Goal: Task Accomplishment & Management: Manage account settings

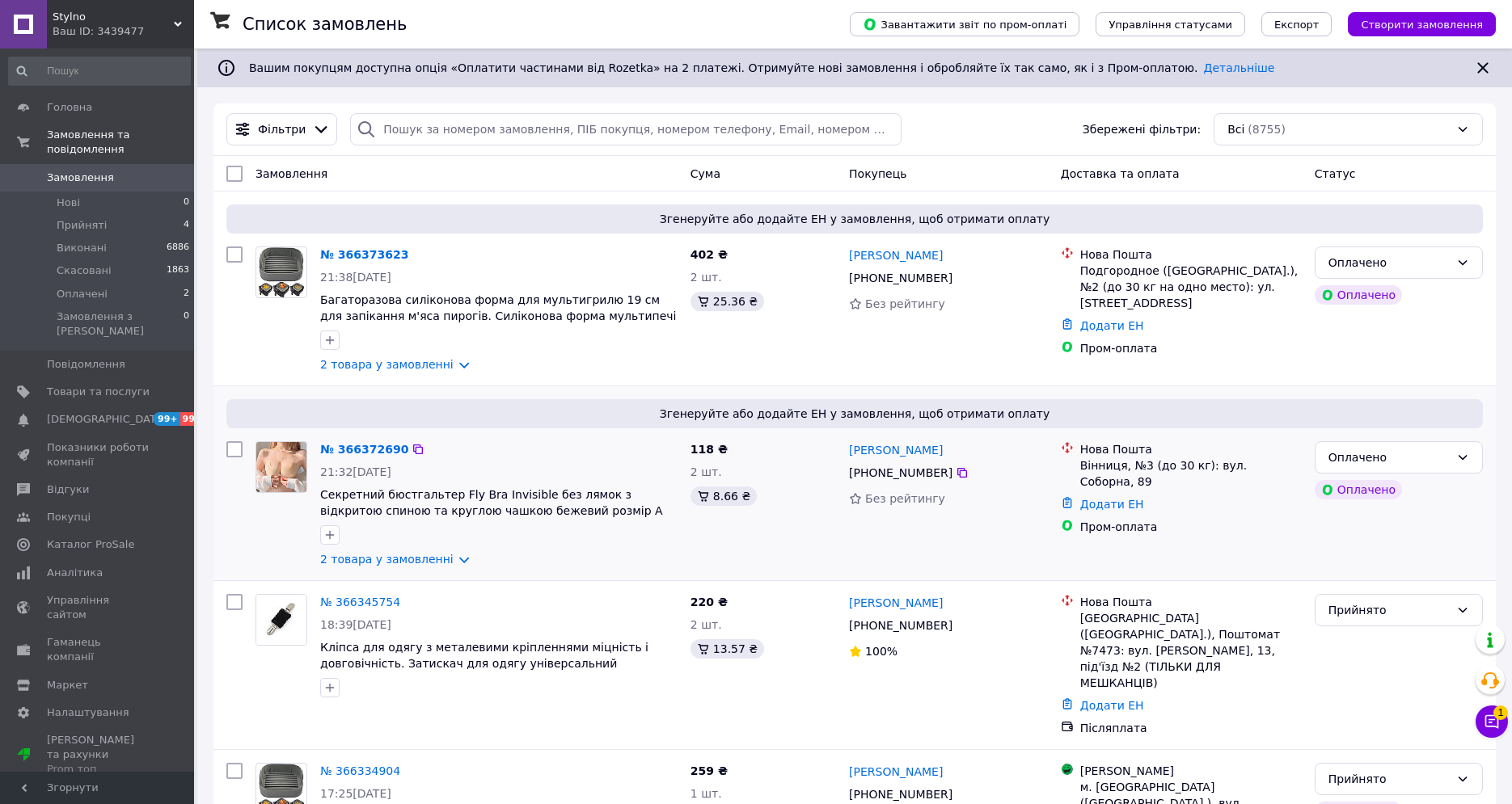
click at [239, 452] on input "checkbox" at bounding box center [234, 449] width 16 height 16
checkbox input "true"
click at [229, 248] on input "checkbox" at bounding box center [234, 254] width 16 height 16
checkbox input "true"
drag, startPoint x: 311, startPoint y: 167, endPoint x: 365, endPoint y: 182, distance: 56.0
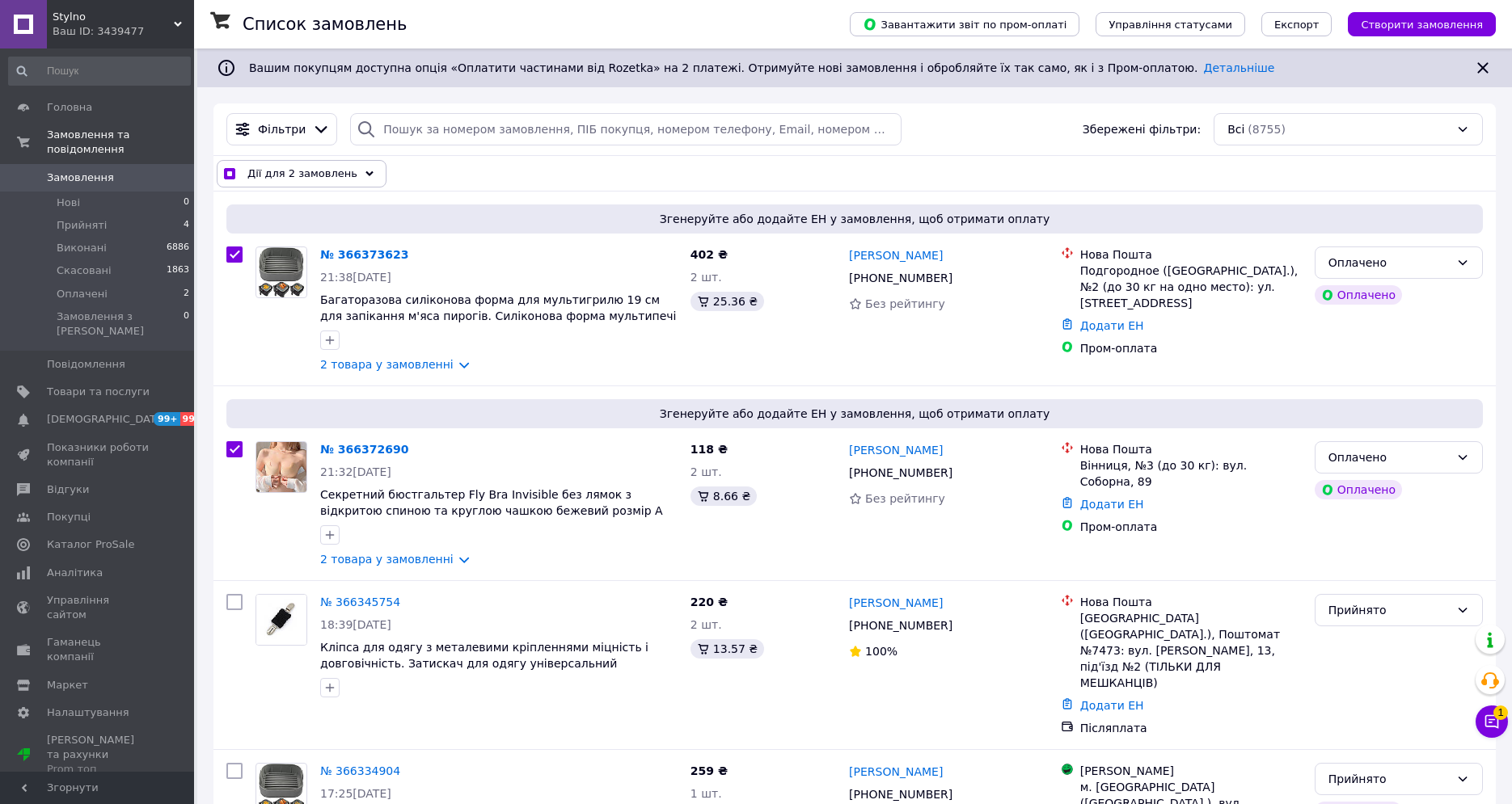
click at [315, 167] on span "Дії для 2 замовлень" at bounding box center [302, 174] width 110 height 16
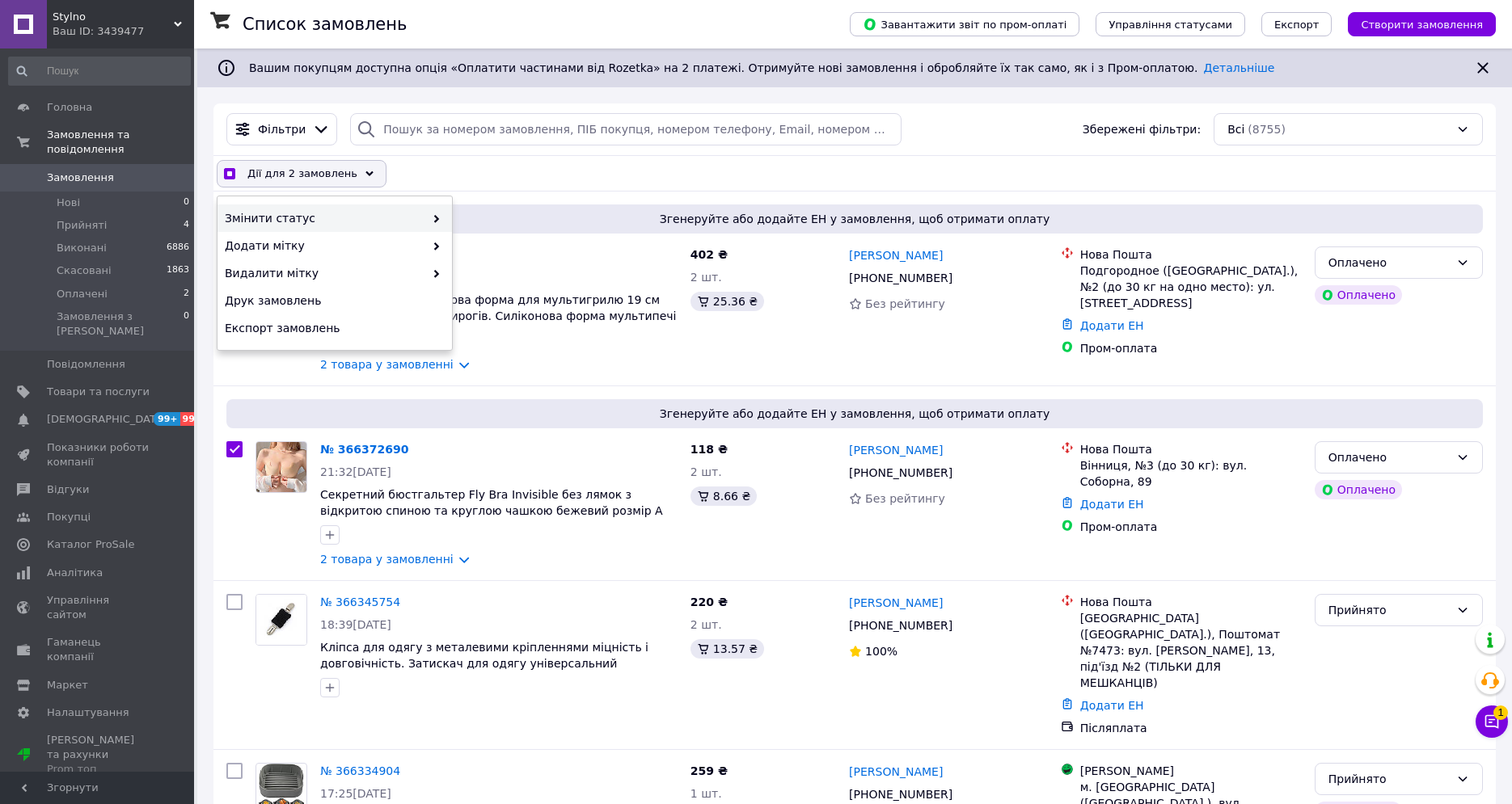
click at [440, 214] on span at bounding box center [432, 218] width 16 height 16
checkbox input "true"
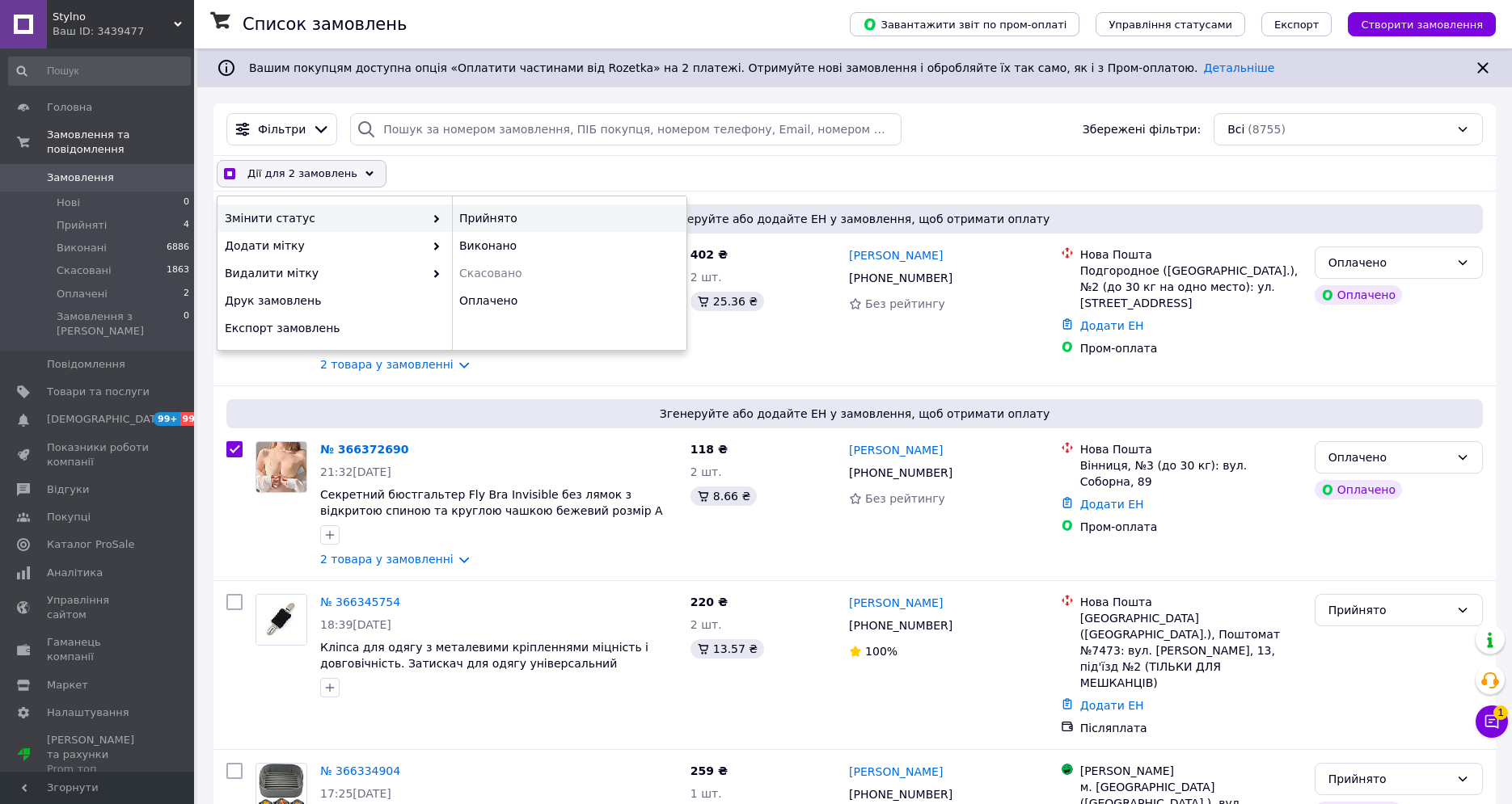
click at [508, 219] on div "Прийнято" at bounding box center [569, 218] width 234 height 27
checkbox input "false"
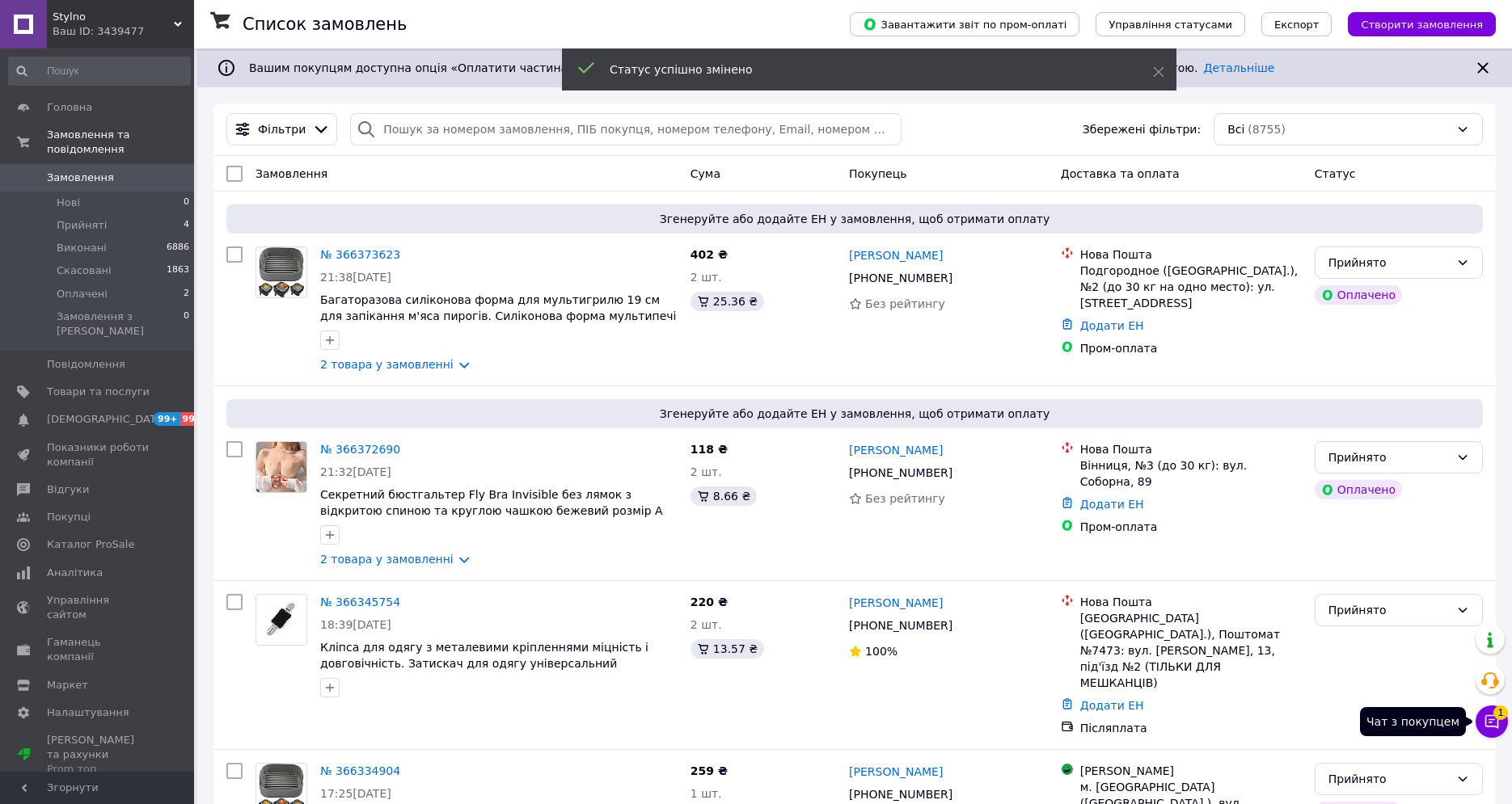
click at [1497, 722] on icon at bounding box center [1491, 722] width 16 height 16
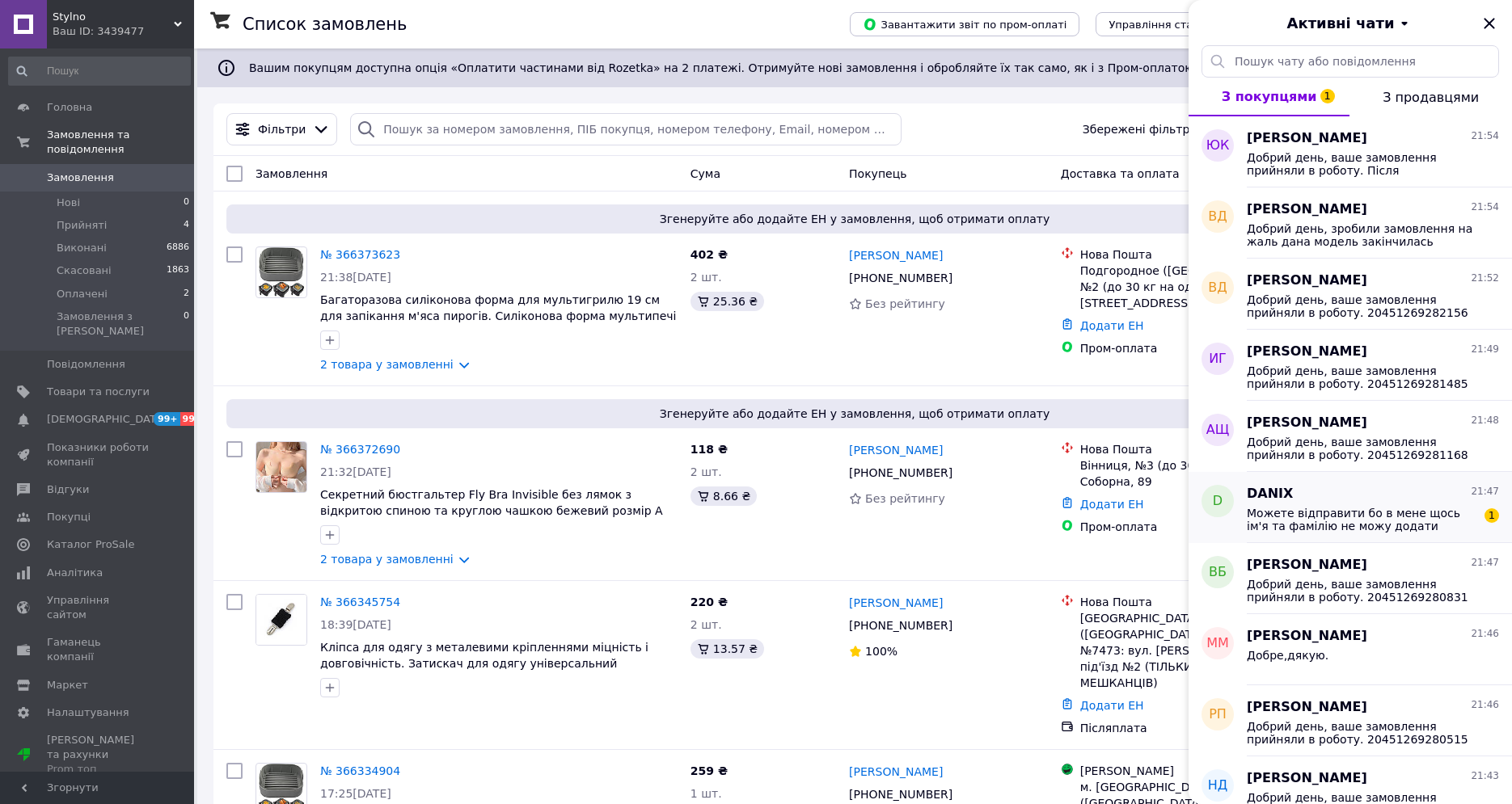
click at [1276, 530] on span "Можете відправити бо в мене щось ім'я та фамілію не можу додати Мальцев Данііл …" at bounding box center [1361, 520] width 229 height 26
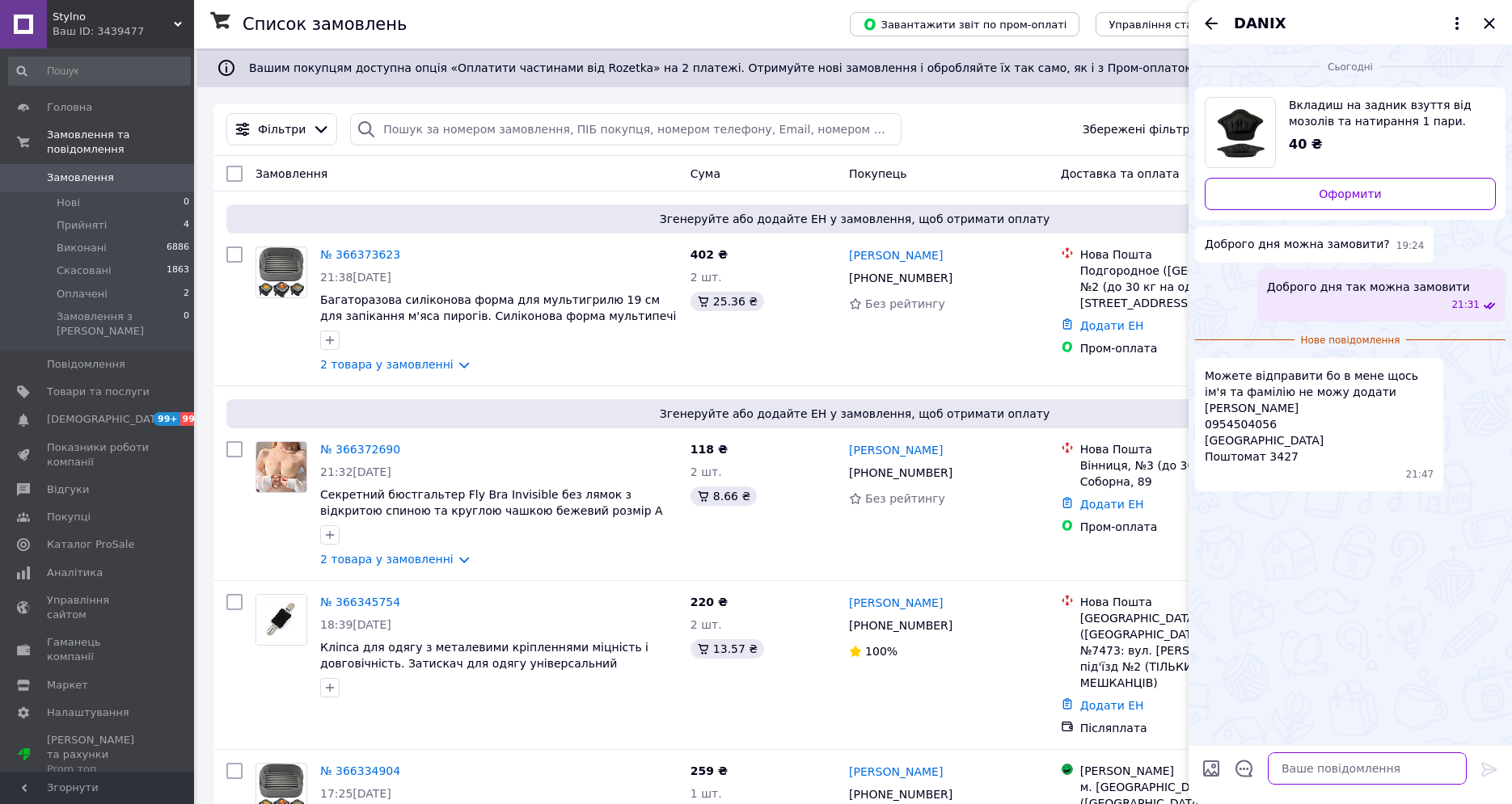
click at [1318, 753] on textarea at bounding box center [1367, 769] width 199 height 33
type textarea "замовляйте через сайт"
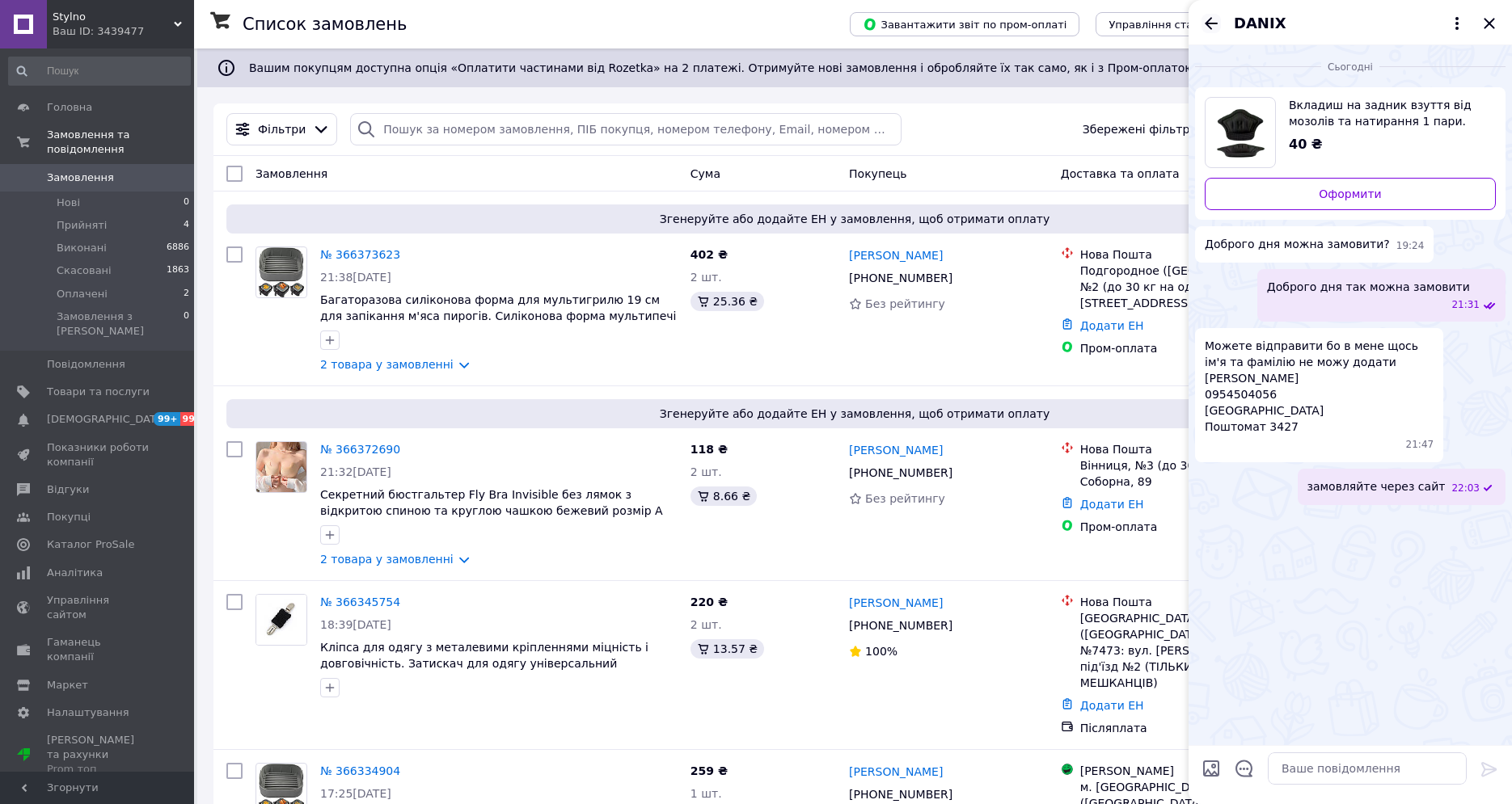
click at [1208, 16] on icon "Назад" at bounding box center [1211, 23] width 20 height 20
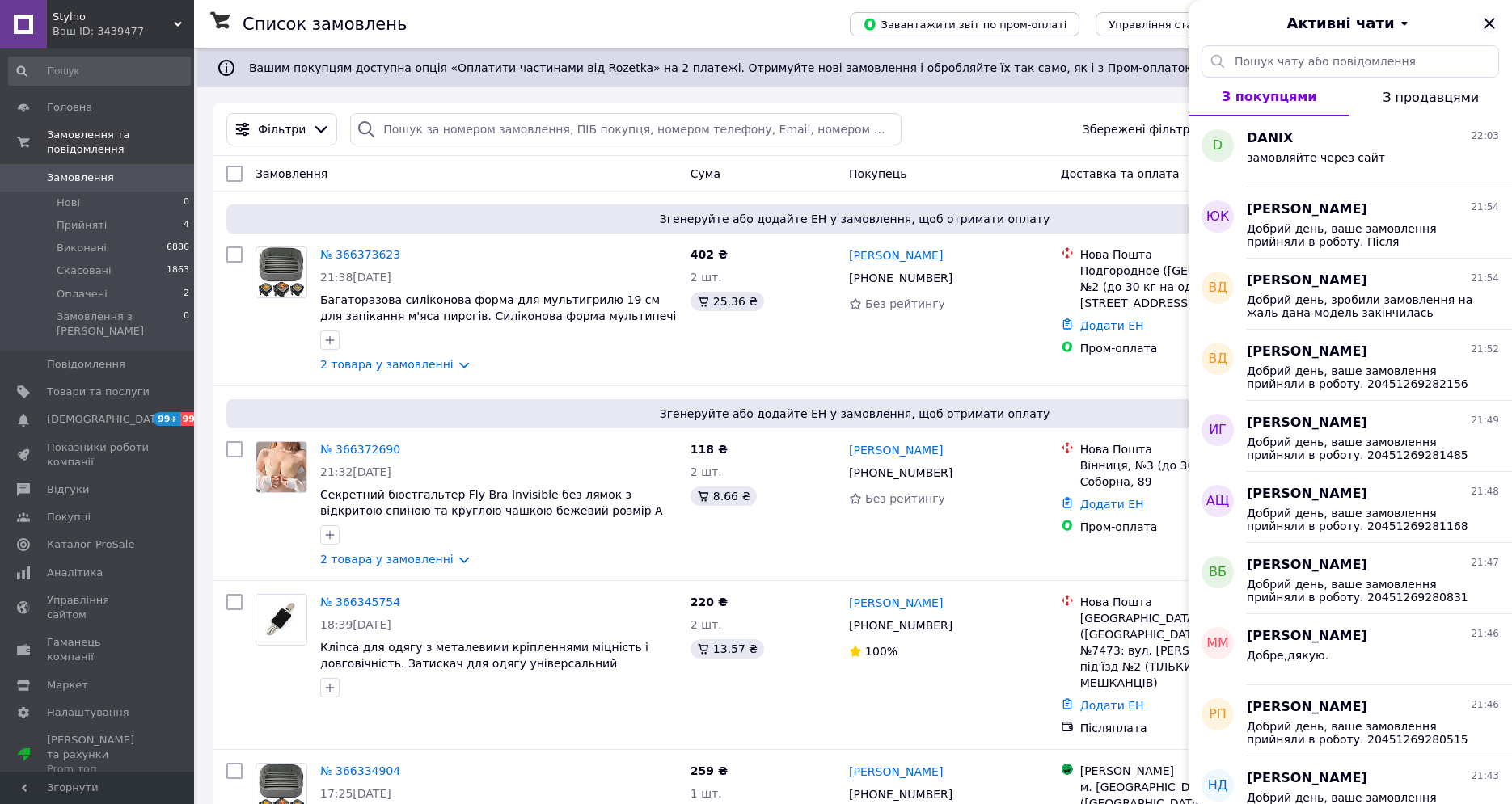
click at [1497, 23] on icon "Закрити" at bounding box center [1490, 23] width 20 height 20
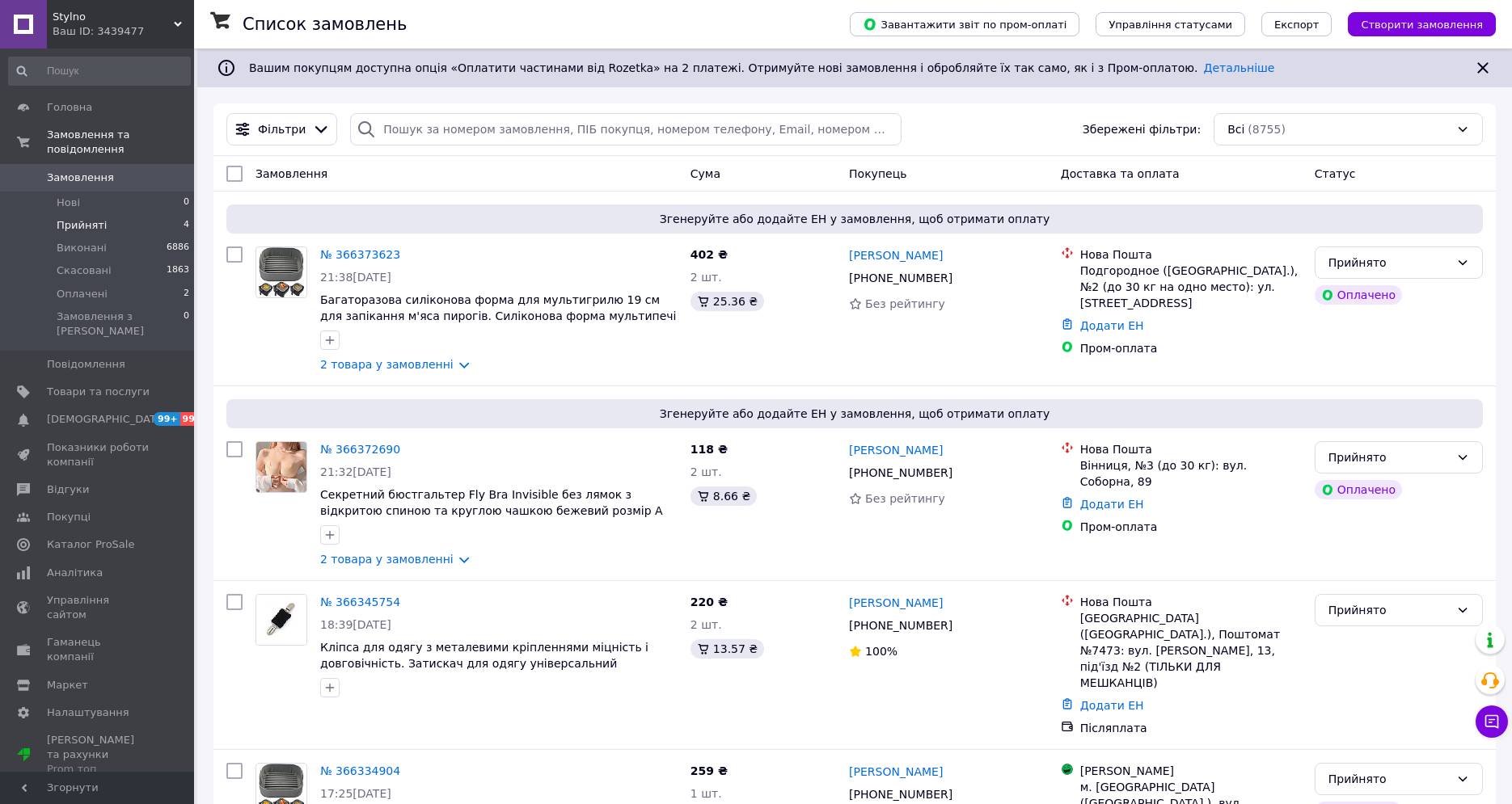
click at [86, 214] on li "Прийняті 4" at bounding box center [99, 225] width 199 height 22
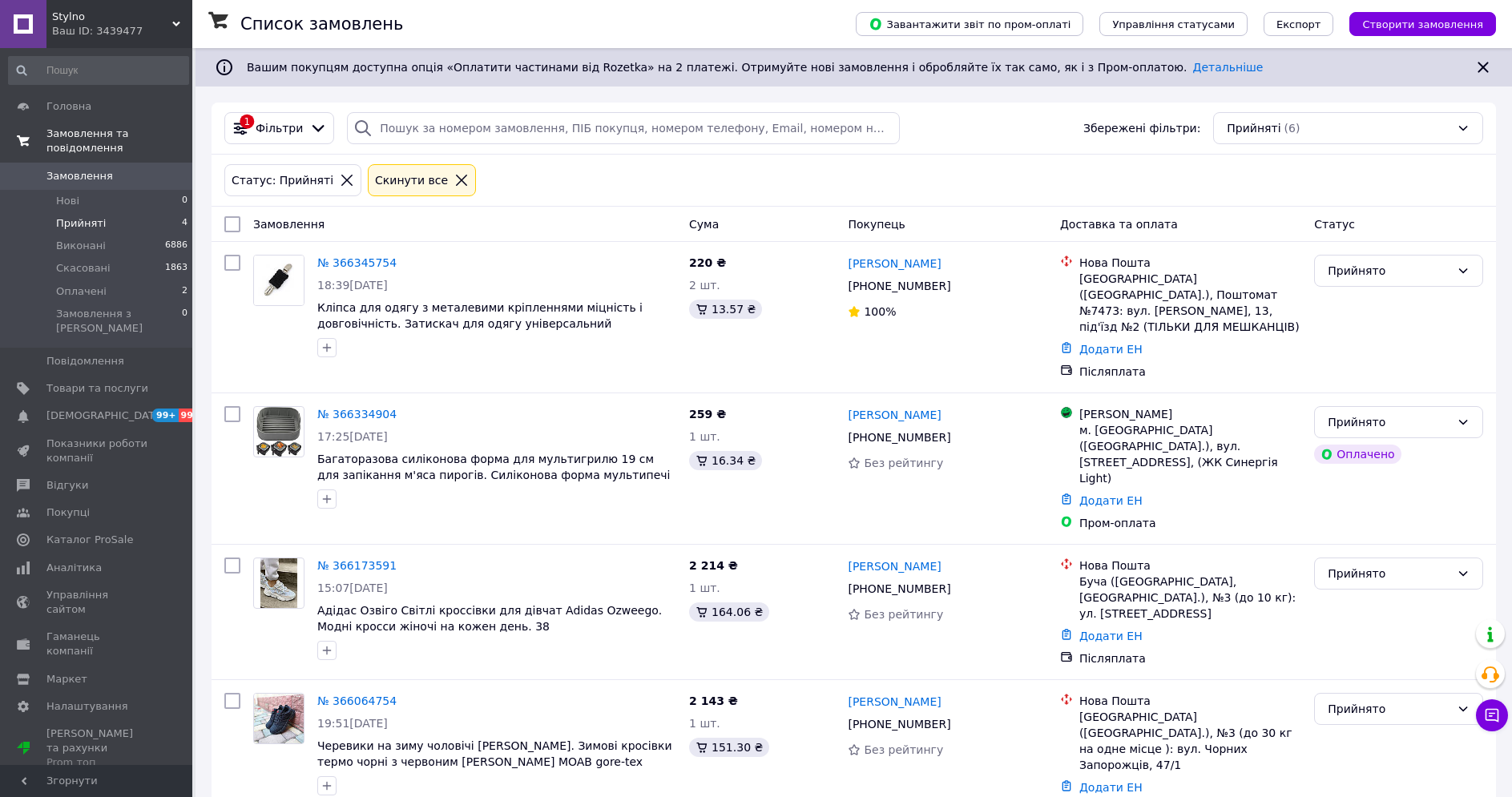
click at [137, 132] on span "Замовлення та повідомлення" at bounding box center [120, 141] width 146 height 29
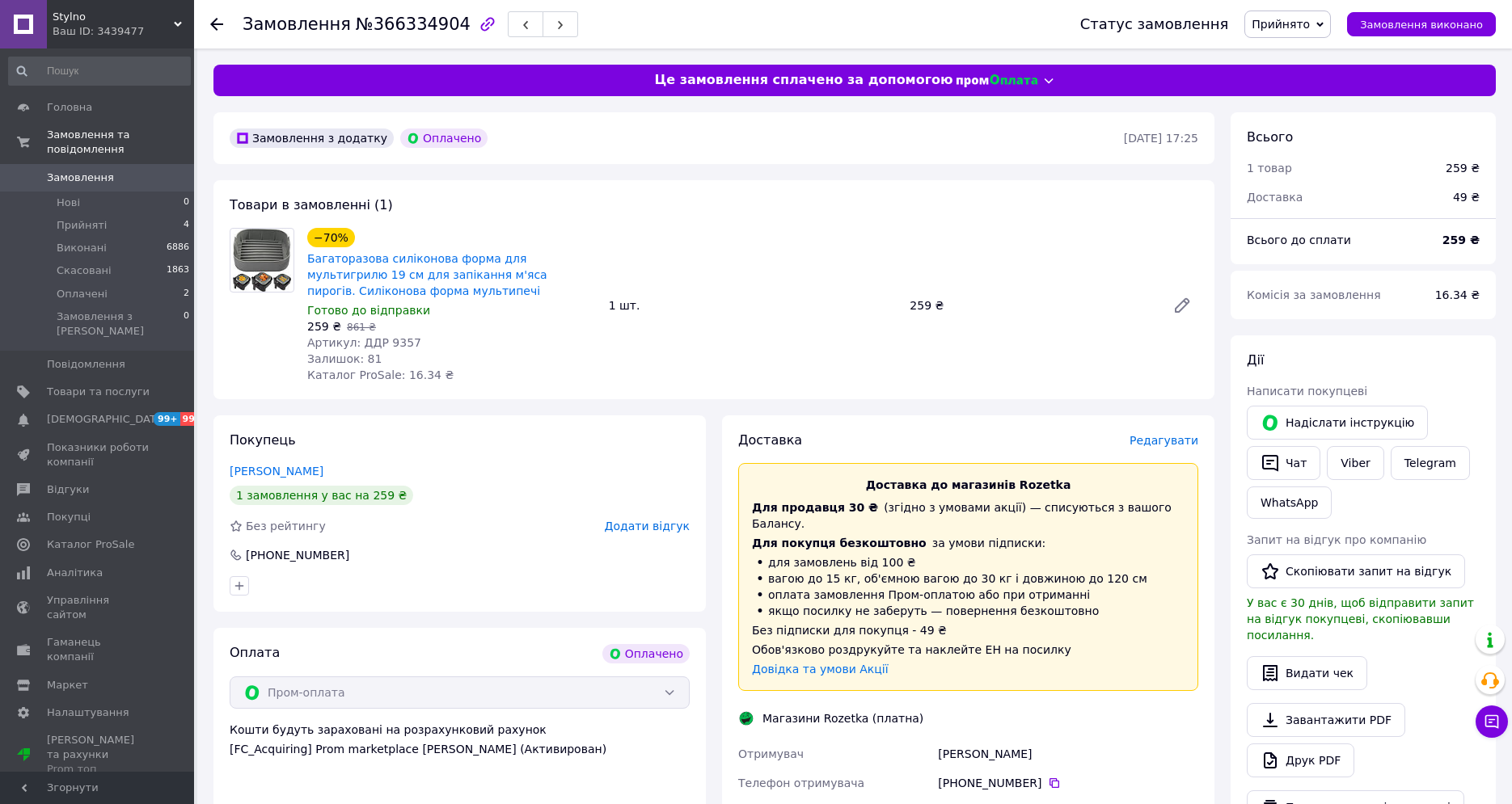
click at [384, 346] on span "Артикул: ДДР 9357" at bounding box center [364, 342] width 114 height 13
copy span "9357"
click at [1181, 446] on span "Редагувати" at bounding box center [1164, 440] width 68 height 13
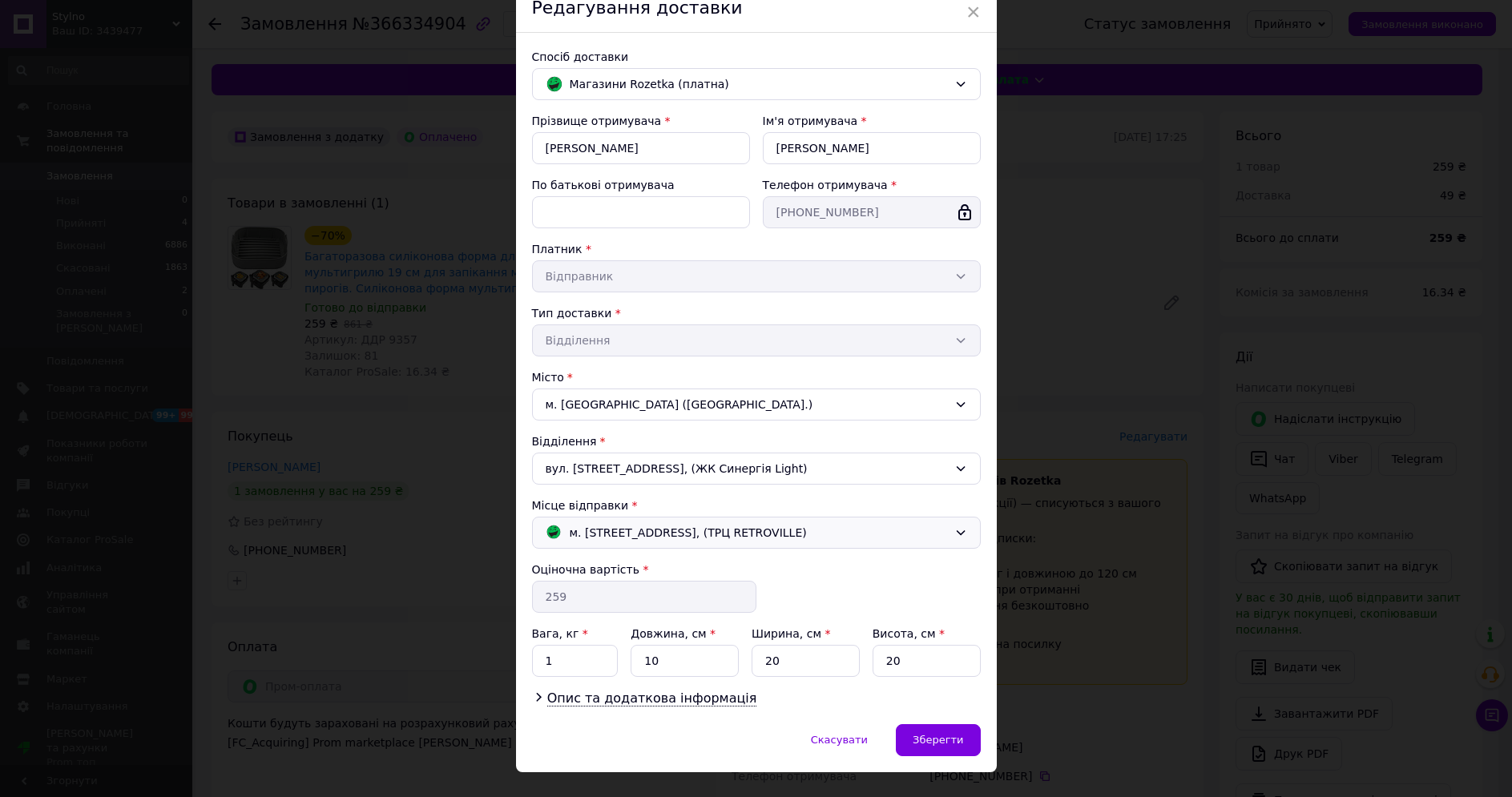
scroll to position [103, 0]
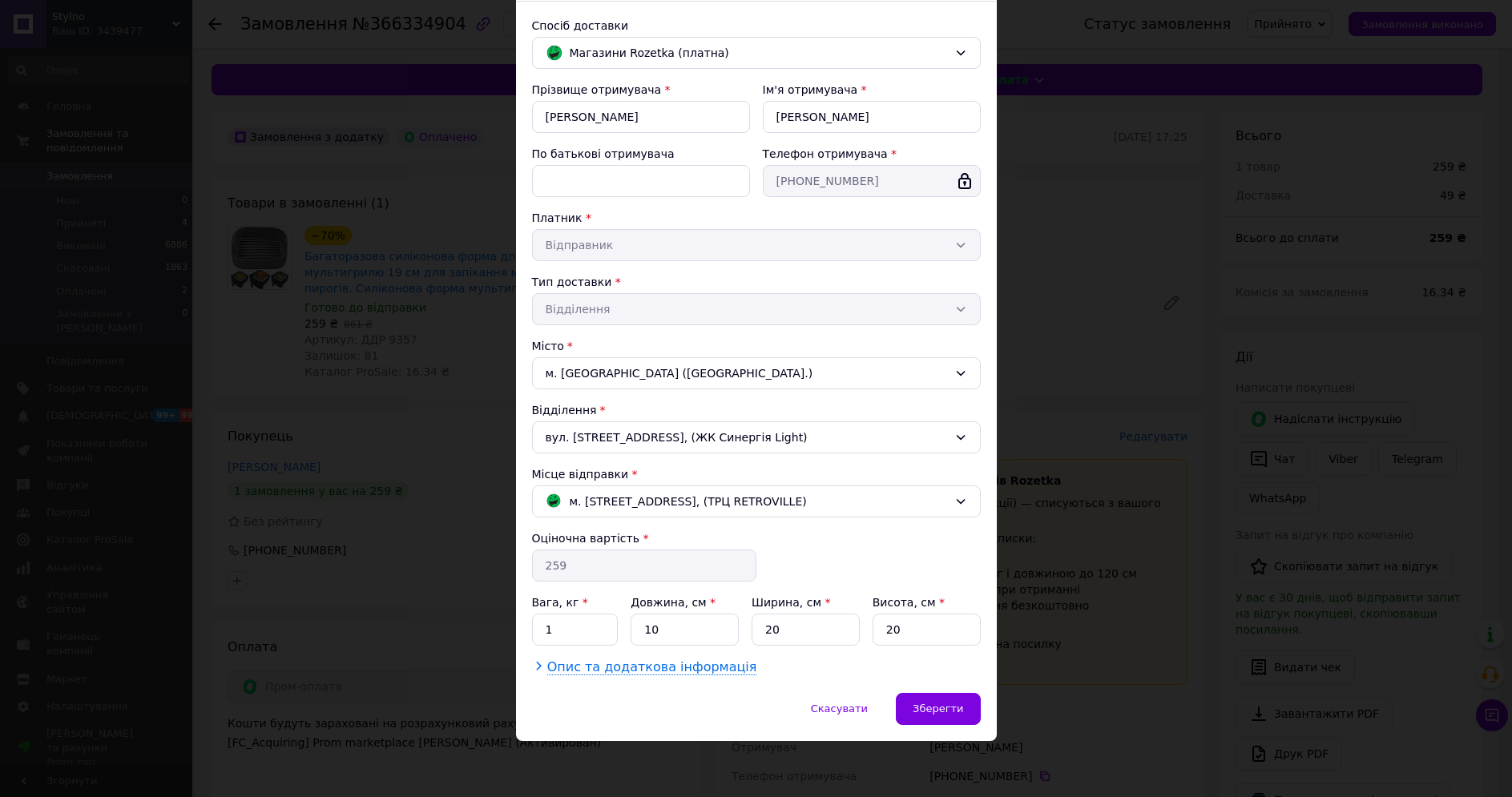
click at [602, 663] on span "Опис та додаткова інформація" at bounding box center [652, 667] width 210 height 16
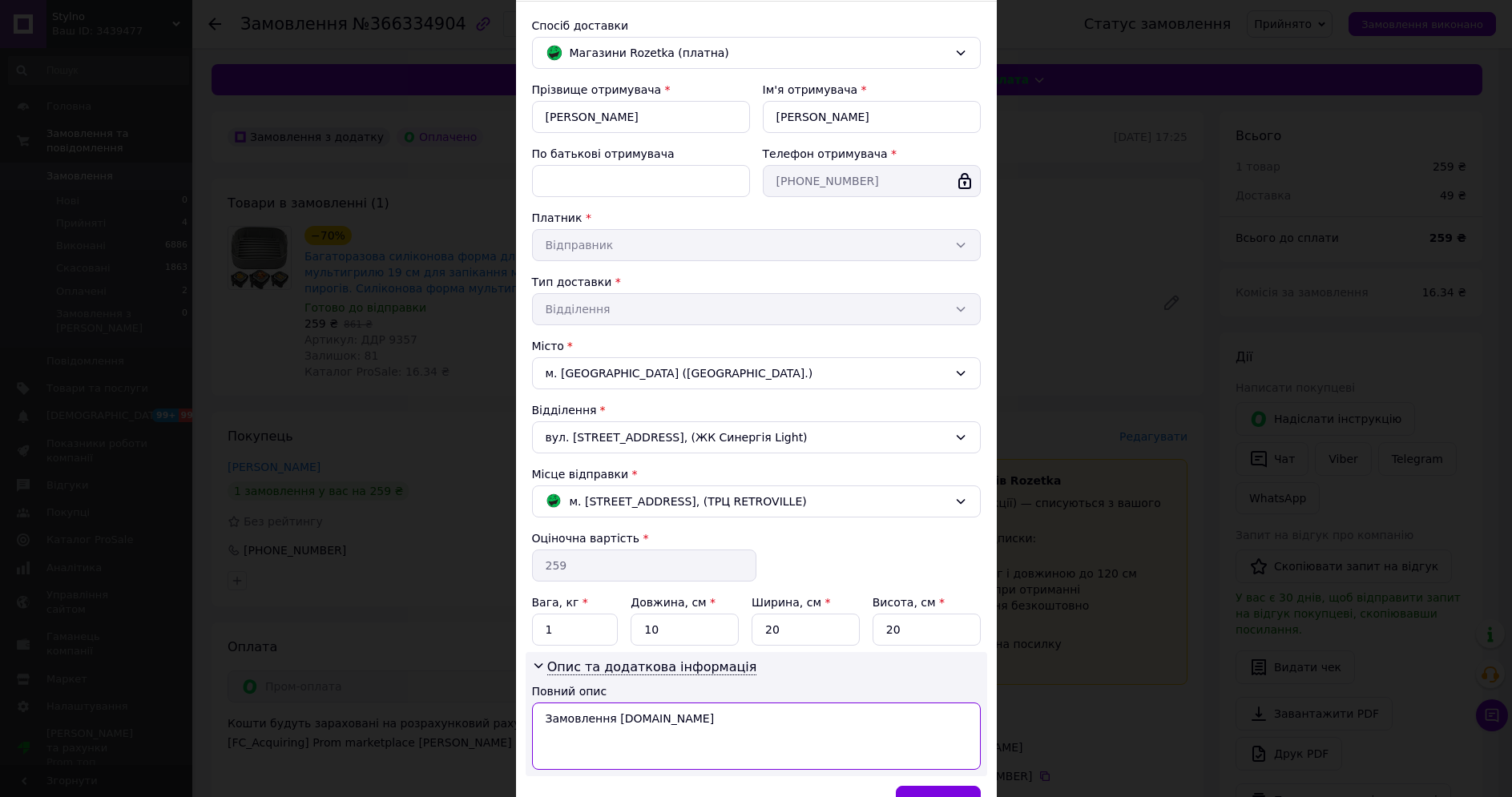
click at [670, 714] on textarea "Замовлення [DOMAIN_NAME]" at bounding box center [756, 736] width 449 height 67
paste textarea "9357 1"
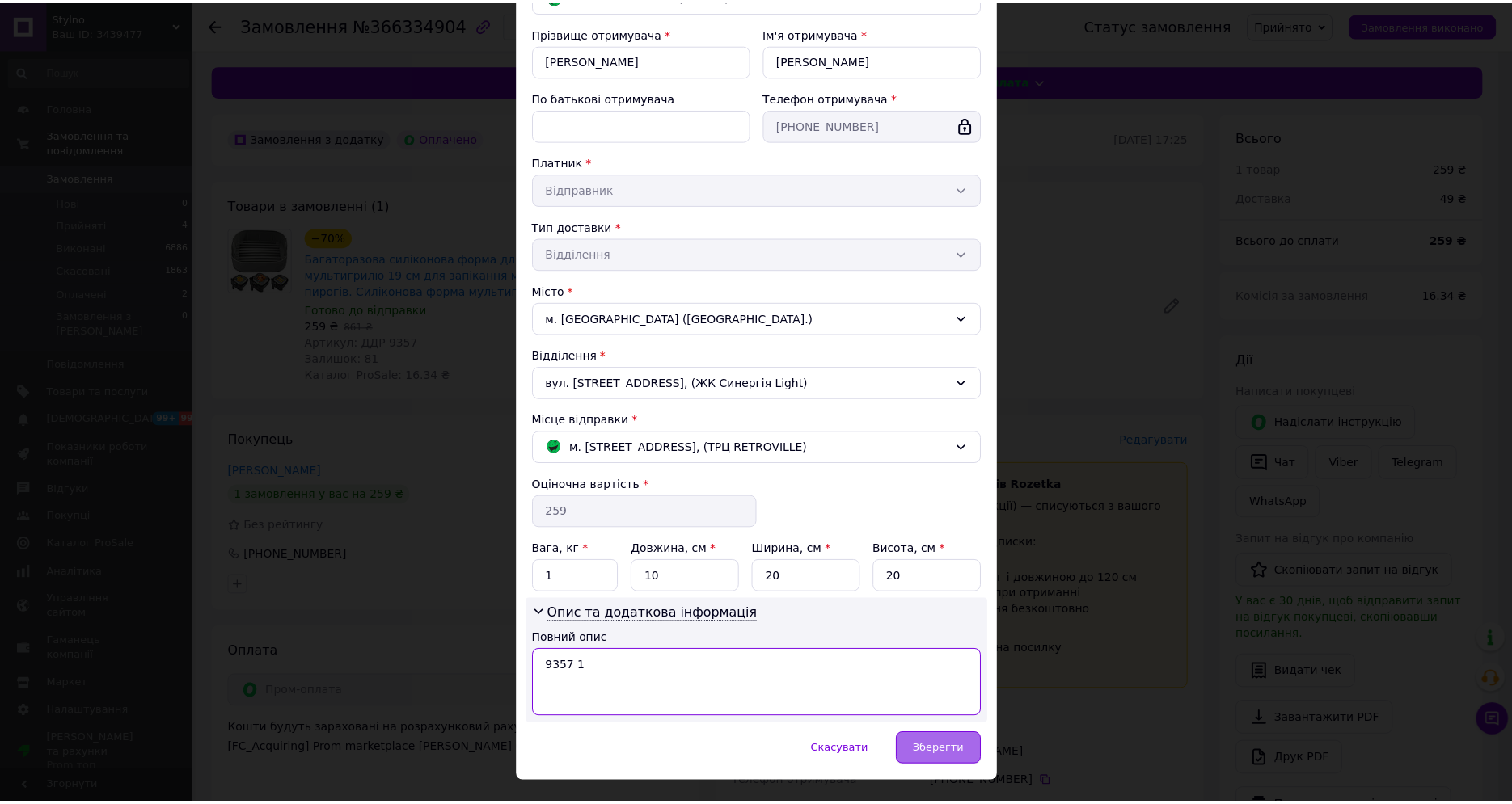
scroll to position [198, 0]
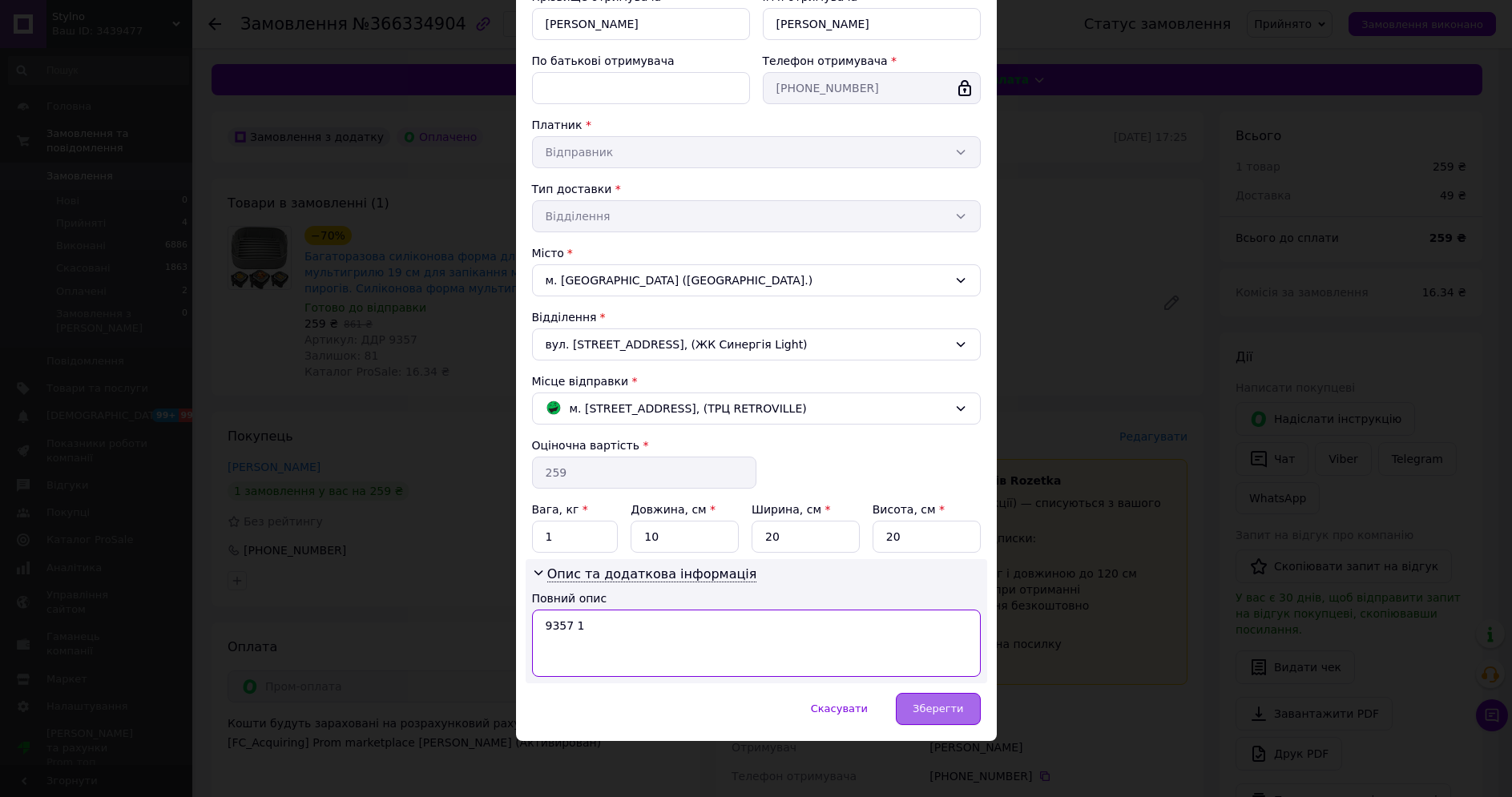
type textarea "9357 1"
click at [952, 703] on span "Зберегти" at bounding box center [938, 709] width 51 height 12
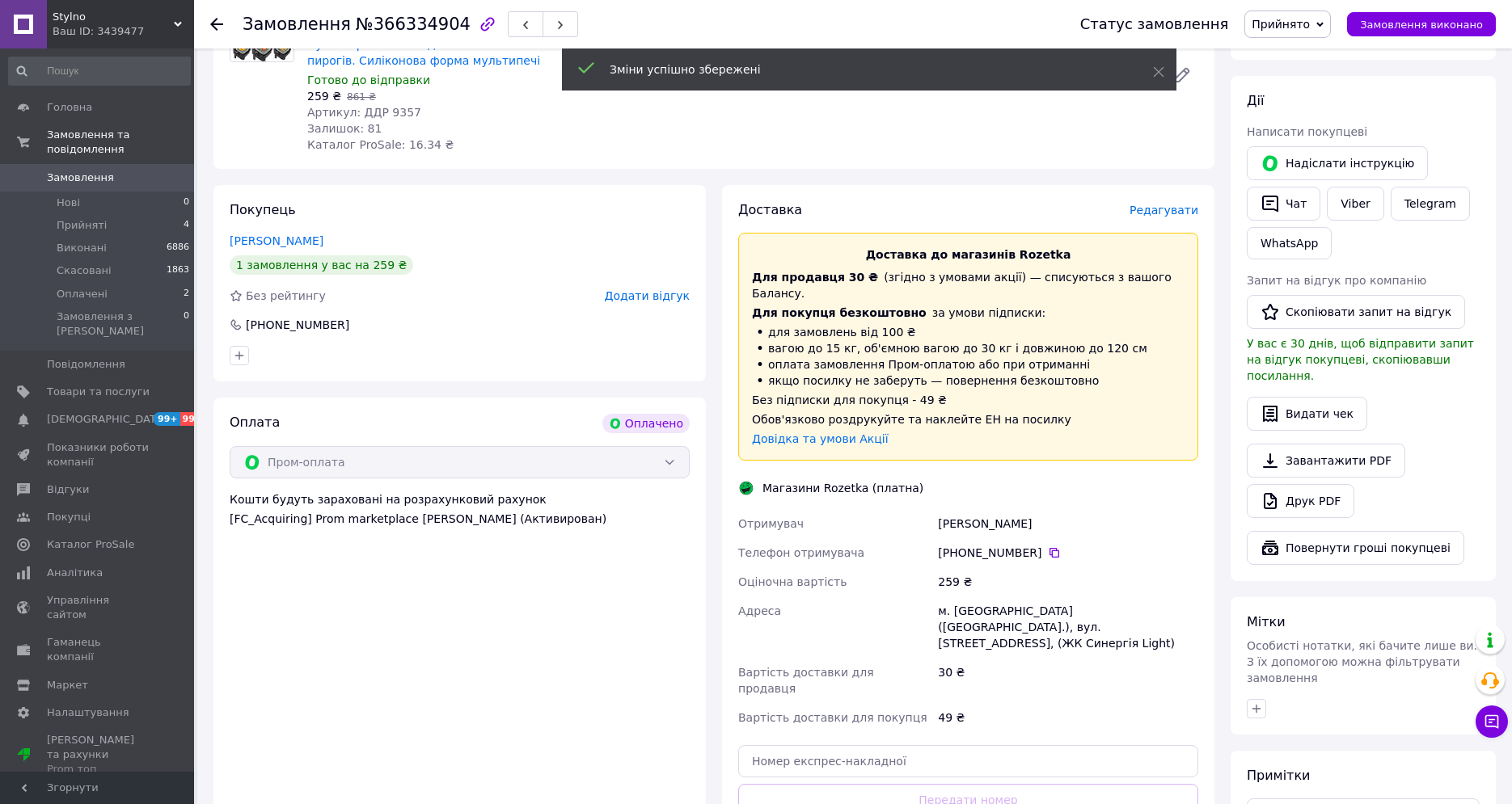
scroll to position [323, 0]
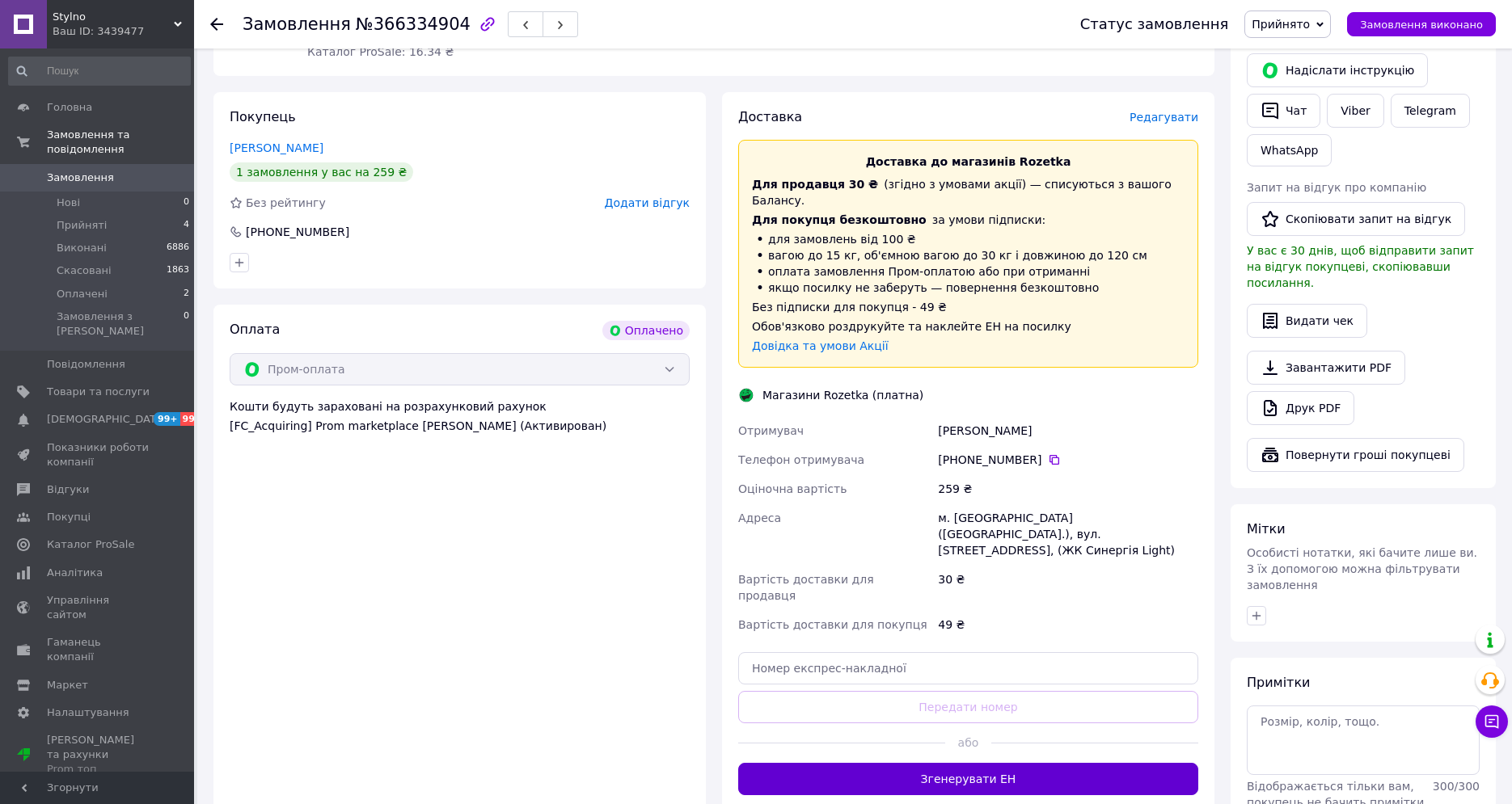
click at [977, 763] on button "Згенерувати ЕН" at bounding box center [969, 779] width 460 height 33
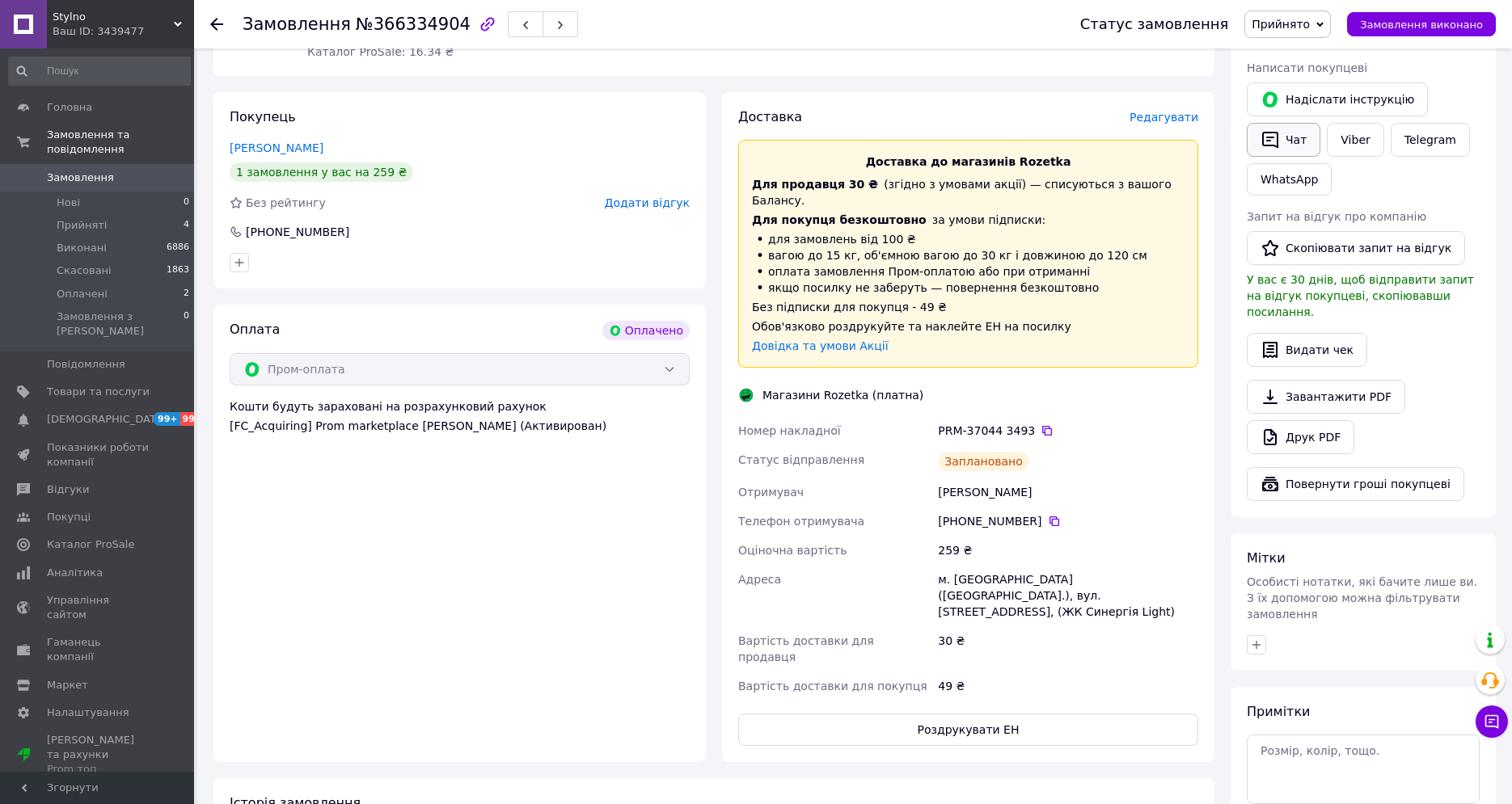
click at [1279, 145] on icon "button" at bounding box center [1270, 139] width 20 height 20
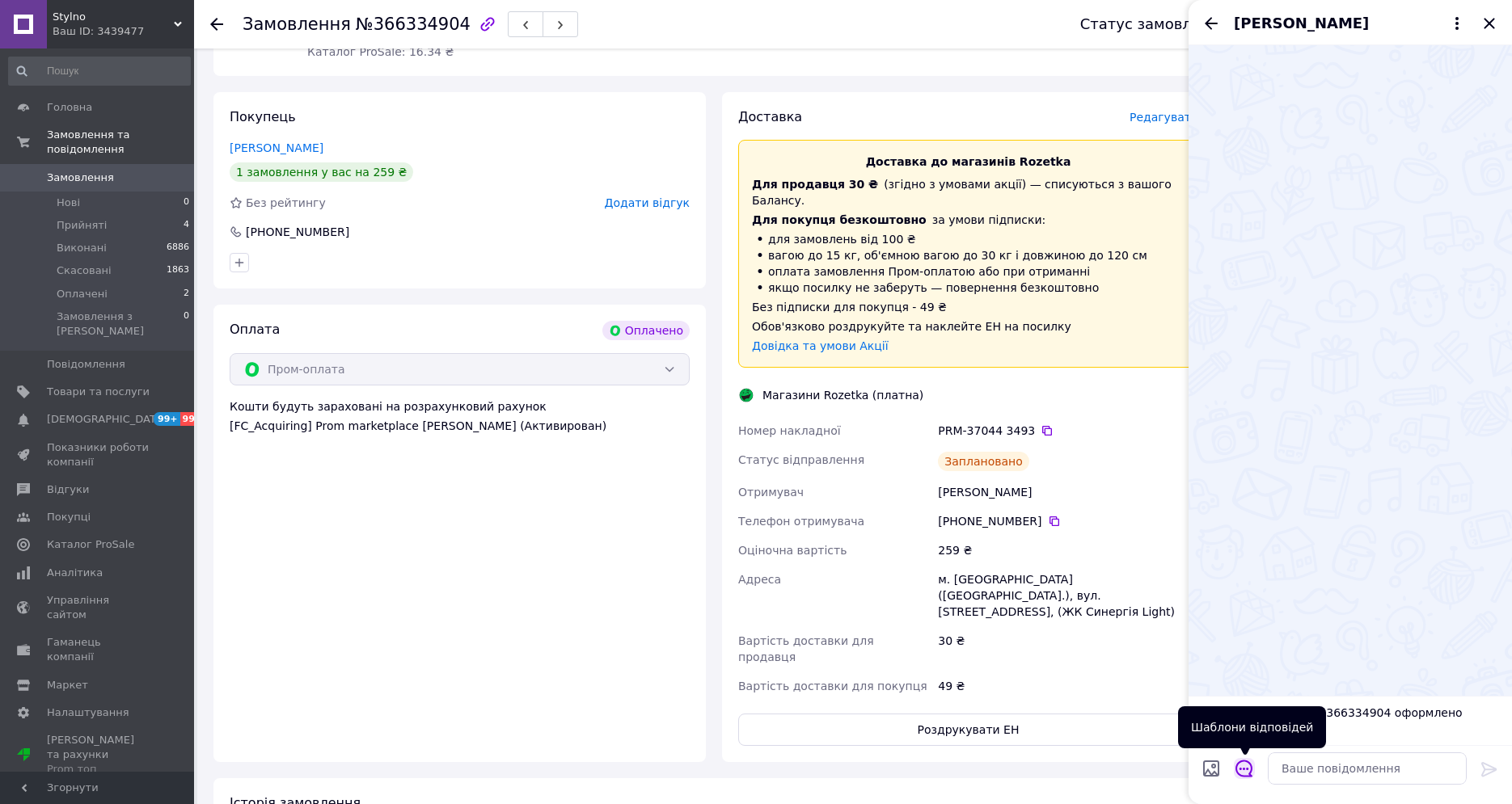
click at [1245, 766] on icon "Відкрити шаблони відповідей" at bounding box center [1244, 768] width 18 height 18
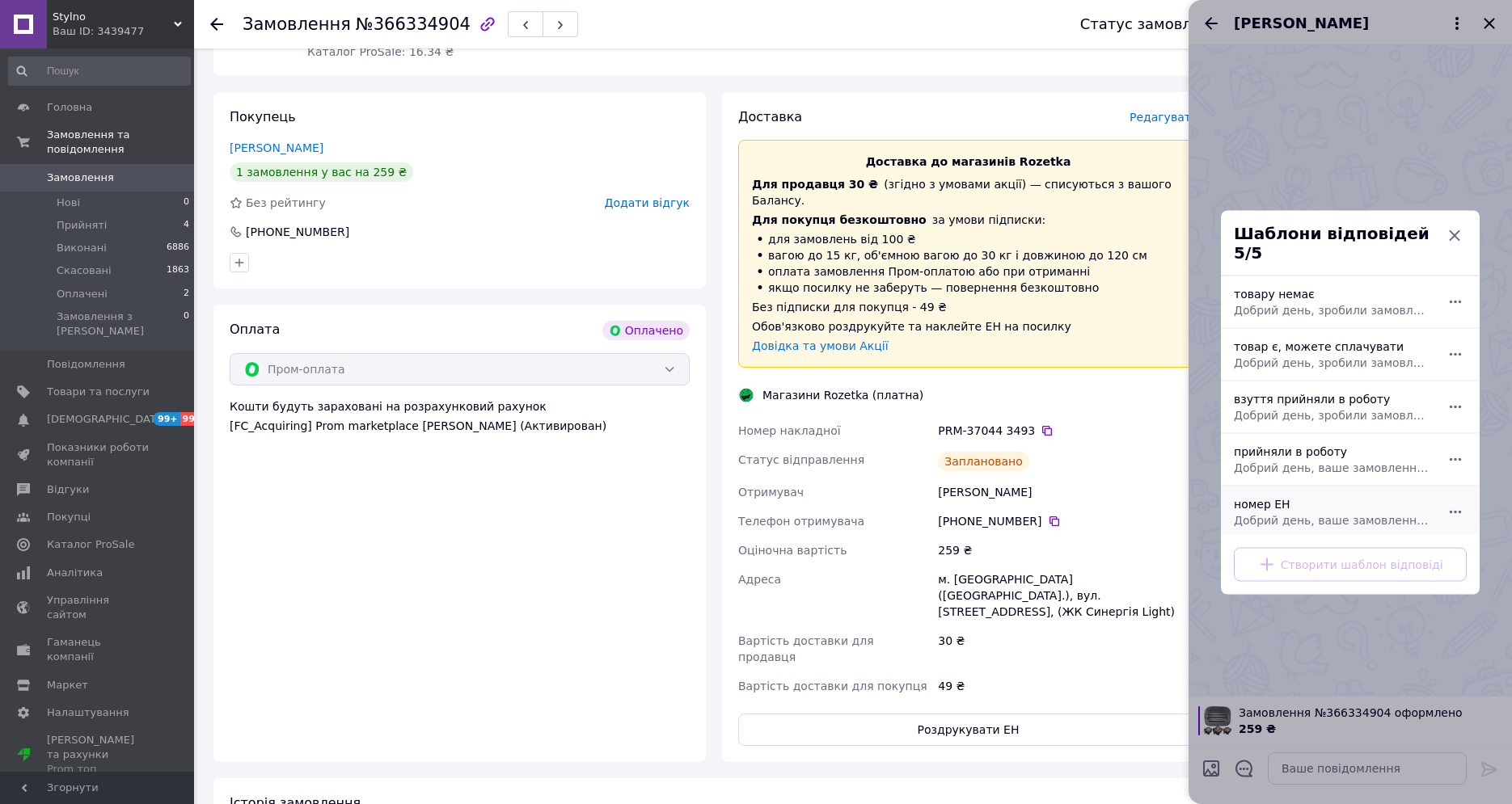
click at [1244, 494] on div "номер ЕН Добрий день, ваше замовлення прийняли в роботу. ваш номер ЕН за яким б…" at bounding box center [1333, 511] width 210 height 45
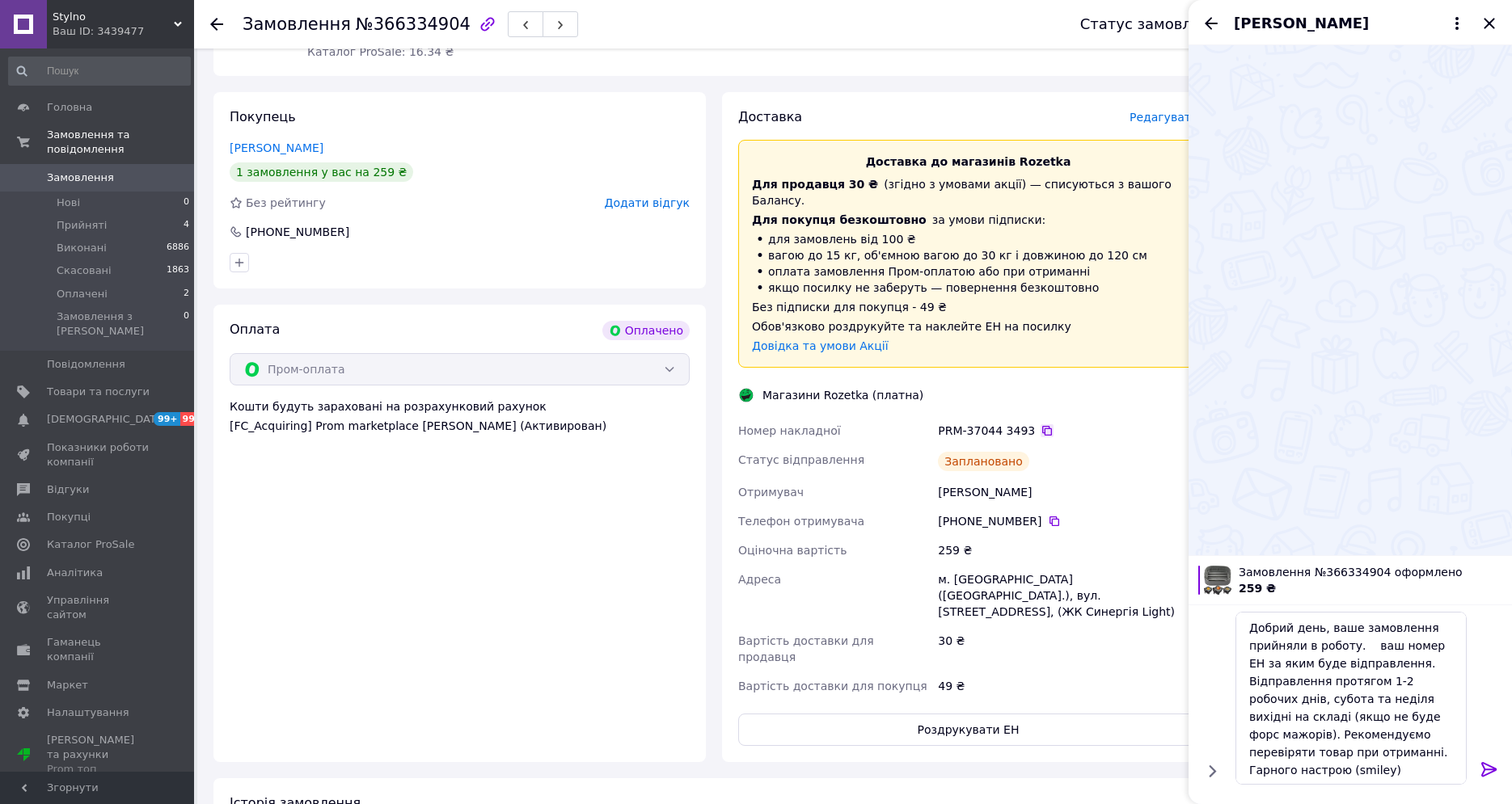
click at [1041, 424] on icon at bounding box center [1047, 430] width 13 height 13
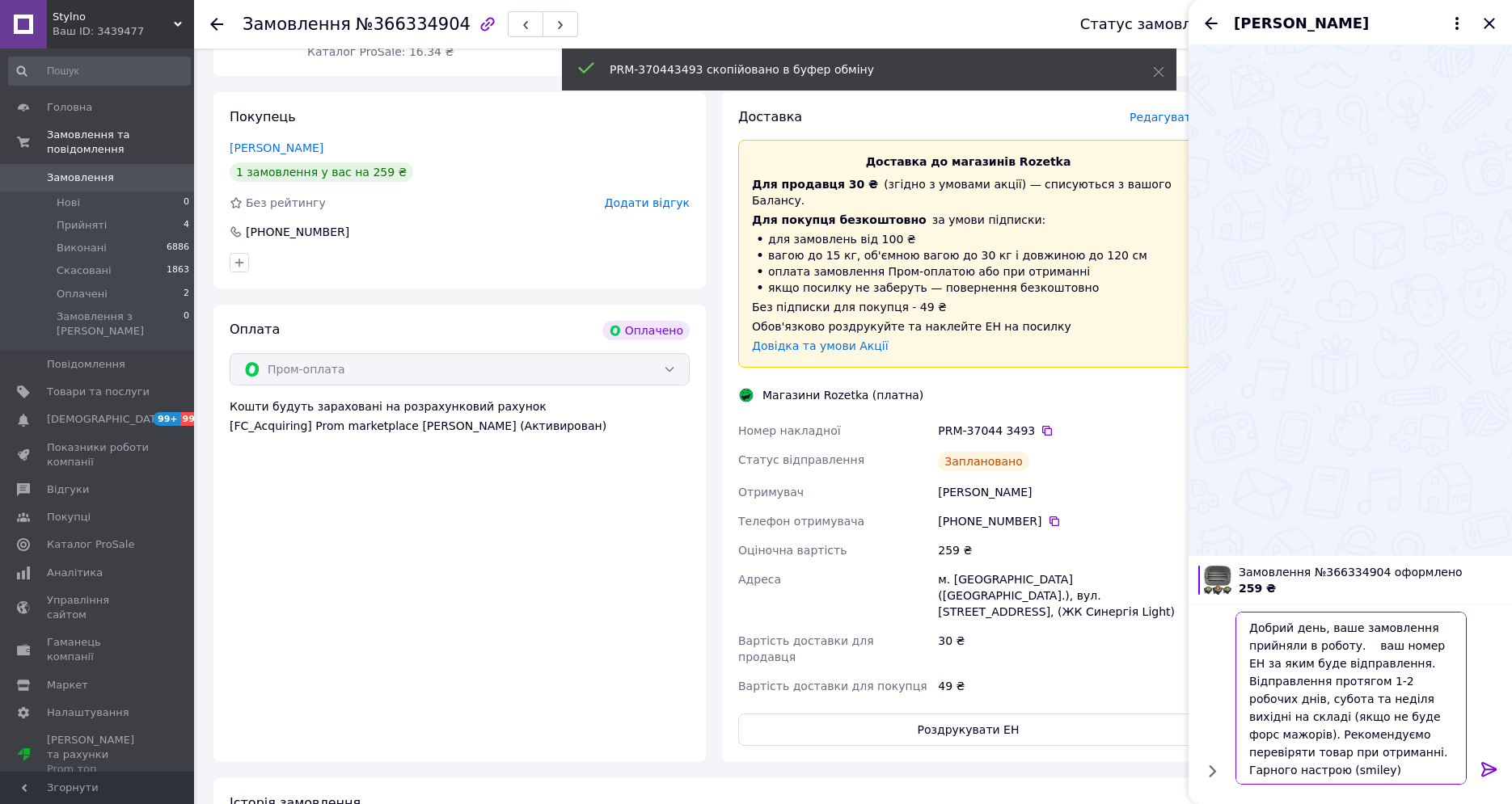
click at [1362, 641] on textarea "Добрий день, ваше замовлення прийняли в роботу. ваш номер ЕН за яким буде відпр…" at bounding box center [1351, 698] width 231 height 173
paste textarea "PRM-370443493"
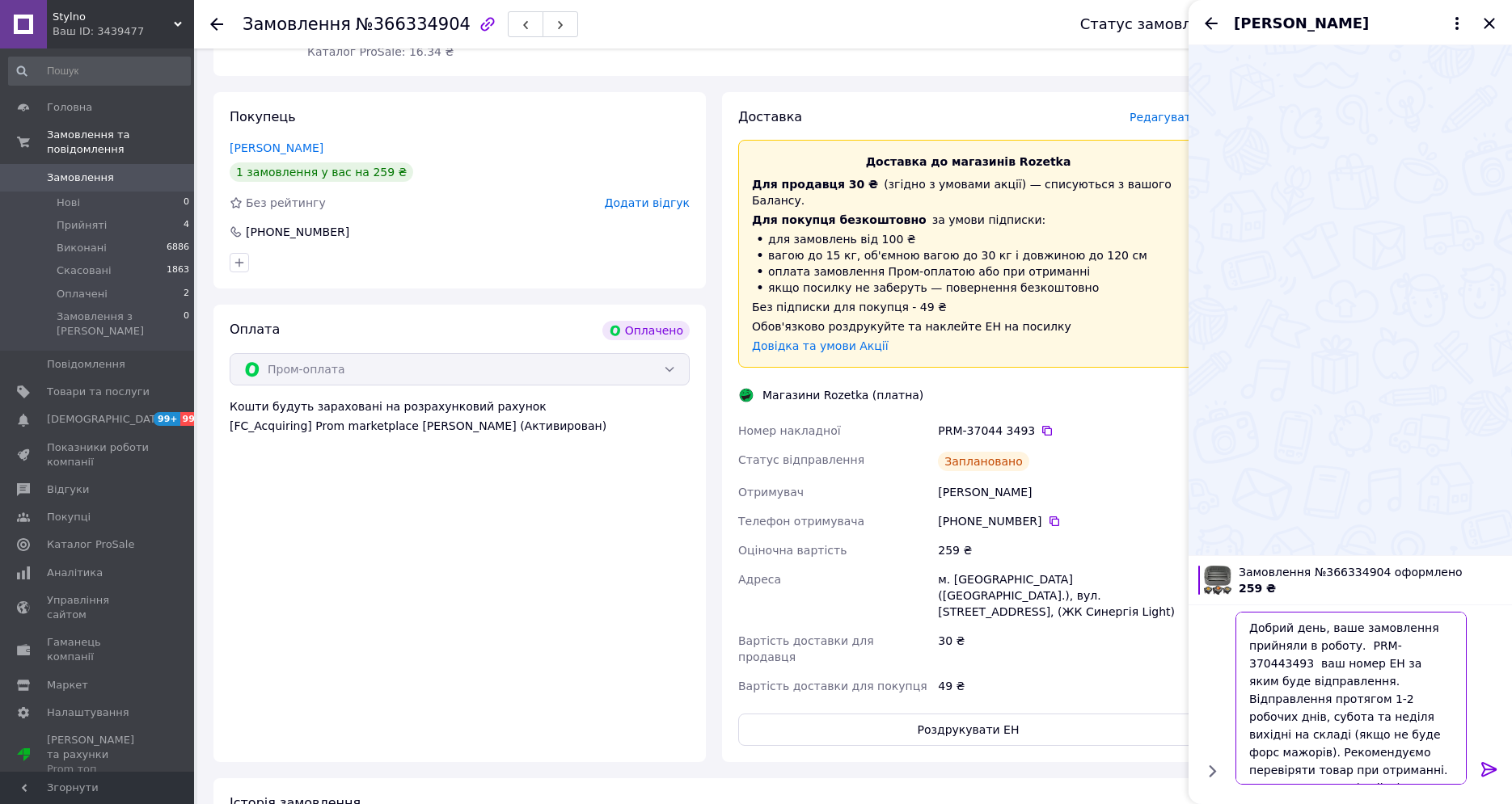
type textarea "Добрий день, ваше замовлення прийняли в роботу. PRM-370443493 ваш номер ЕН за я…"
click at [1489, 767] on icon at bounding box center [1490, 769] width 20 height 20
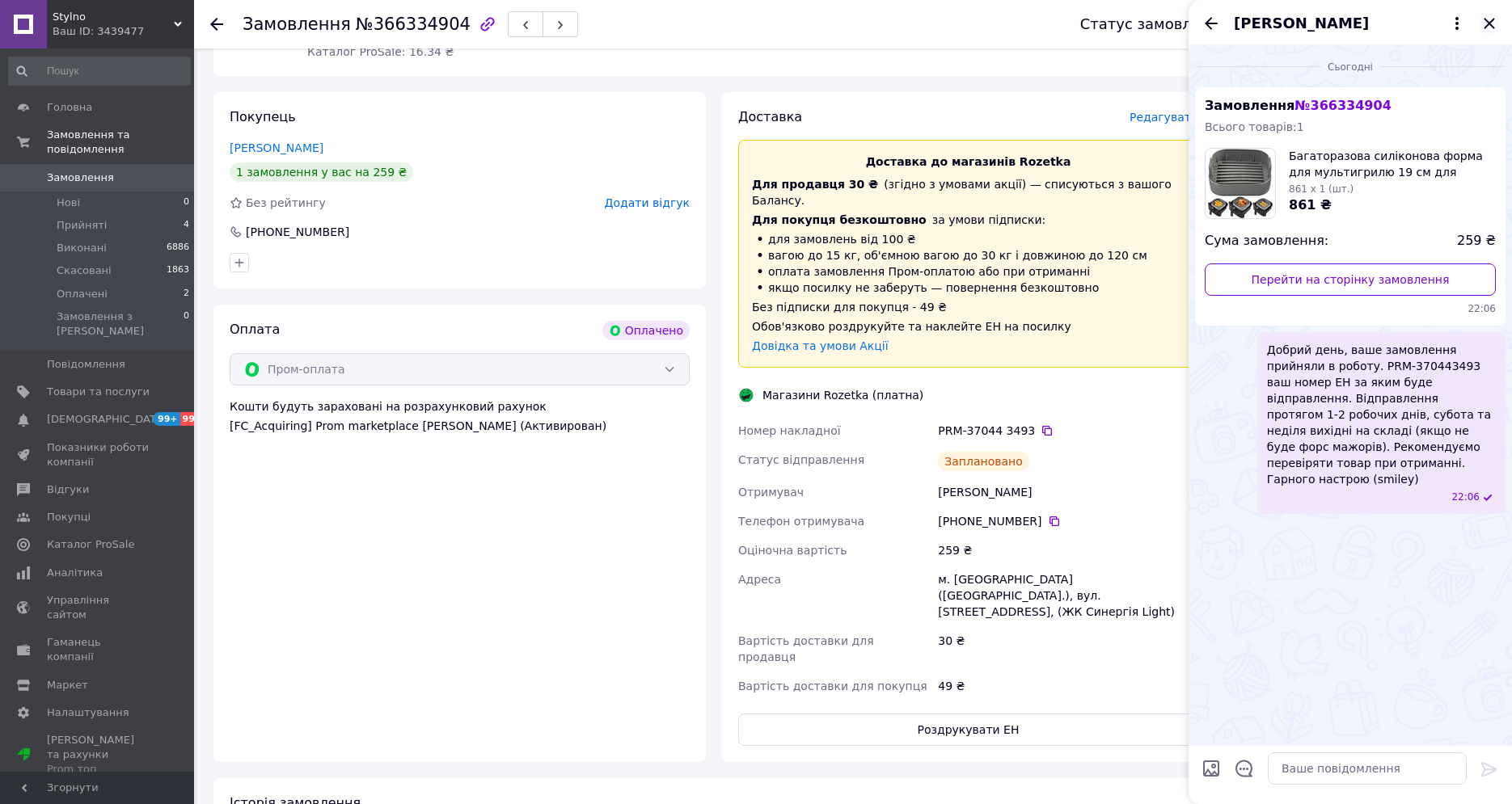
click at [1497, 25] on icon "Закрити" at bounding box center [1490, 23] width 20 height 20
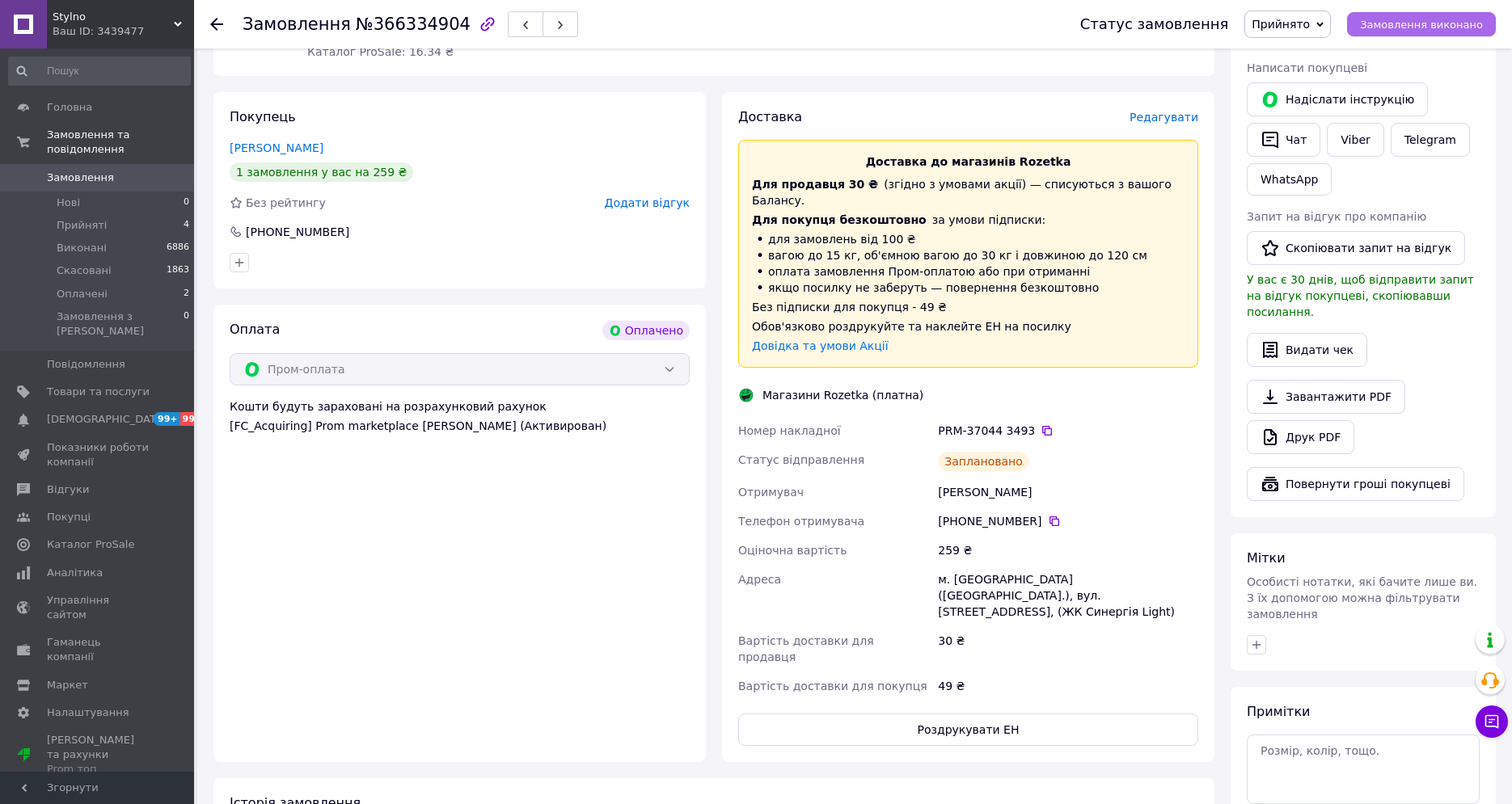
click at [1453, 14] on button "Замовлення виконано" at bounding box center [1422, 24] width 149 height 24
drag, startPoint x: 492, startPoint y: 582, endPoint x: 506, endPoint y: 596, distance: 19.8
click at [495, 583] on div "Оплата Оплачено Пром-оплата Кошти будуть зараховані на розрахунковий рахунок [F…" at bounding box center [460, 533] width 493 height 458
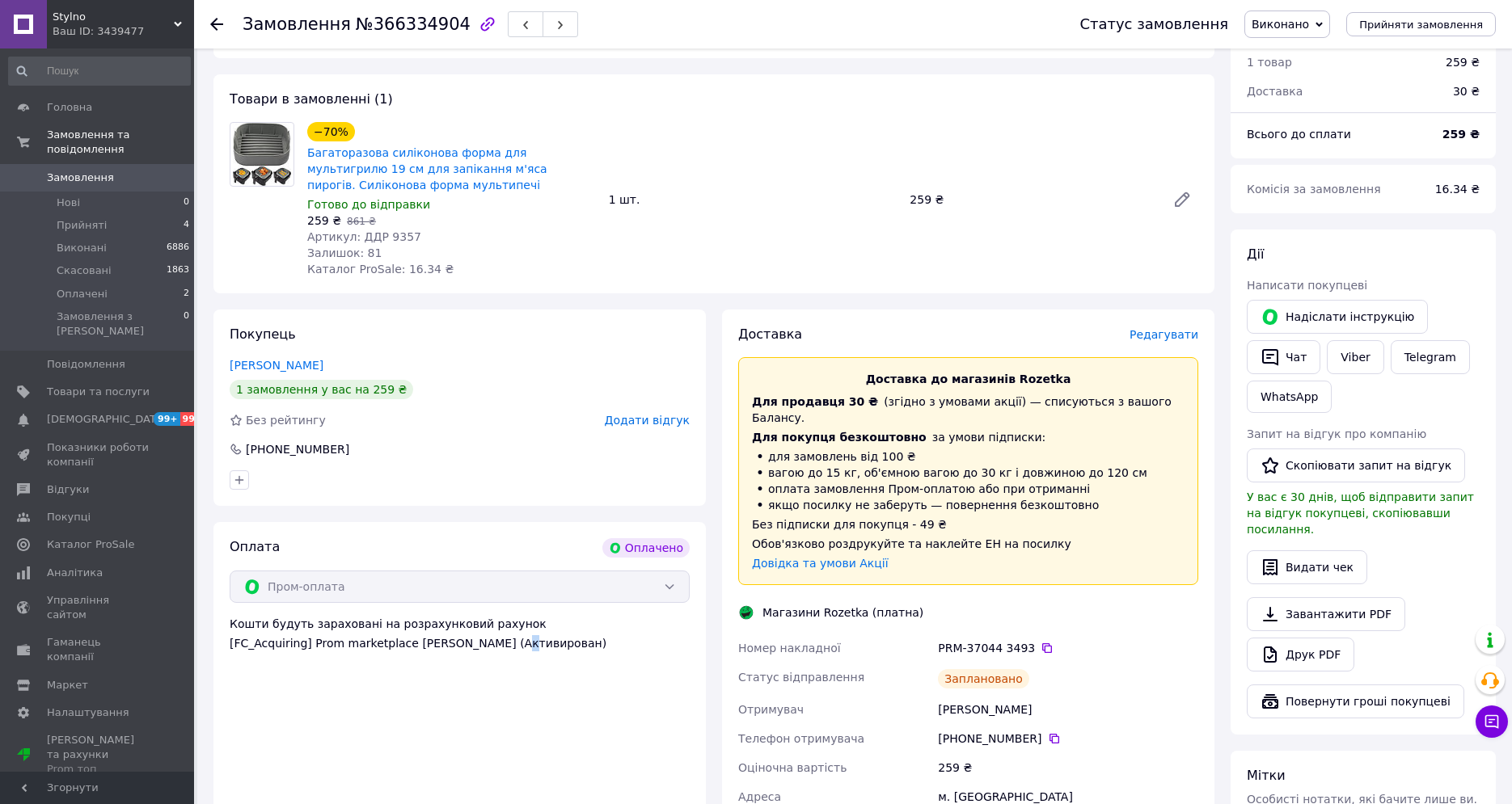
scroll to position [0, 0]
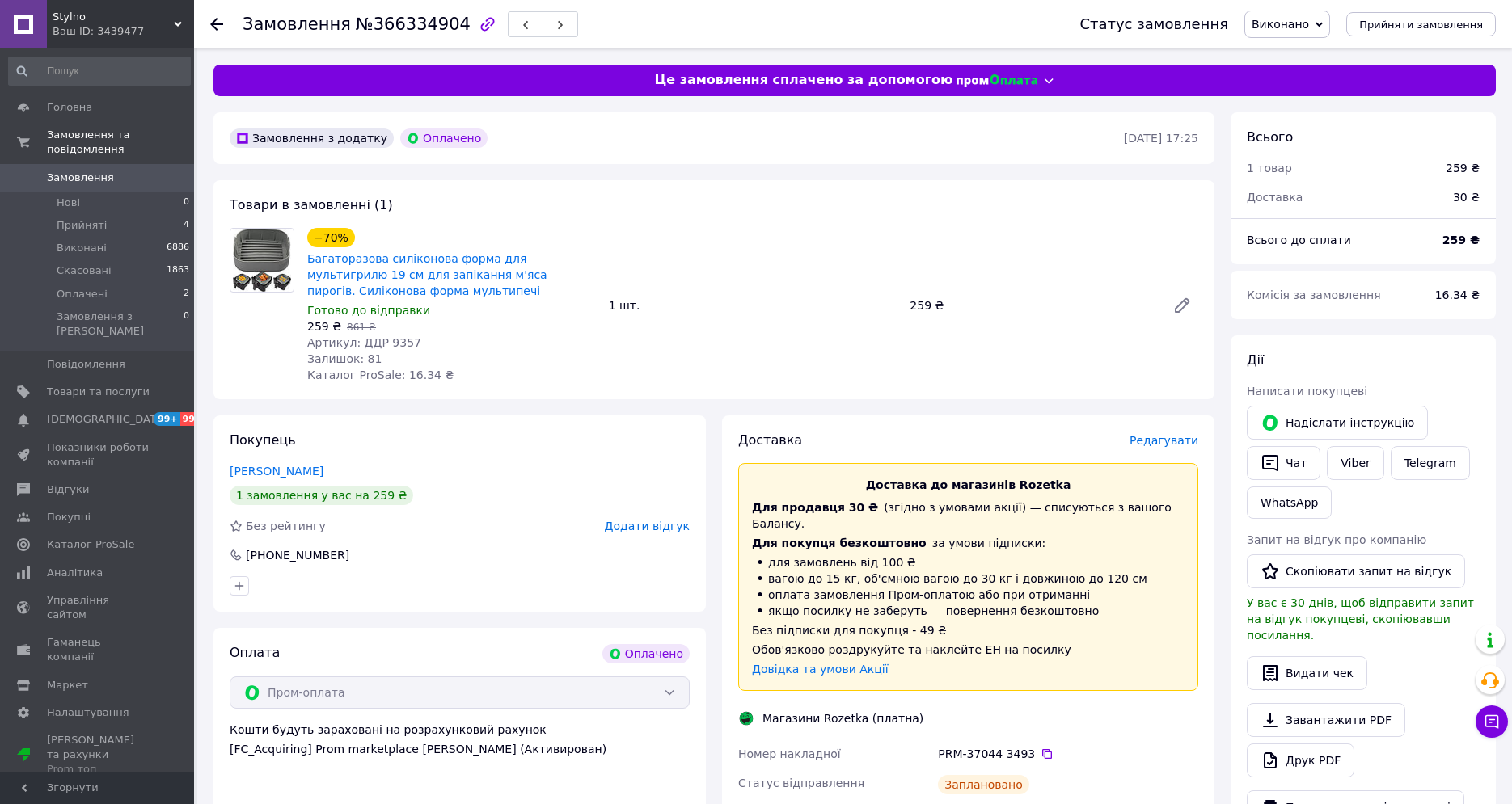
drag, startPoint x: 1106, startPoint y: 655, endPoint x: 1103, endPoint y: 676, distance: 21.2
click at [1106, 656] on div "Доставка до магазинів Rozetka Для продавця 30 ₴   (згідно з умовами акції) — сп…" at bounding box center [969, 577] width 460 height 228
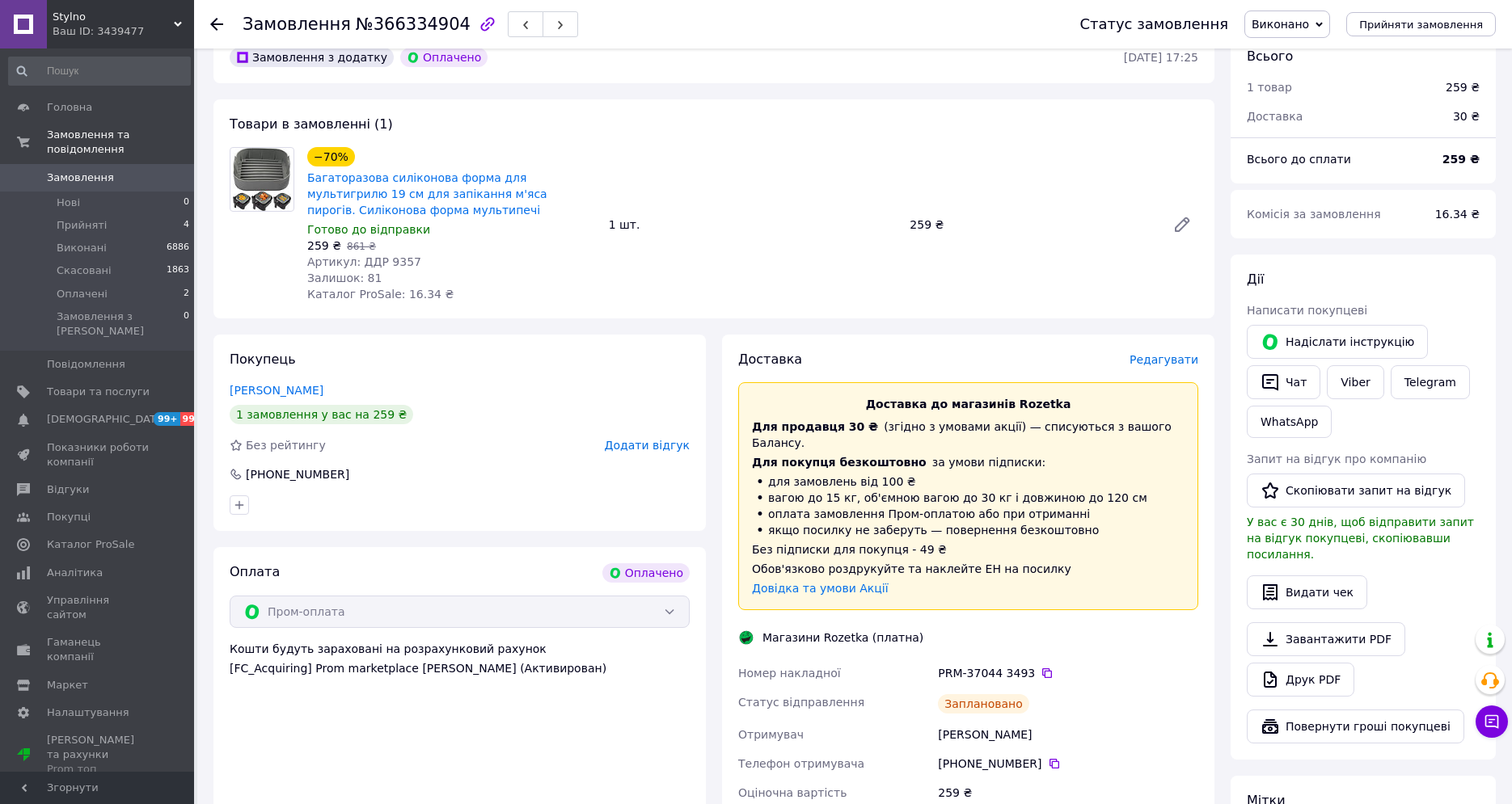
drag, startPoint x: 1043, startPoint y: 749, endPoint x: 1017, endPoint y: 750, distance: 26.0
click at [1048, 758] on icon at bounding box center [1054, 764] width 13 height 13
click at [1277, 383] on icon "button" at bounding box center [1270, 383] width 16 height 17
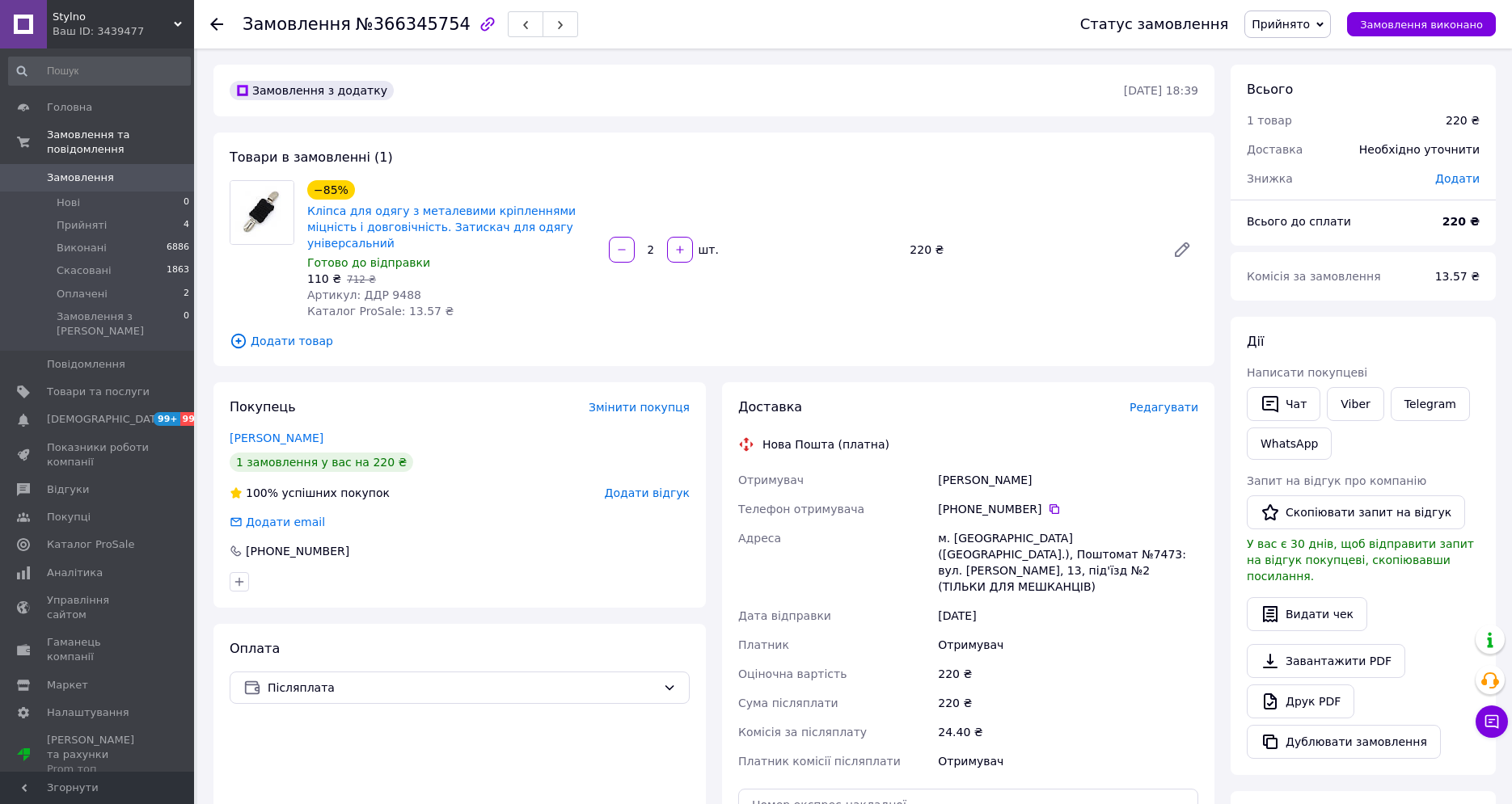
click at [394, 288] on span "Артикул: ДДР 9488" at bounding box center [364, 294] width 114 height 13
click at [394, 288] on span "Артикул: ДДР 9488" at bounding box center [364, 294] width 114 height 13
copy span "9488"
click at [1173, 401] on span "Редагувати" at bounding box center [1164, 407] width 68 height 13
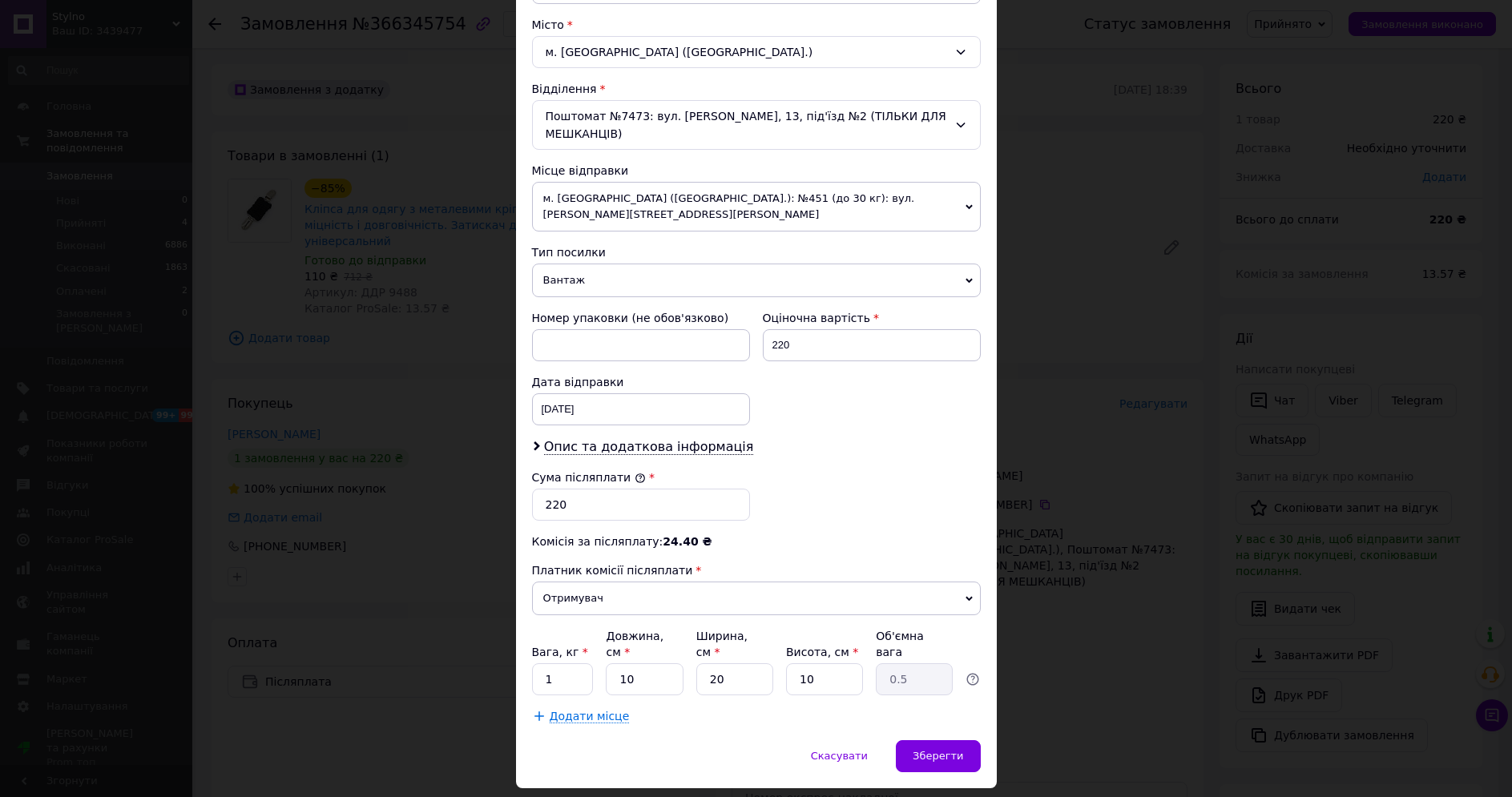
scroll to position [443, 0]
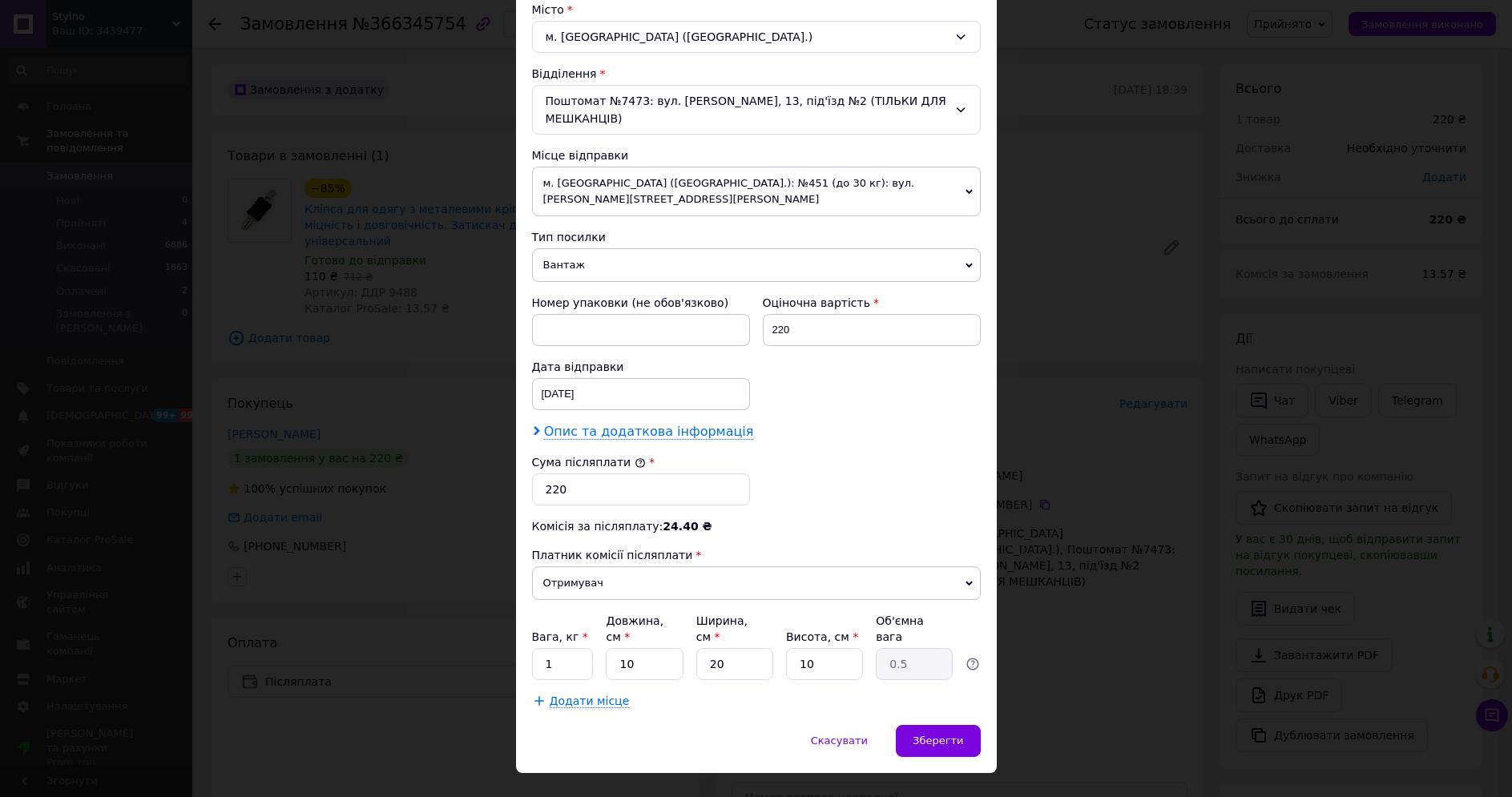
click at [582, 424] on span "Опис та додаткова інформація" at bounding box center [650, 432] width 210 height 16
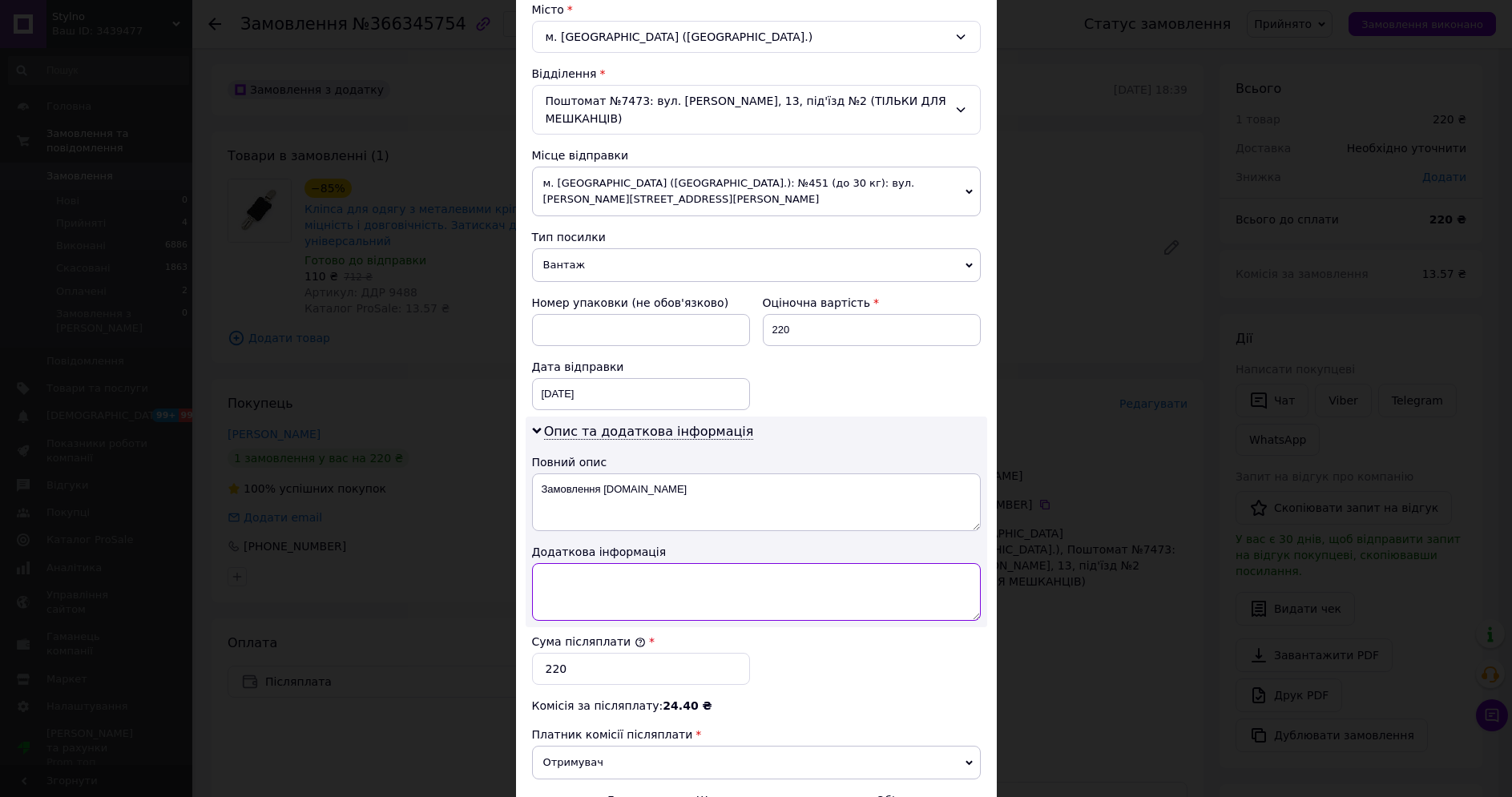
click at [612, 589] on textarea at bounding box center [756, 592] width 449 height 58
paste textarea "9488 2"
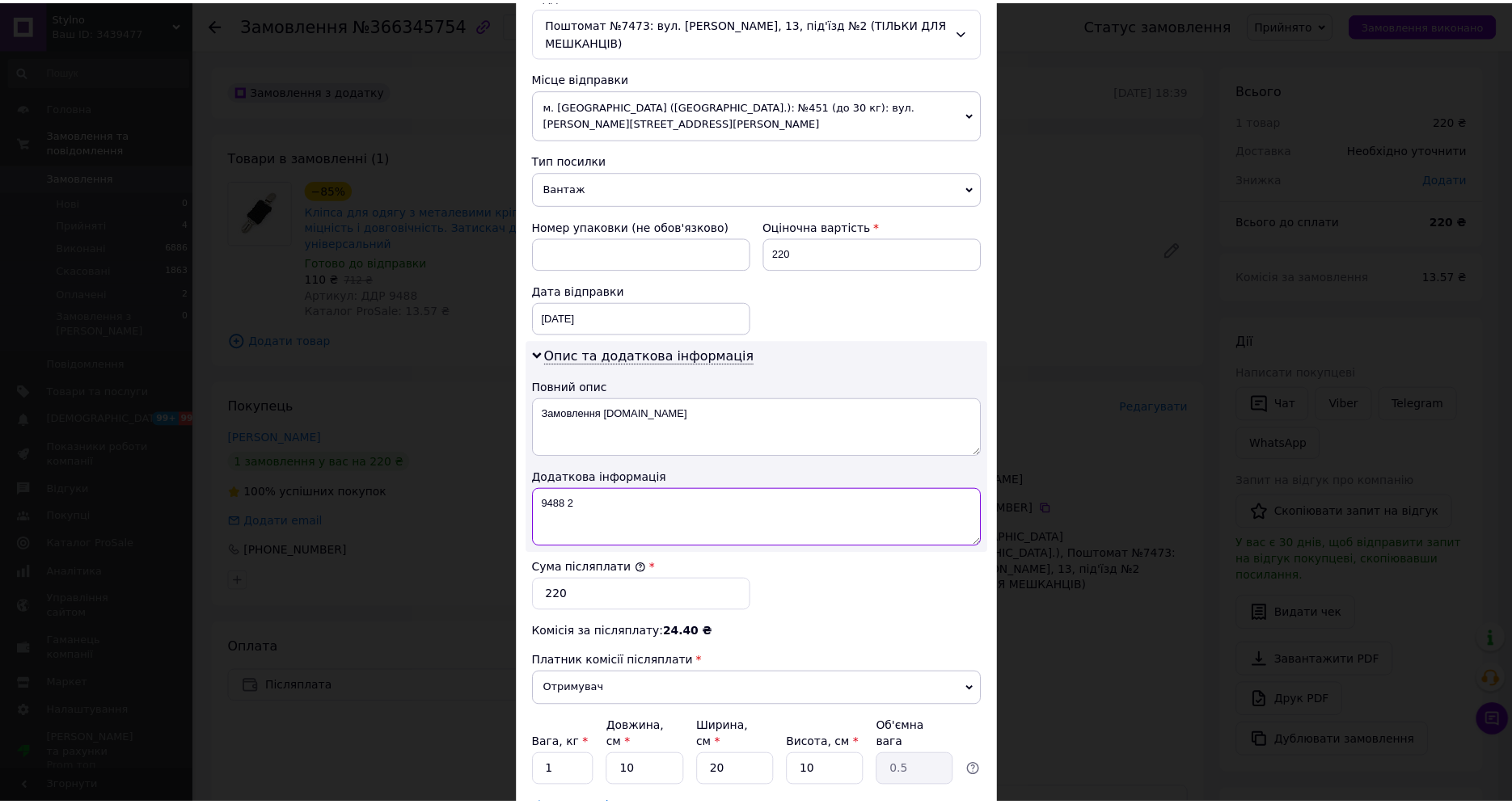
scroll to position [628, 0]
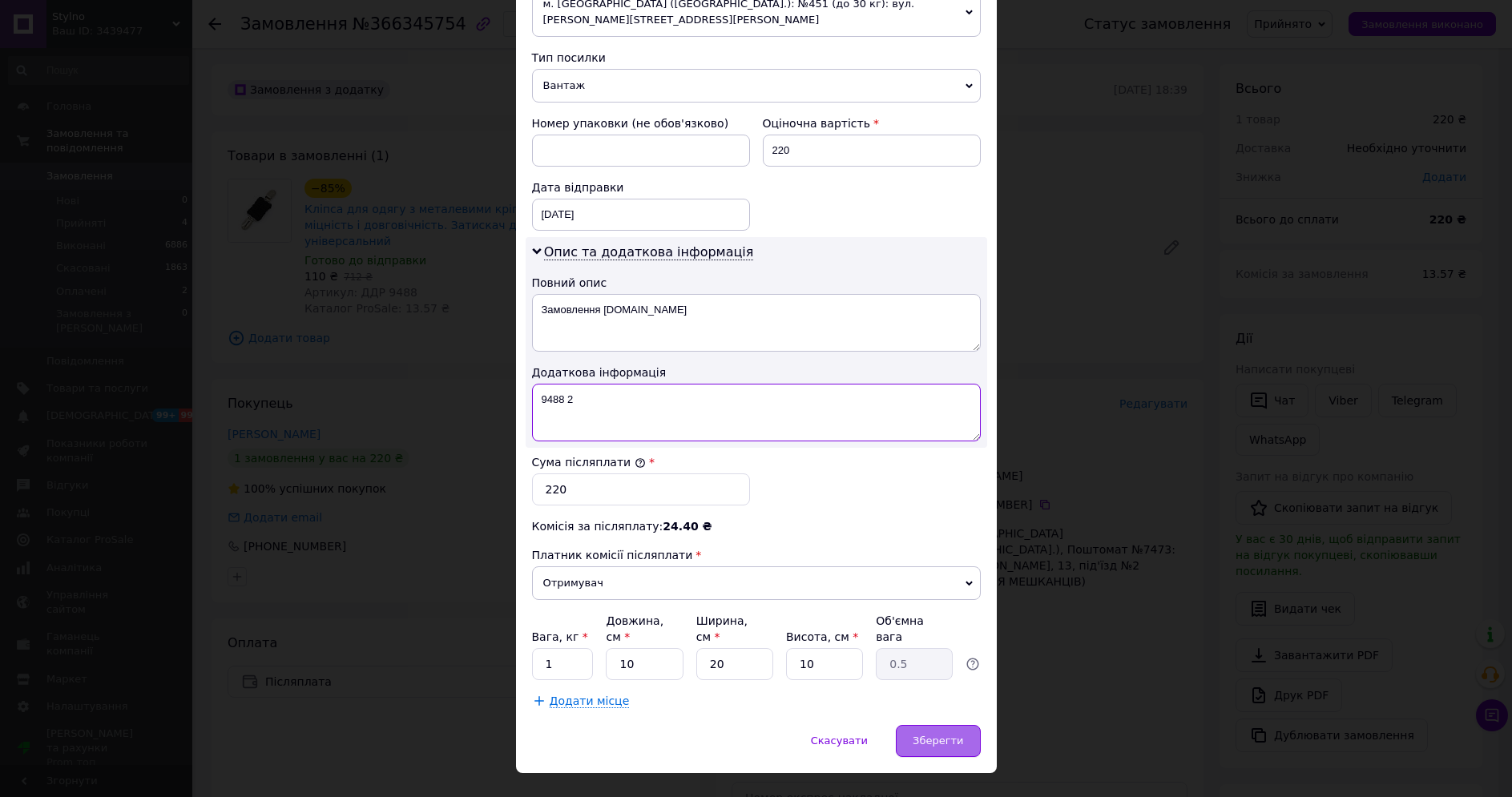
type textarea "9488 2"
click at [940, 735] on span "Зберегти" at bounding box center [938, 741] width 51 height 12
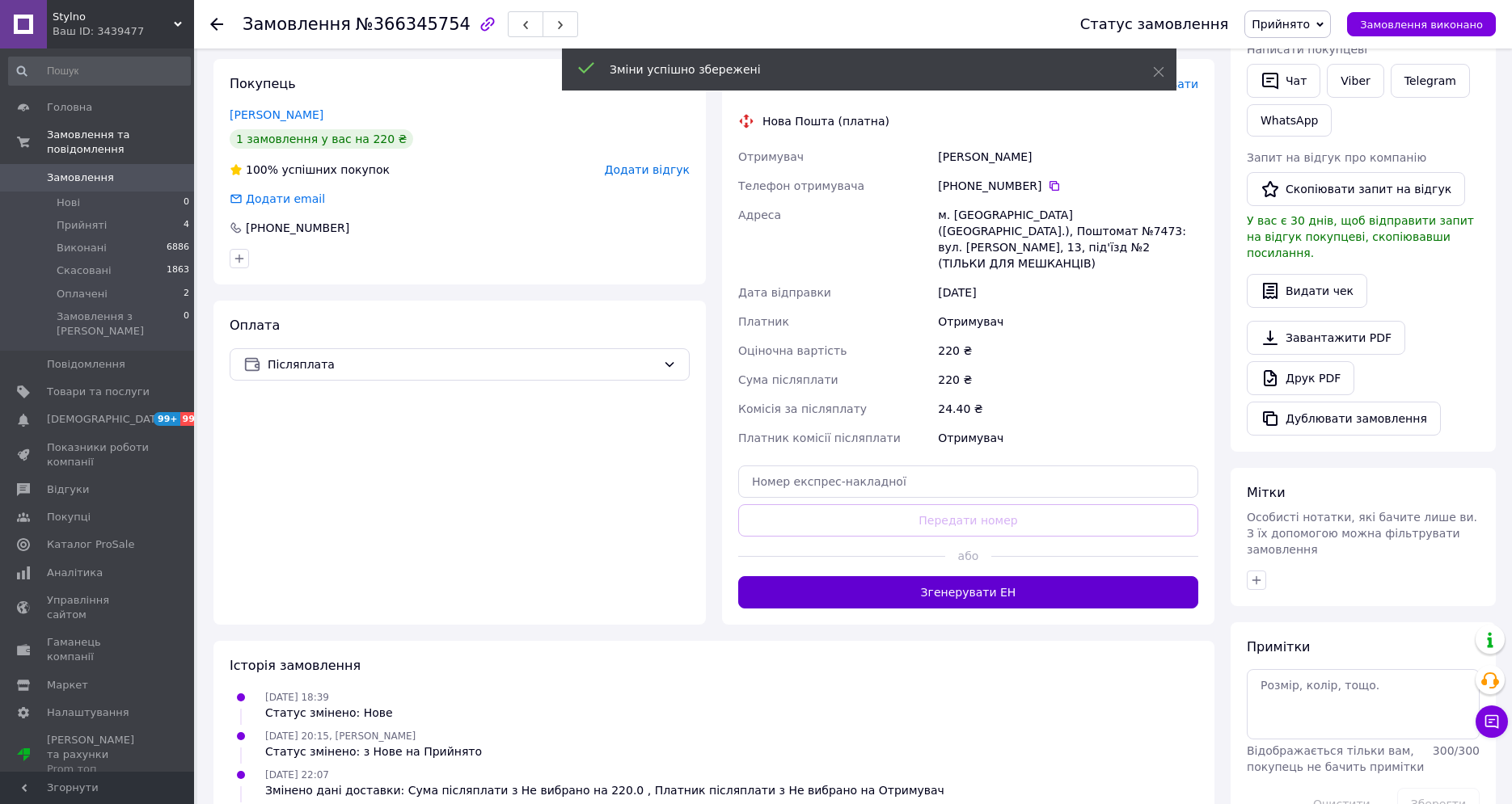
click at [1034, 576] on button "Згенерувати ЕН" at bounding box center [969, 593] width 460 height 33
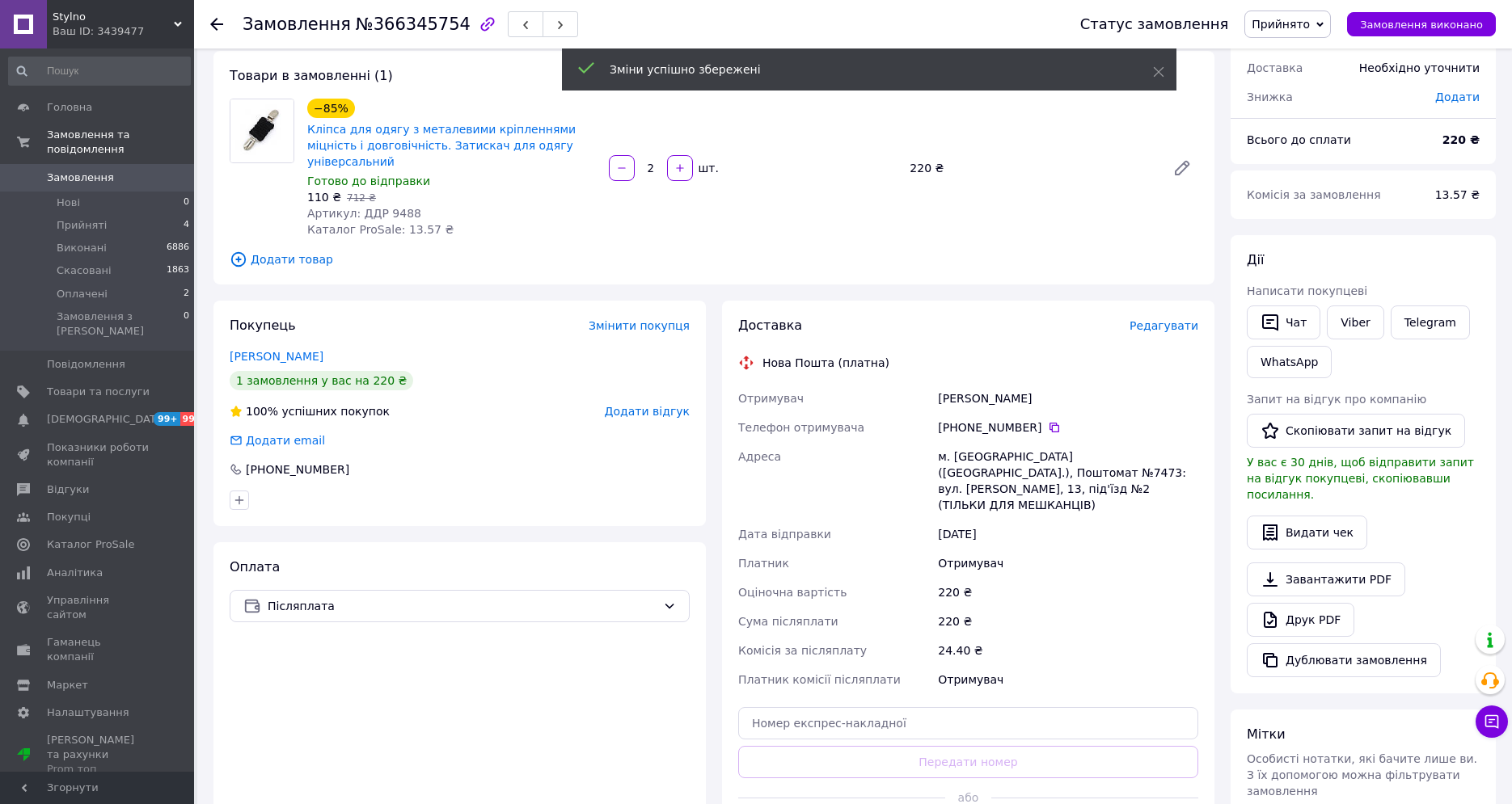
scroll to position [81, 0]
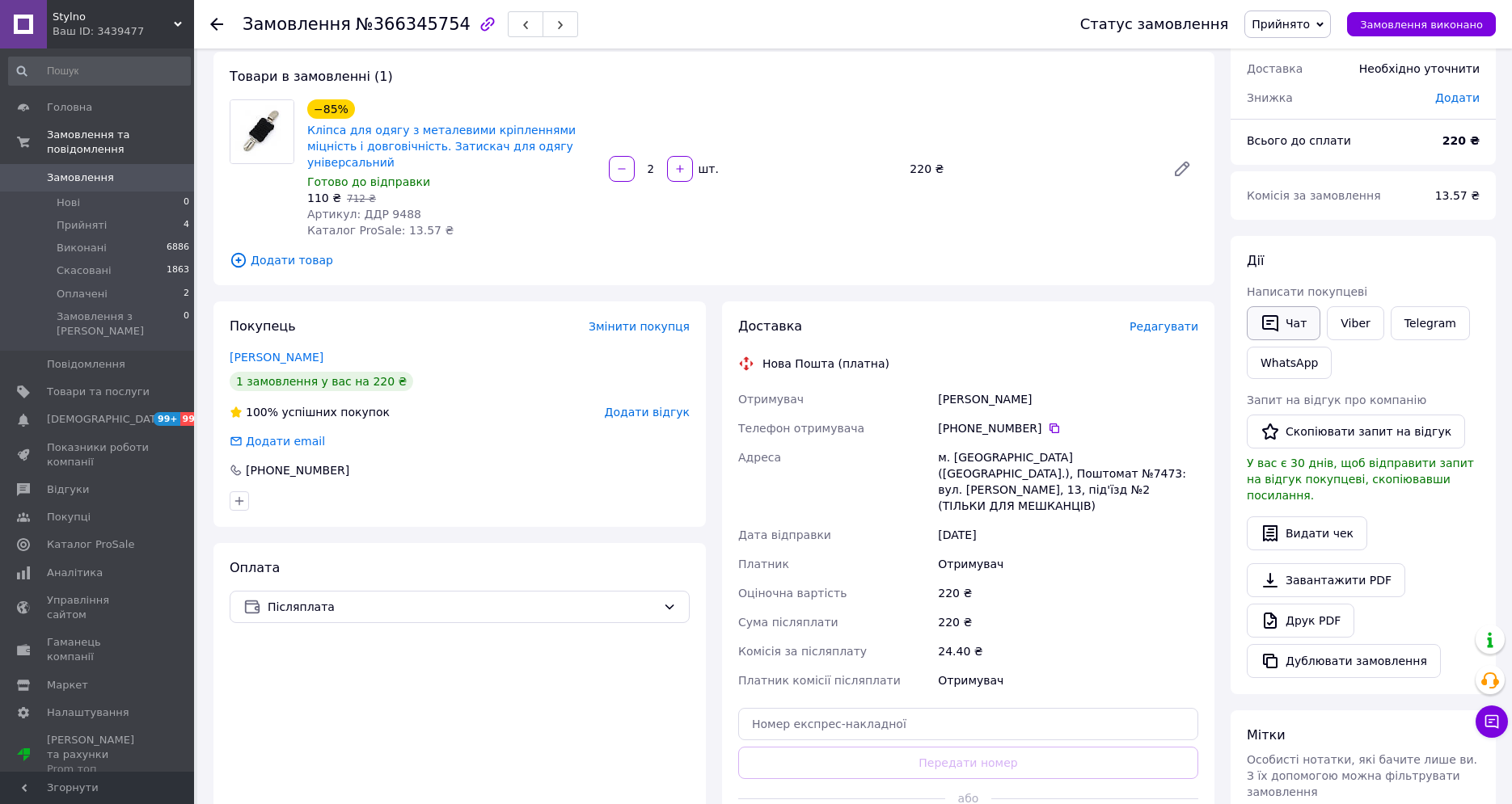
click at [1299, 324] on button "Чат" at bounding box center [1284, 323] width 74 height 34
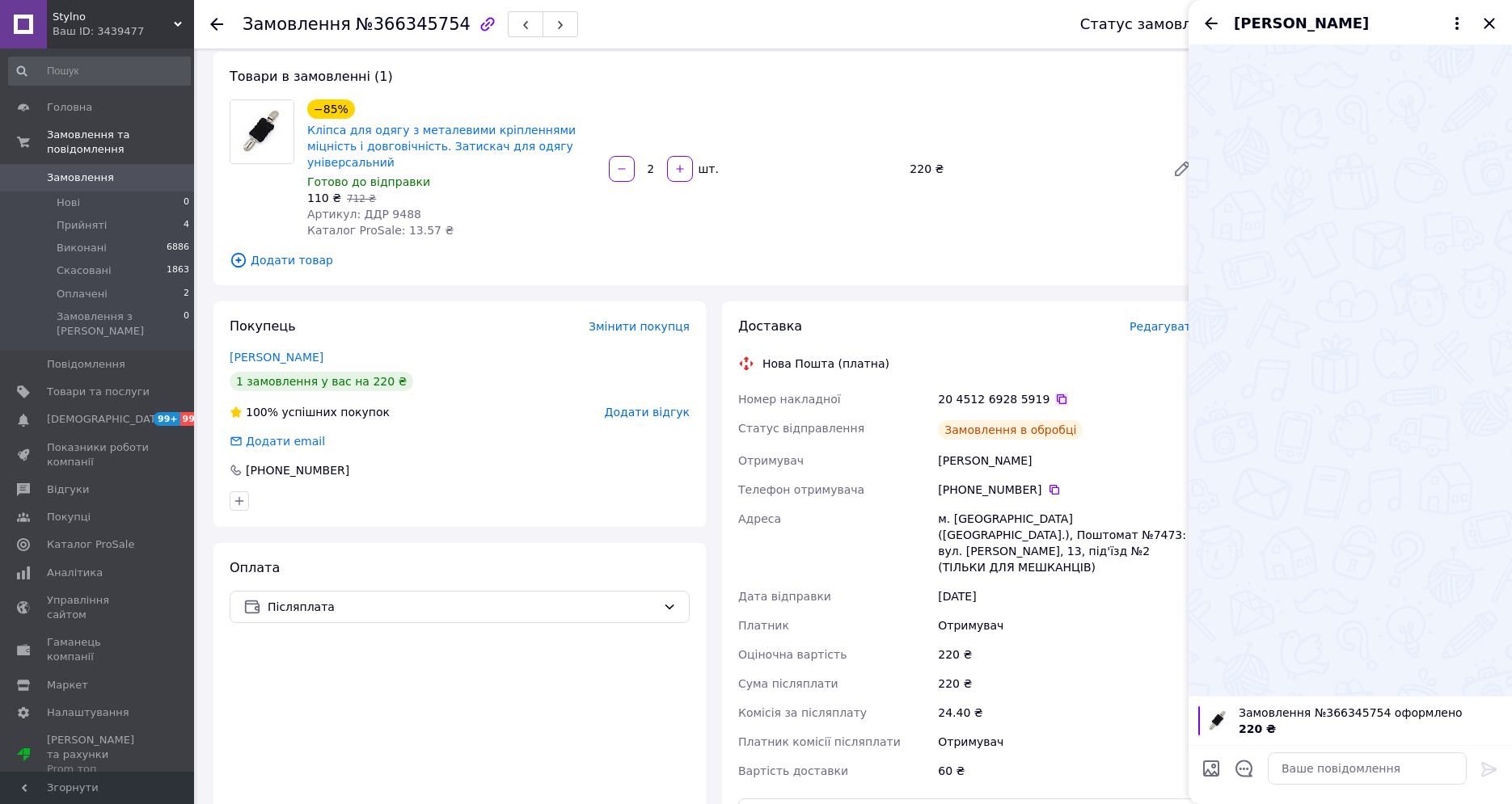
click at [1057, 394] on icon at bounding box center [1061, 399] width 9 height 9
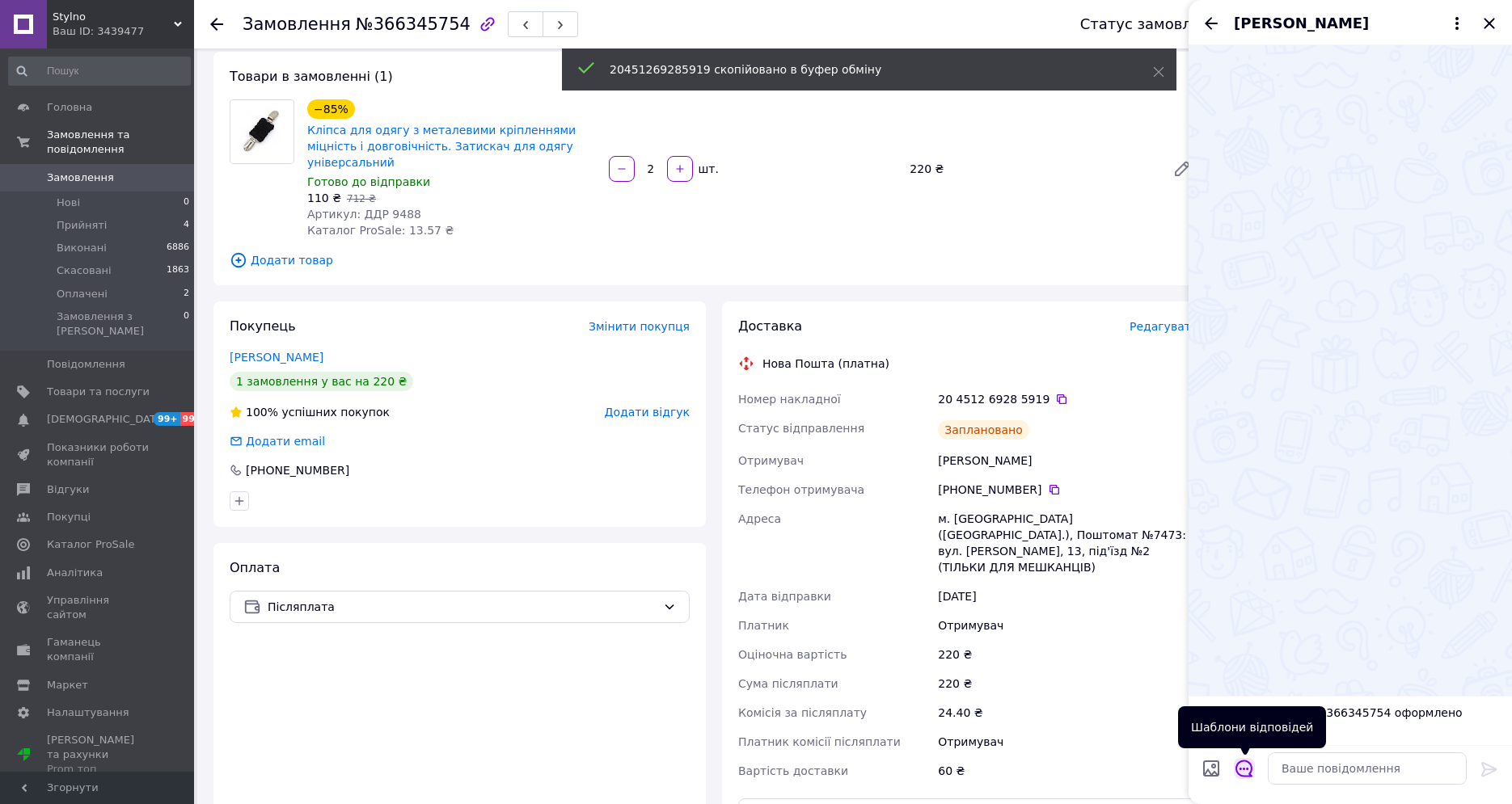
click at [1242, 763] on icon "Відкрити шаблони відповідей" at bounding box center [1244, 768] width 18 height 18
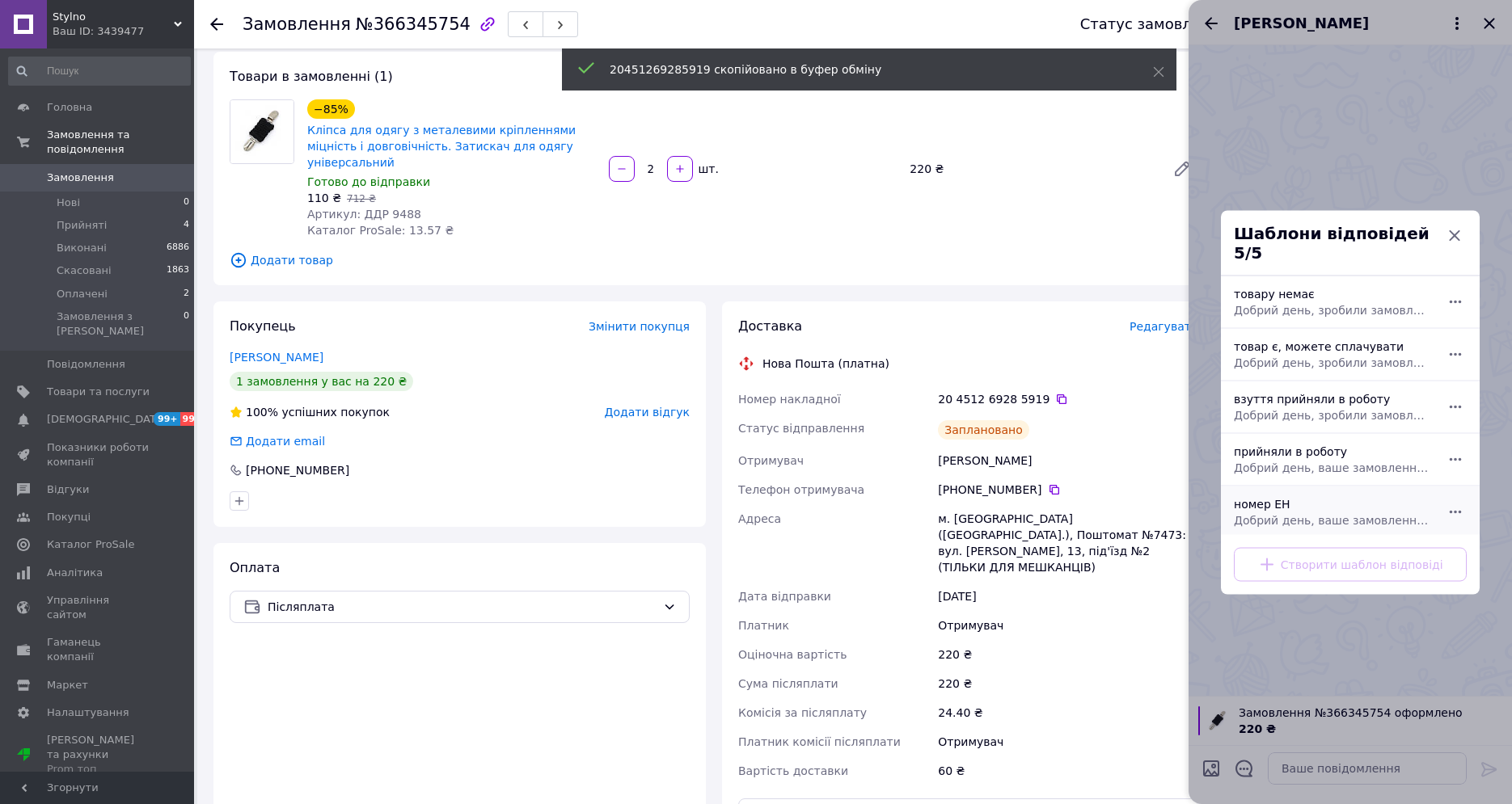
click at [1274, 489] on div "номер ЕН Добрий день, ваше замовлення прийняли в роботу. ваш номер ЕН за яким б…" at bounding box center [1333, 511] width 210 height 45
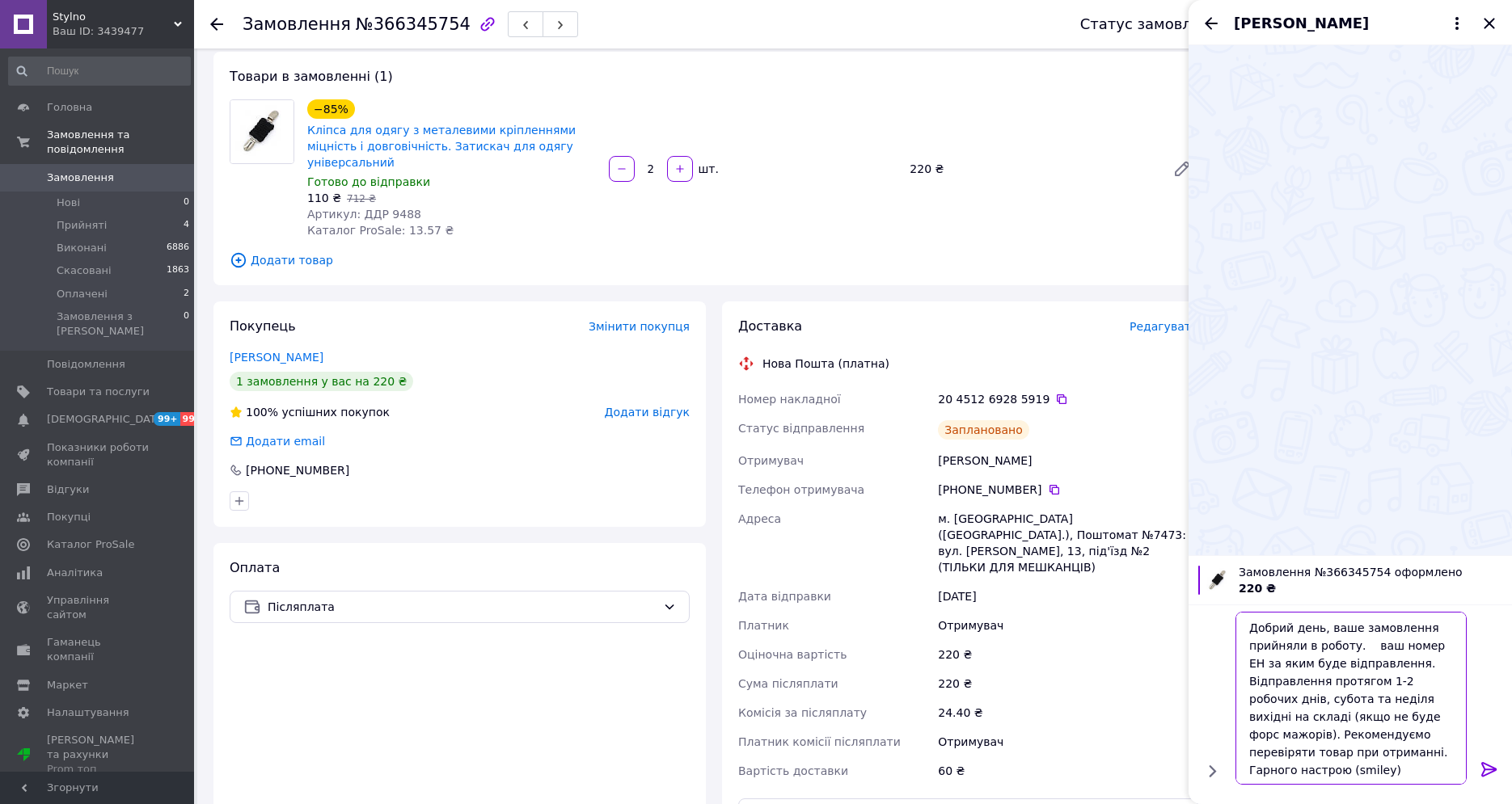
click at [1357, 645] on textarea "Добрий день, ваше замовлення прийняли в роботу. ваш номер ЕН за яким буде відпр…" at bounding box center [1351, 698] width 231 height 173
paste textarea "20451269285919"
type textarea "Добрий день, ваше замовлення прийняли в роботу. 20451269285919 ваш номер ЕН за …"
drag, startPoint x: 1491, startPoint y: 765, endPoint x: 1486, endPoint y: 714, distance: 51.2
click at [1491, 765] on icon at bounding box center [1490, 769] width 20 height 20
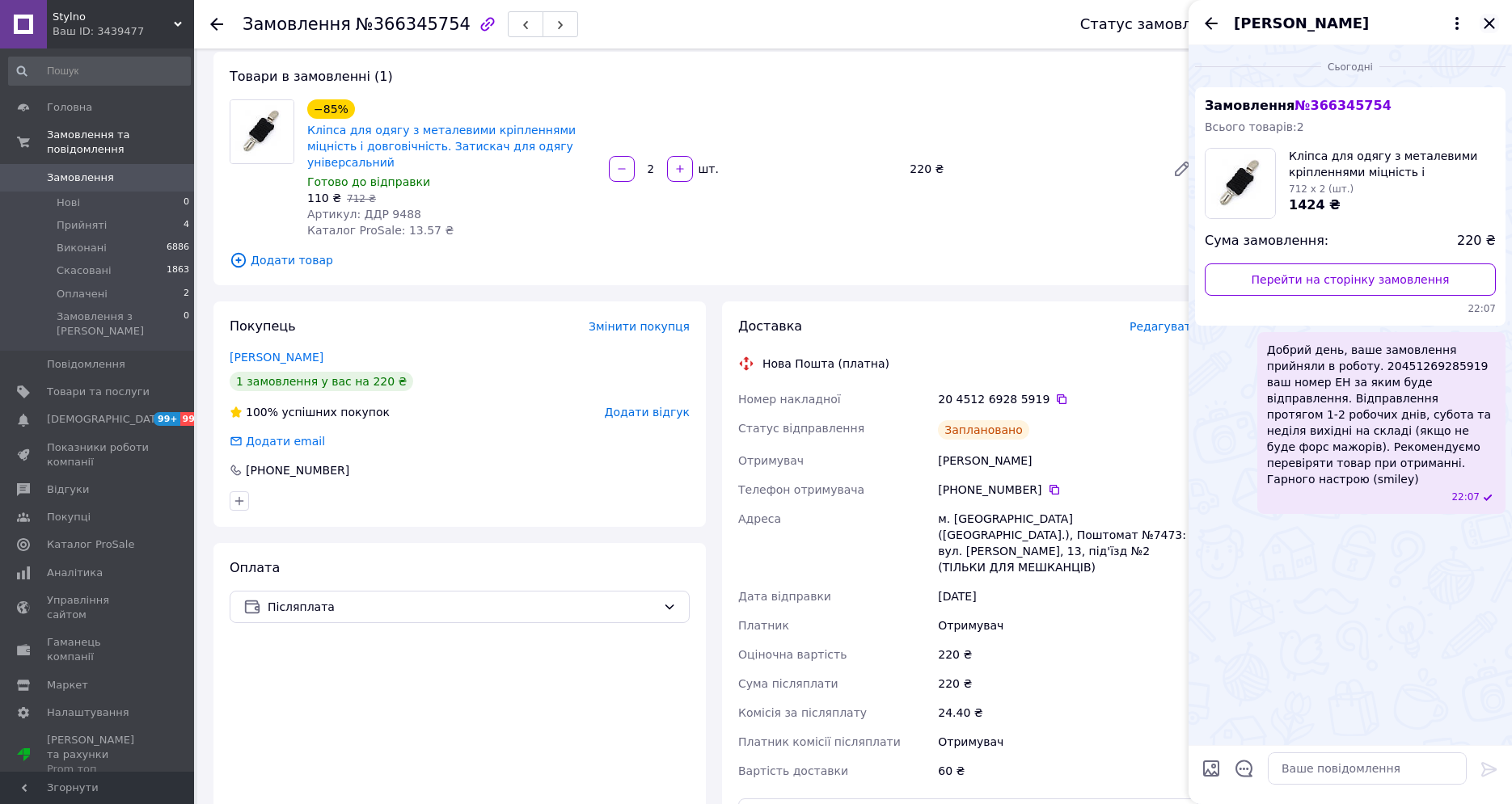
click at [1480, 27] on icon "Закрити" at bounding box center [1490, 23] width 20 height 20
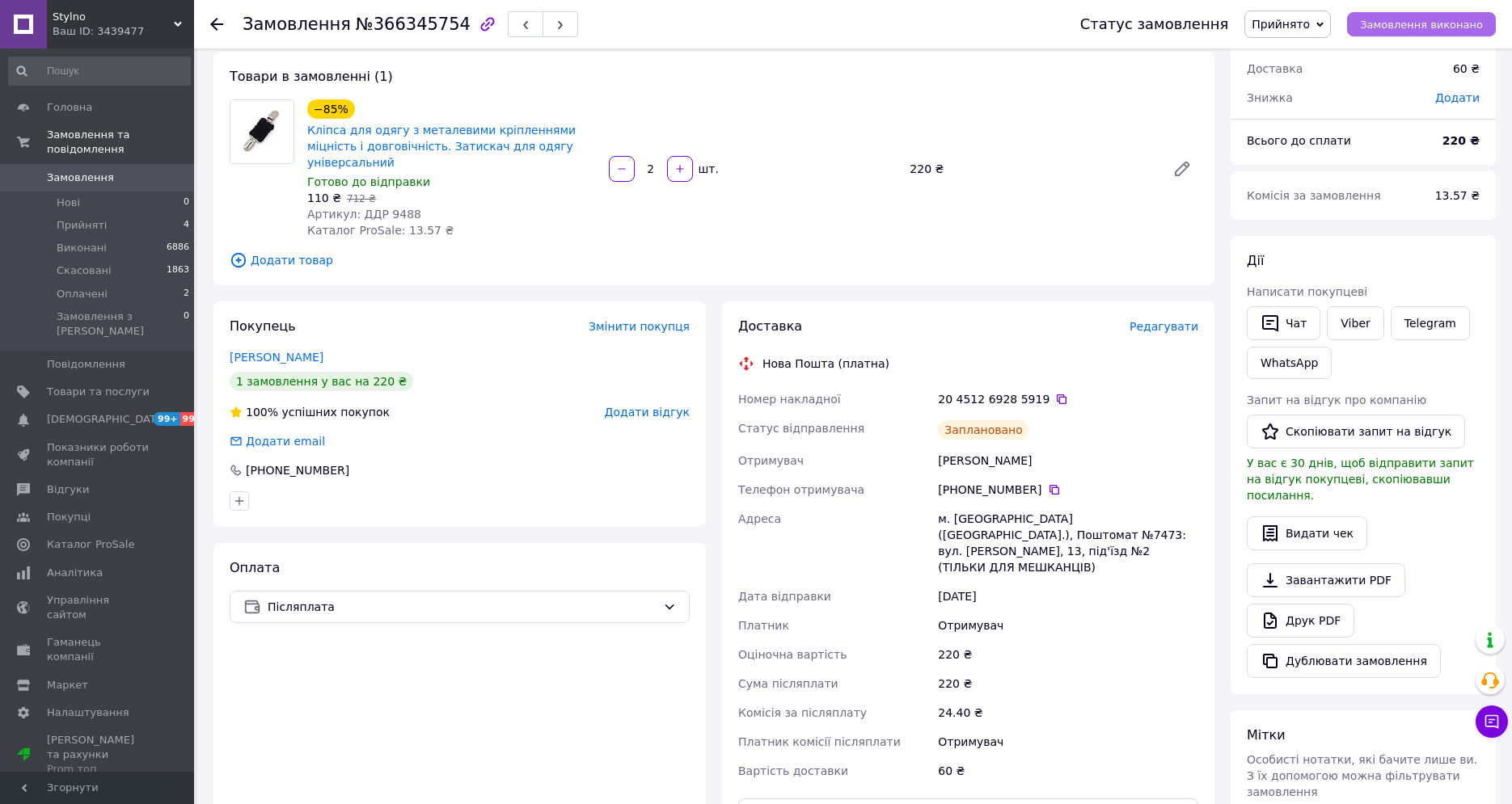
click at [1464, 23] on span "Замовлення виконано" at bounding box center [1422, 25] width 123 height 12
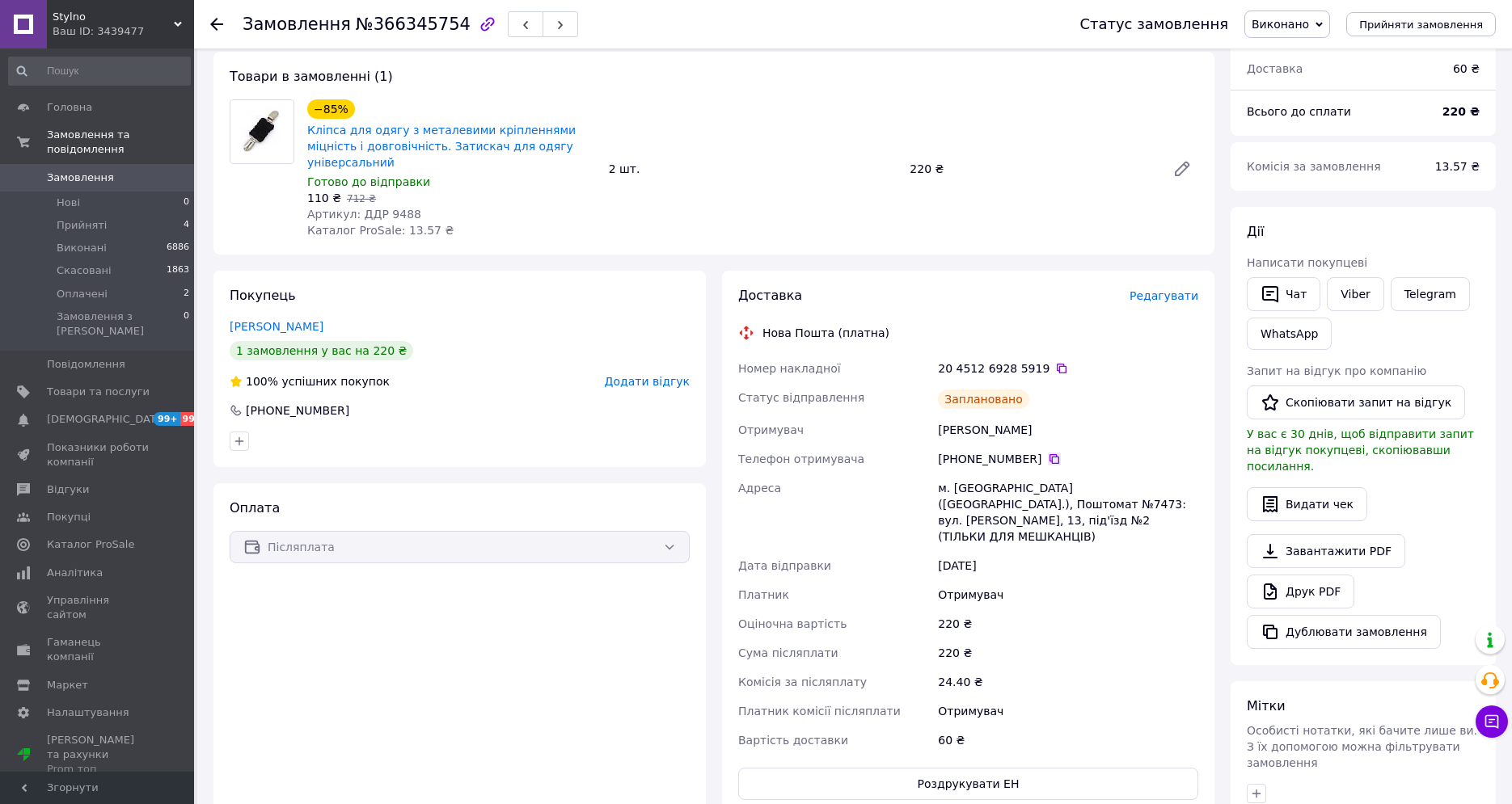
click at [1050, 454] on icon at bounding box center [1054, 458] width 9 height 9
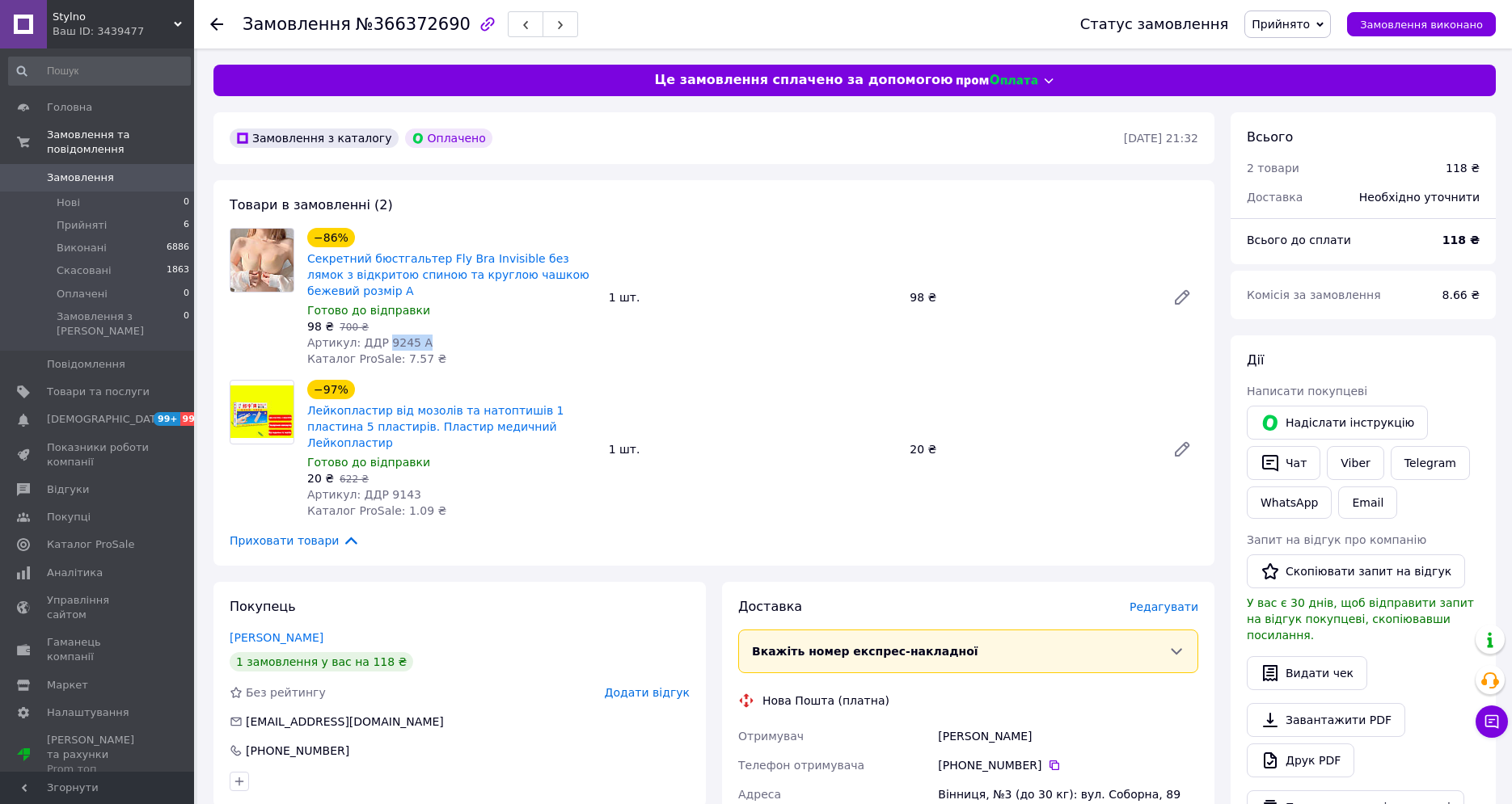
drag, startPoint x: 380, startPoint y: 344, endPoint x: 437, endPoint y: 338, distance: 57.3
click at [437, 338] on div "Артикул: ДДР 9245 А" at bounding box center [451, 342] width 288 height 16
copy span "9245 А"
click at [1083, 532] on div "Приховати товари" at bounding box center [714, 541] width 969 height 18
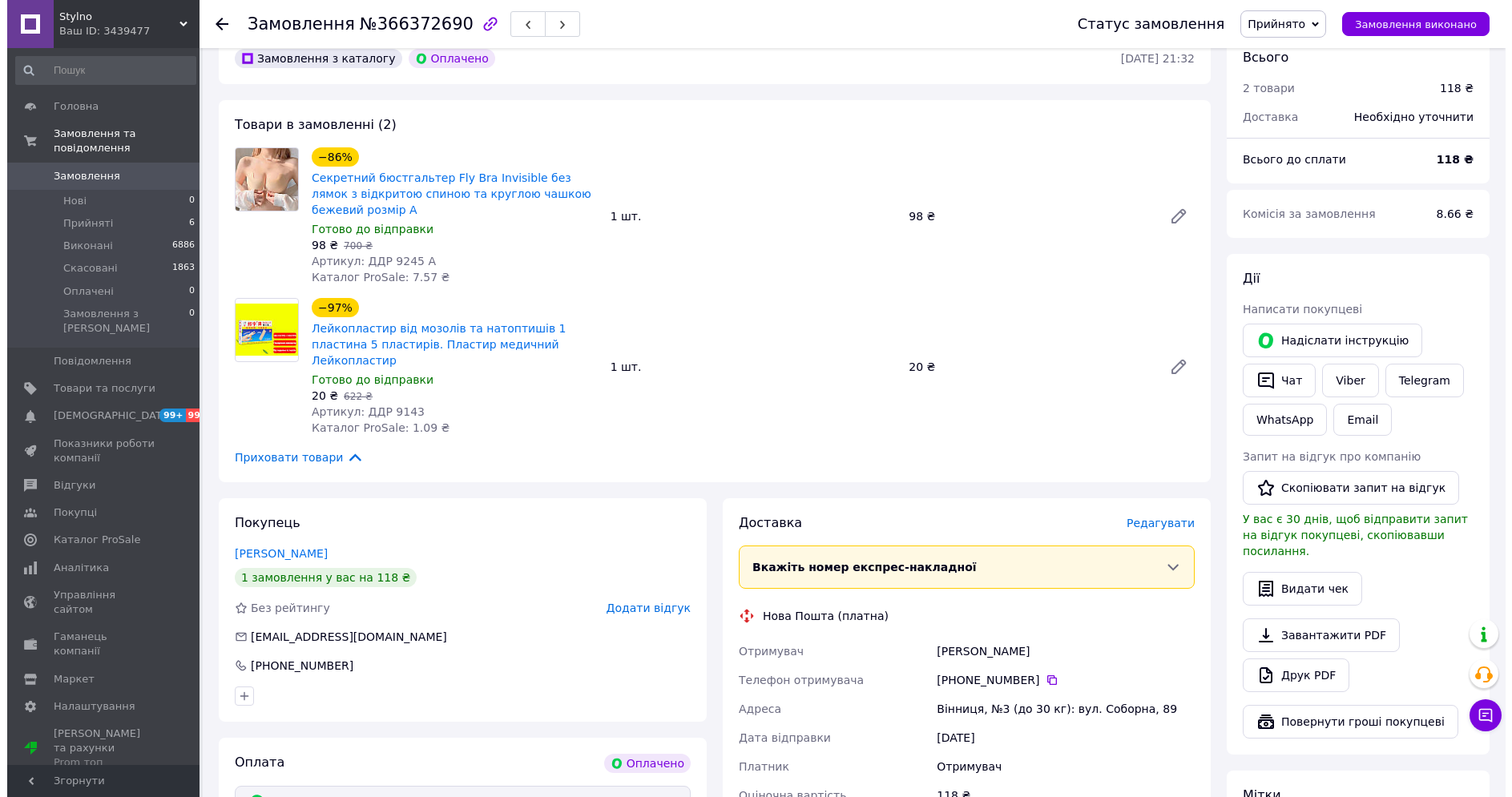
scroll to position [160, 0]
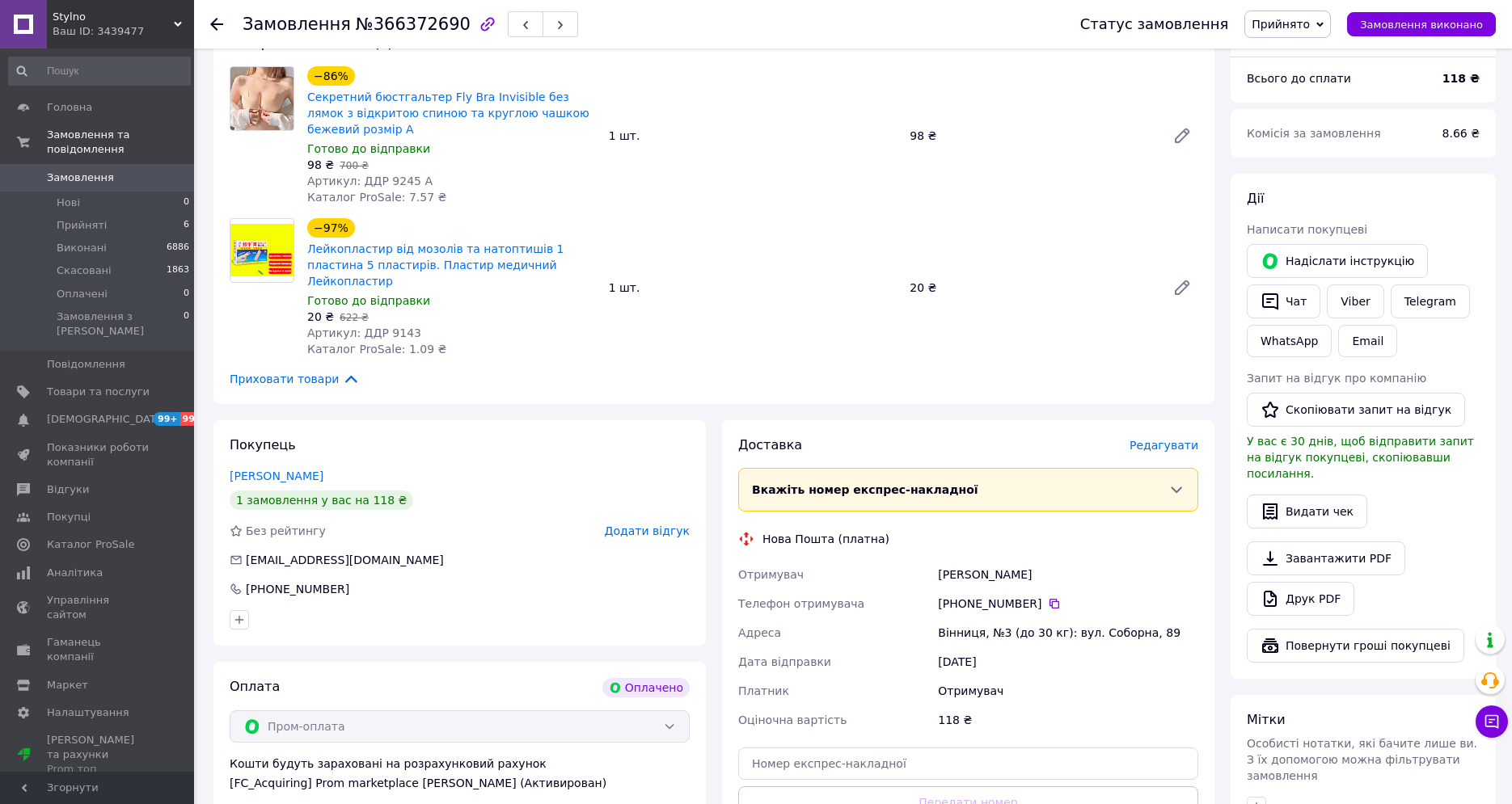
click at [1177, 439] on span "Редагувати" at bounding box center [1164, 445] width 68 height 13
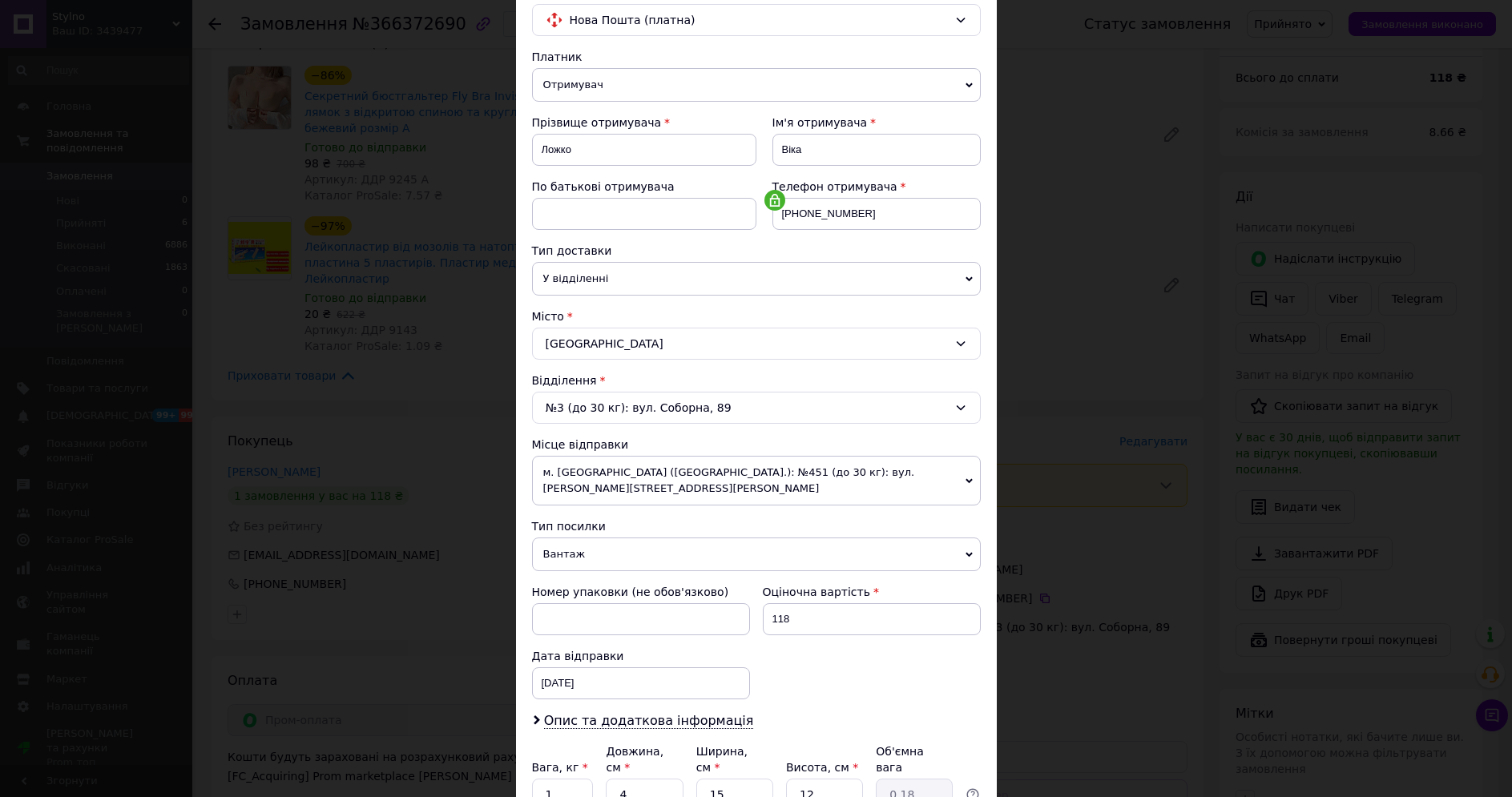
scroll to position [267, 0]
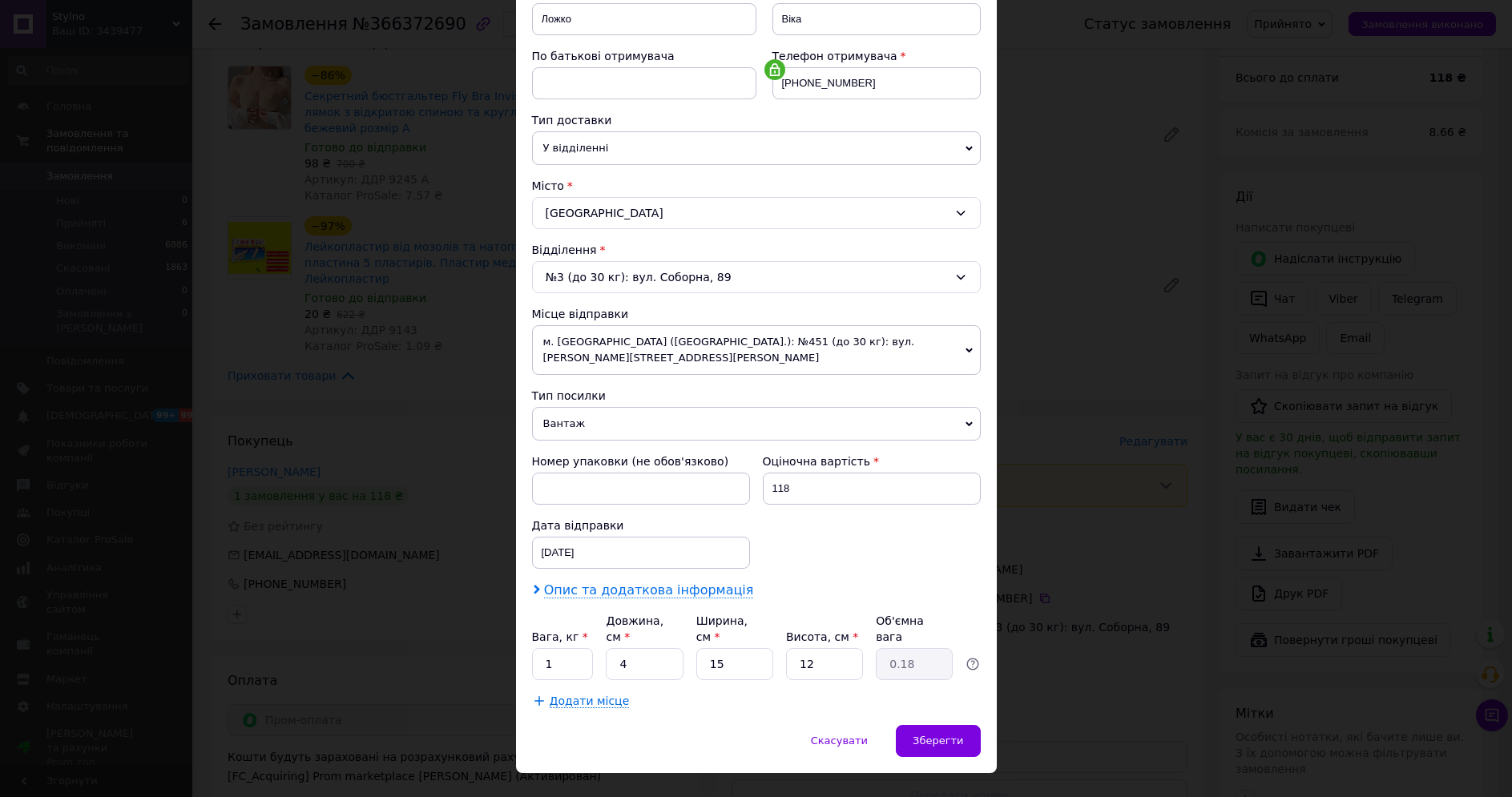
click at [589, 582] on span "Опис та додаткова інформація" at bounding box center [650, 590] width 210 height 16
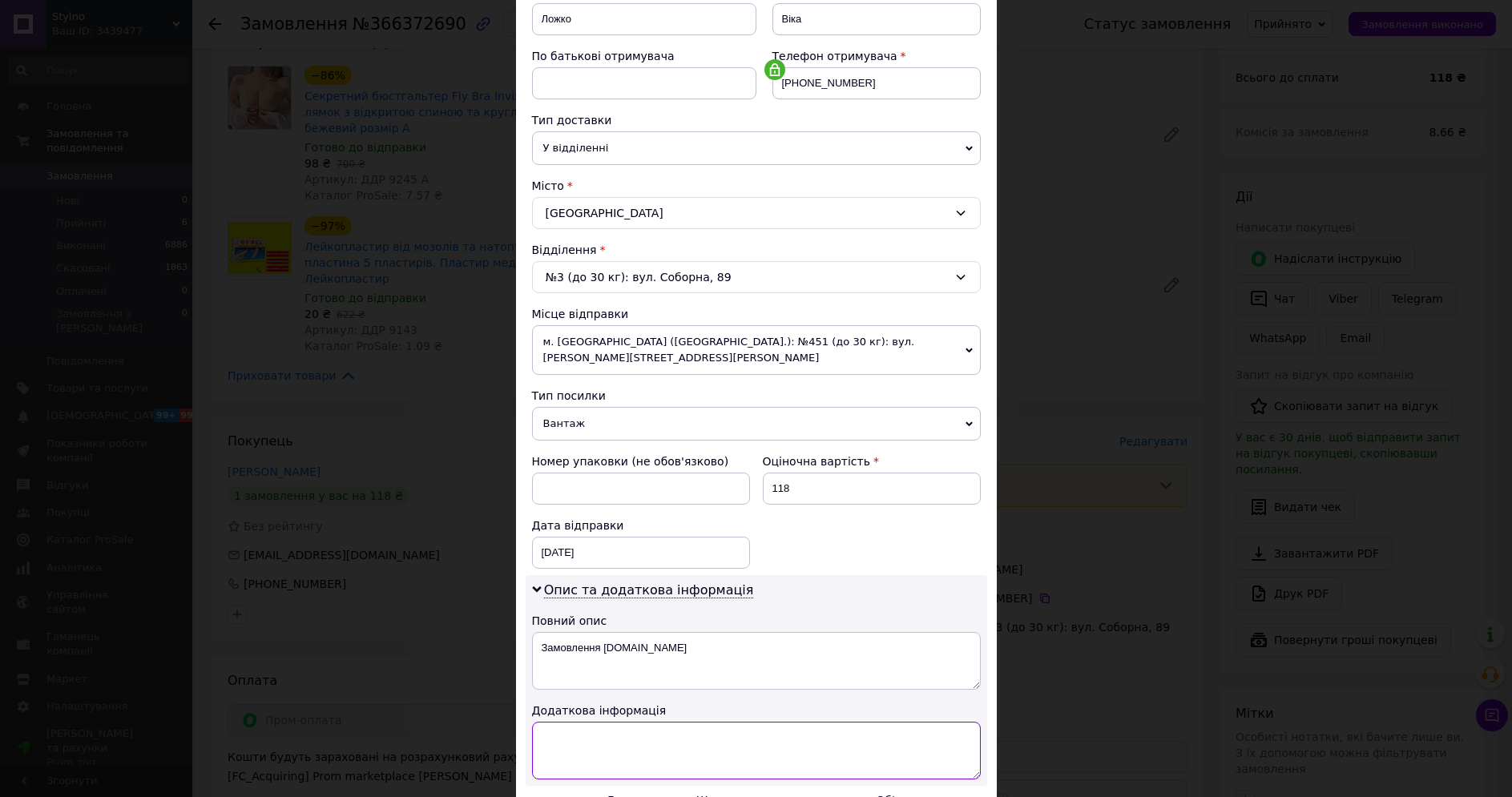
click at [586, 722] on textarea at bounding box center [756, 751] width 449 height 58
paste textarea "9245 А 1 9143 1"
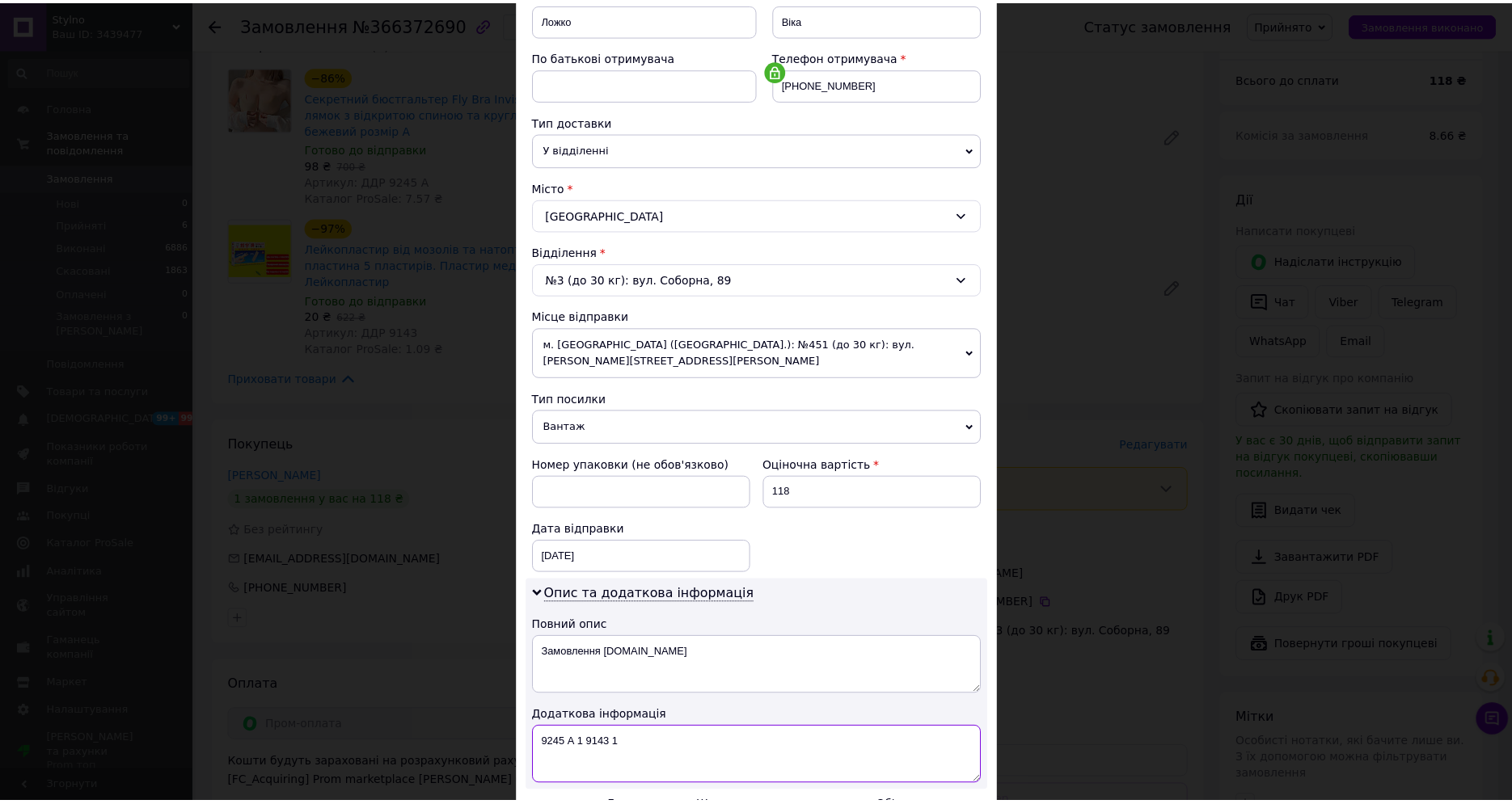
scroll to position [450, 0]
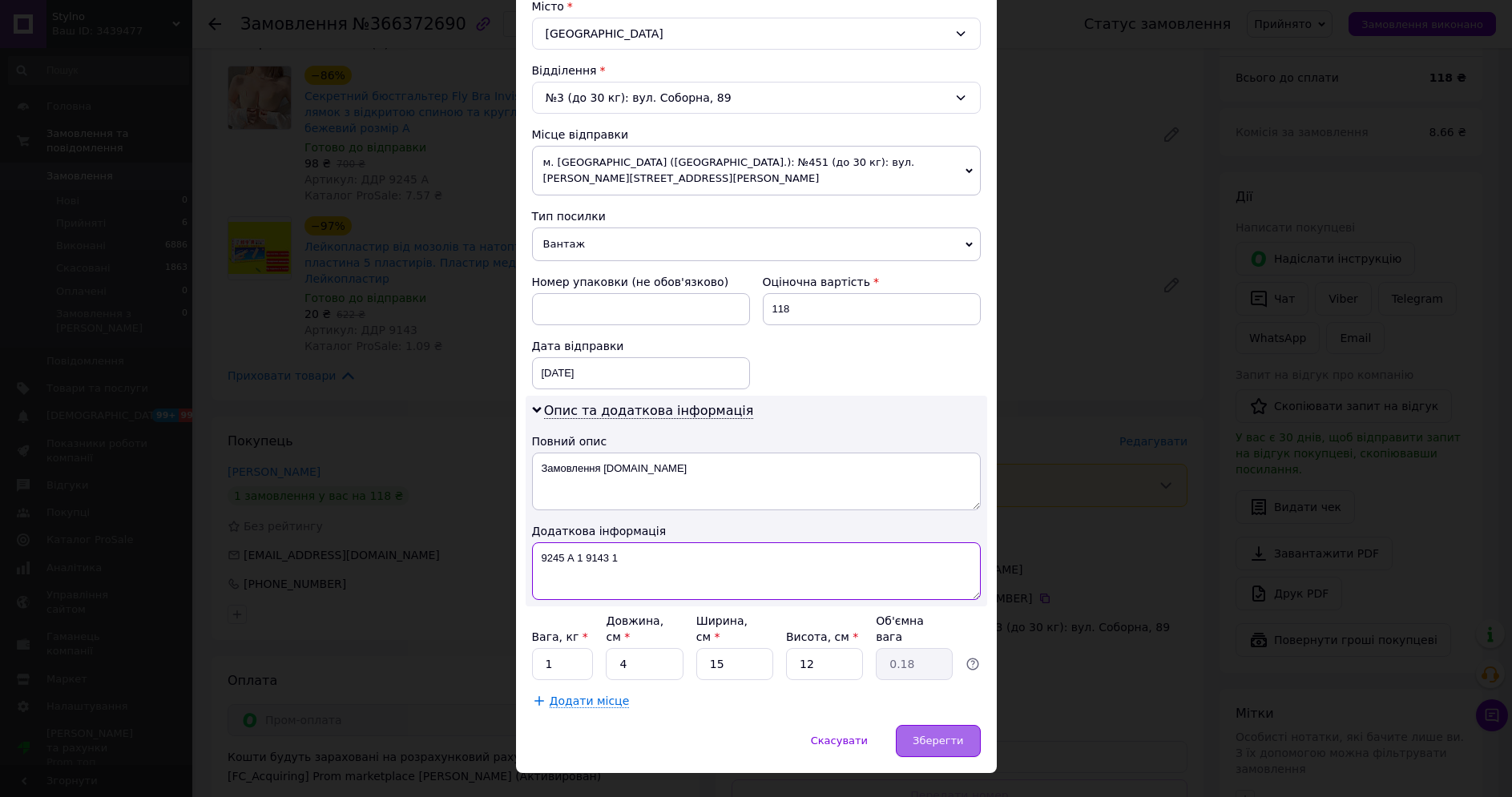
type textarea "9245 А 1 9143 1"
drag, startPoint x: 953, startPoint y: 710, endPoint x: 935, endPoint y: 643, distance: 69.4
click at [953, 735] on span "Зберегти" at bounding box center [938, 741] width 51 height 12
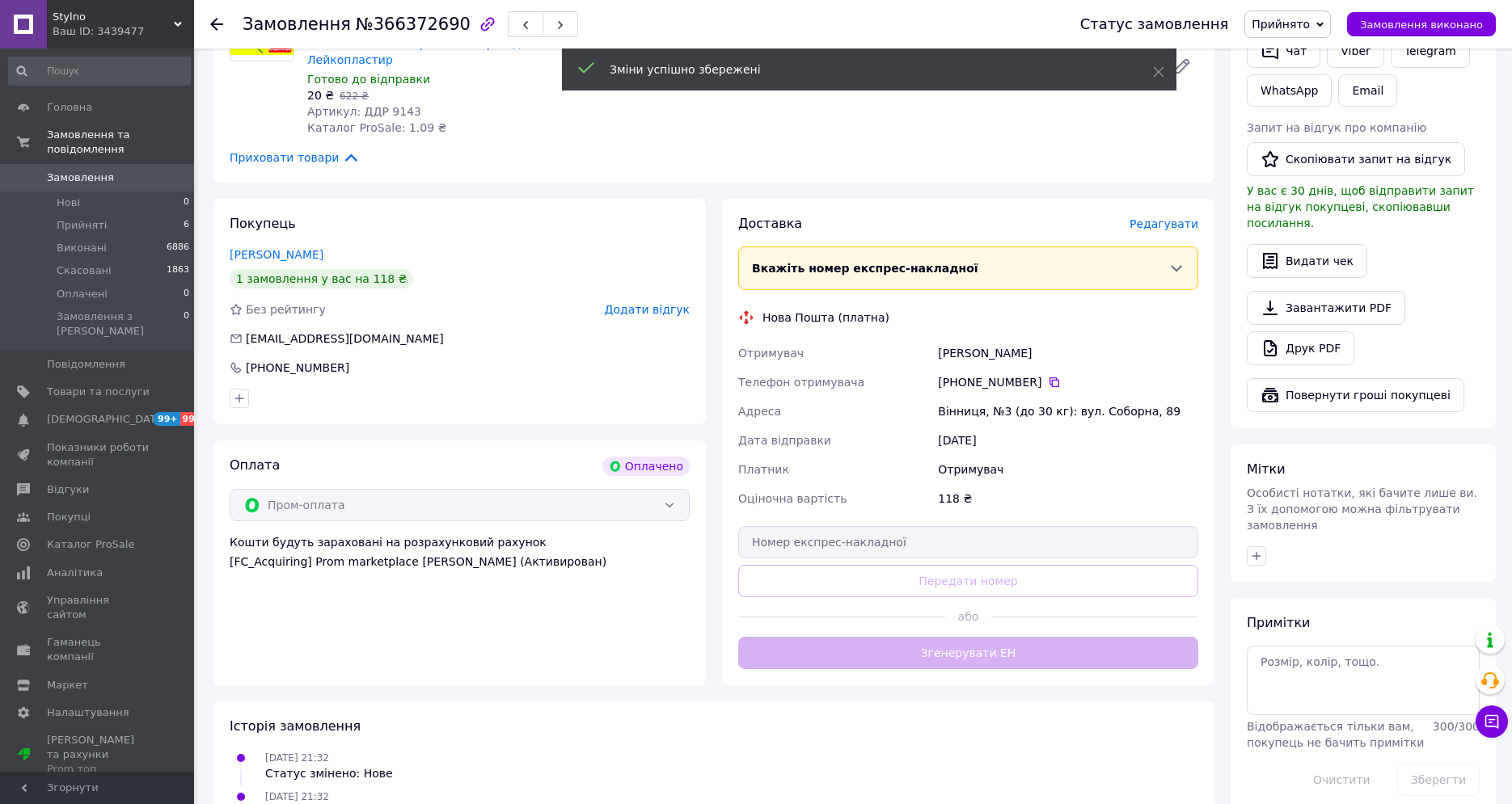
scroll to position [405, 0]
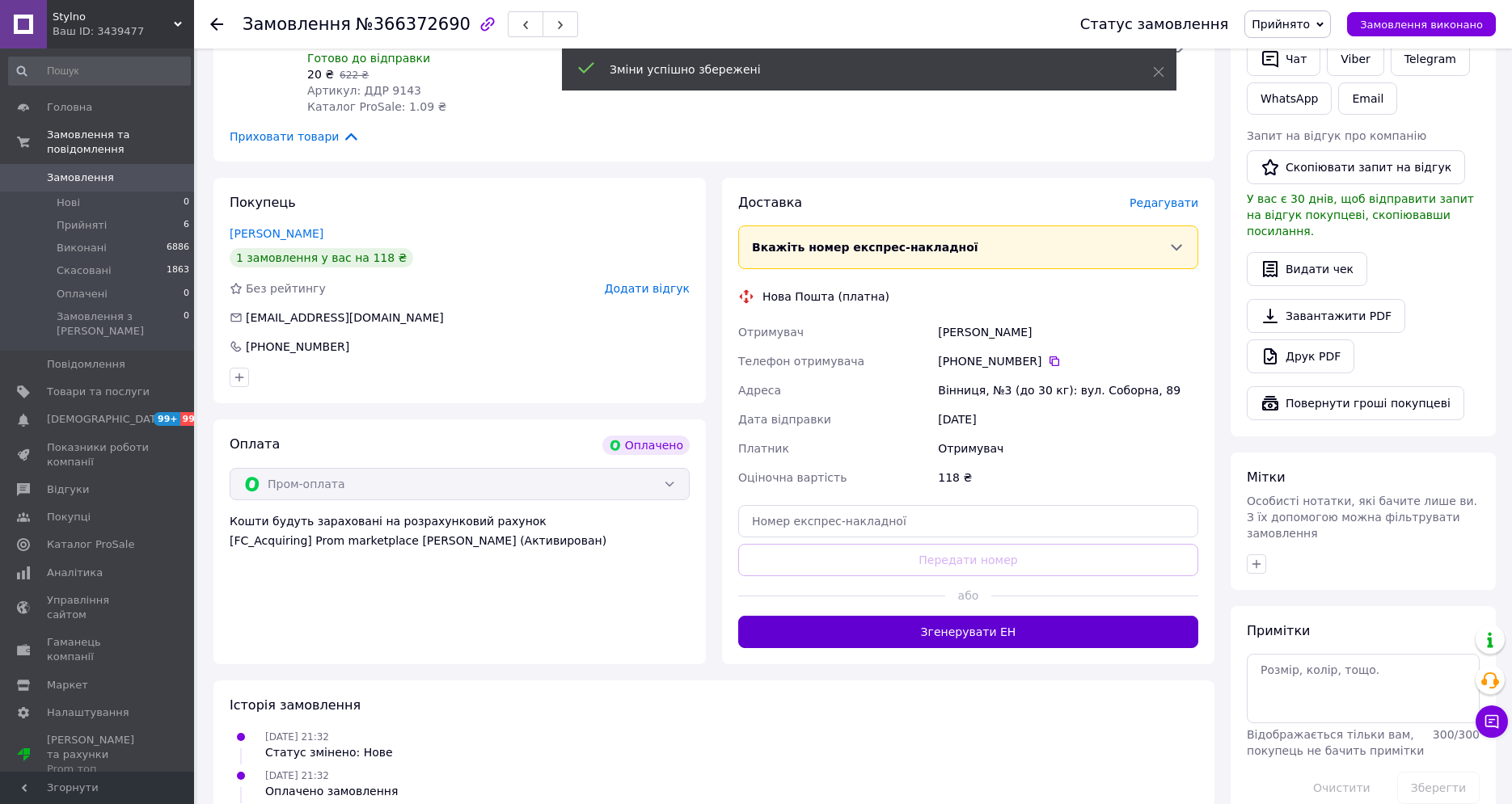
click at [1035, 616] on button "Згенерувати ЕН" at bounding box center [969, 632] width 460 height 33
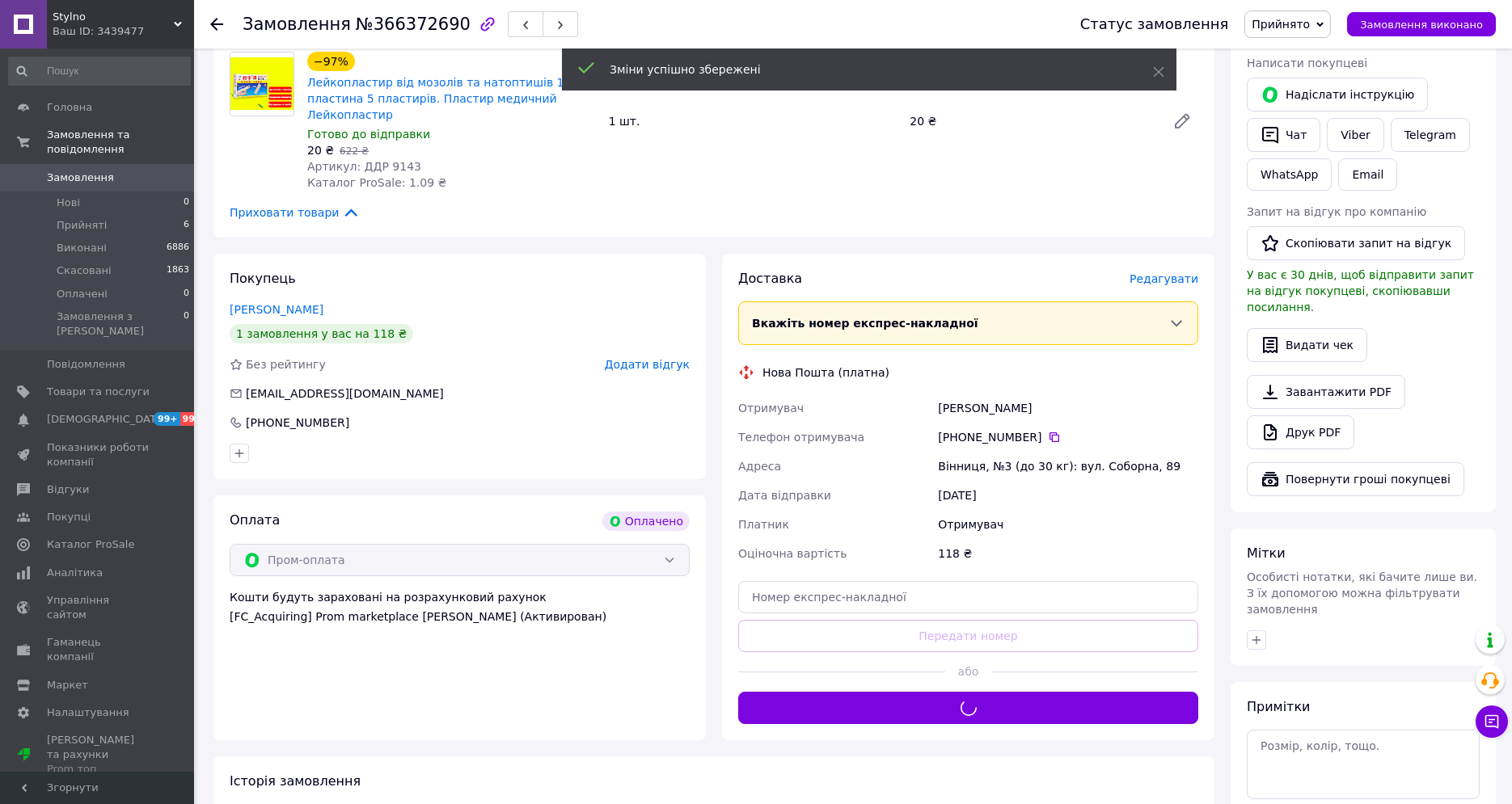
scroll to position [243, 0]
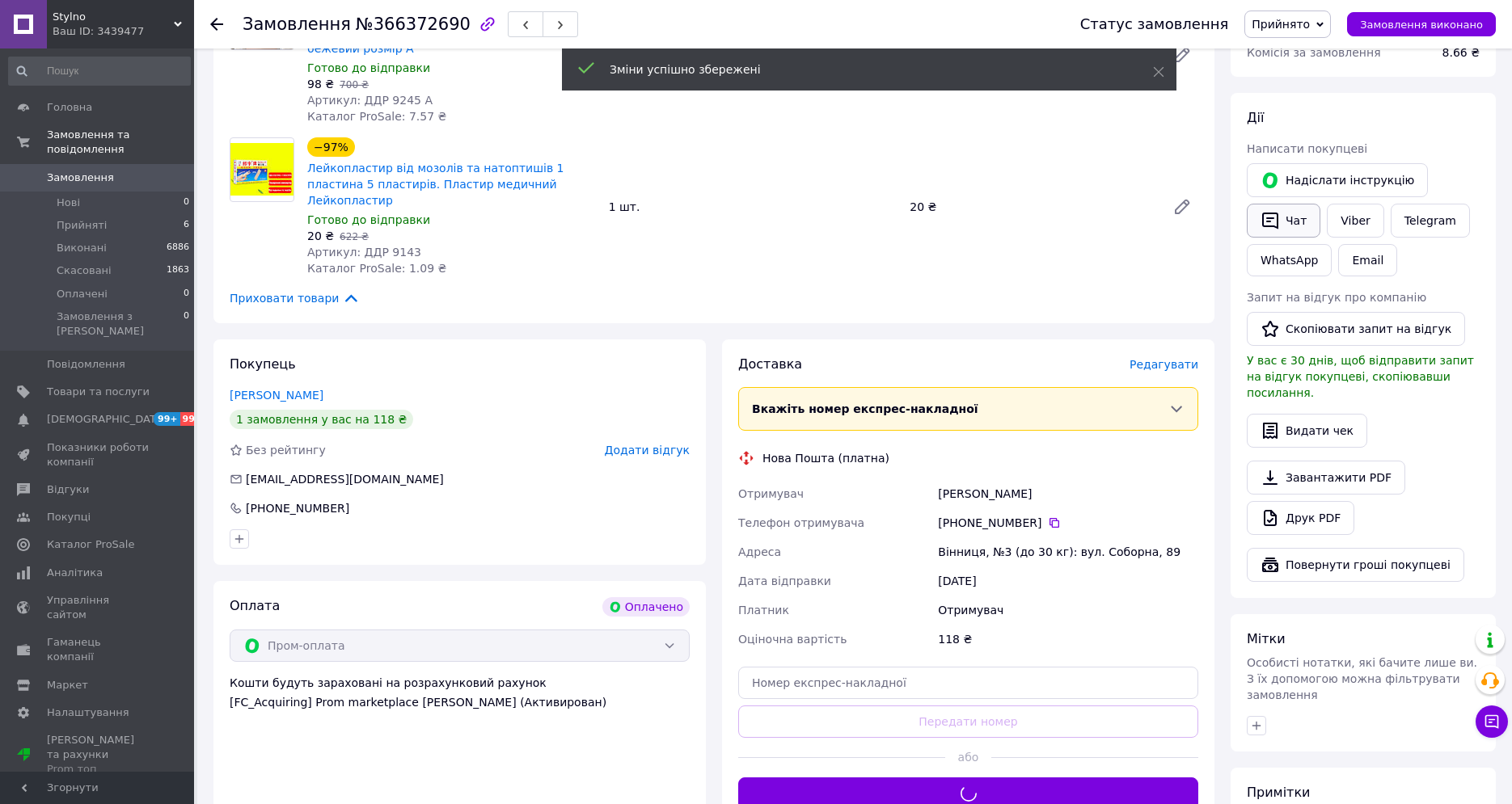
click at [1289, 222] on button "Чат" at bounding box center [1284, 221] width 74 height 34
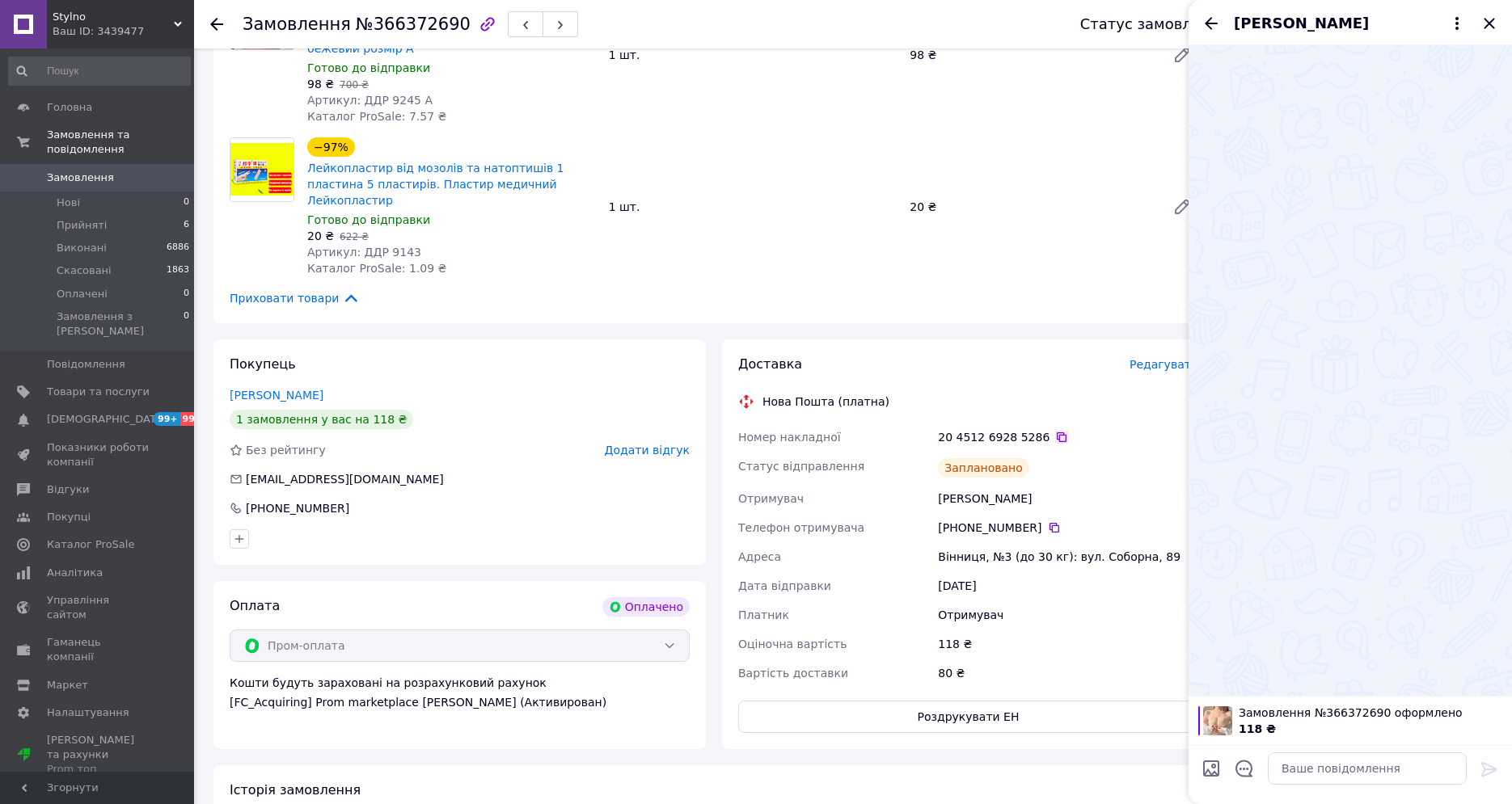
click at [1057, 433] on icon at bounding box center [1061, 437] width 9 height 9
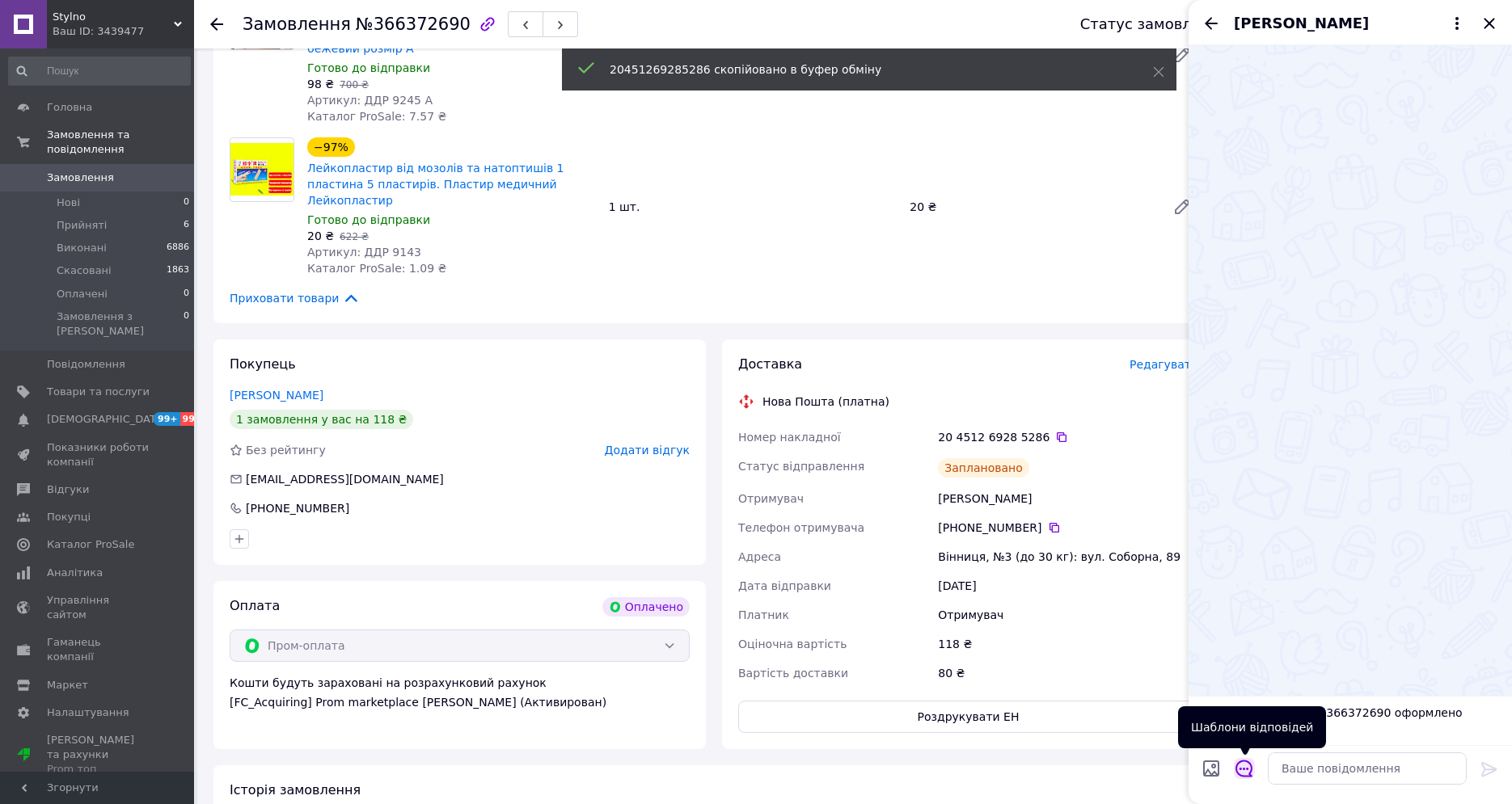
click at [1248, 766] on icon "Відкрити шаблони відповідей" at bounding box center [1244, 768] width 18 height 18
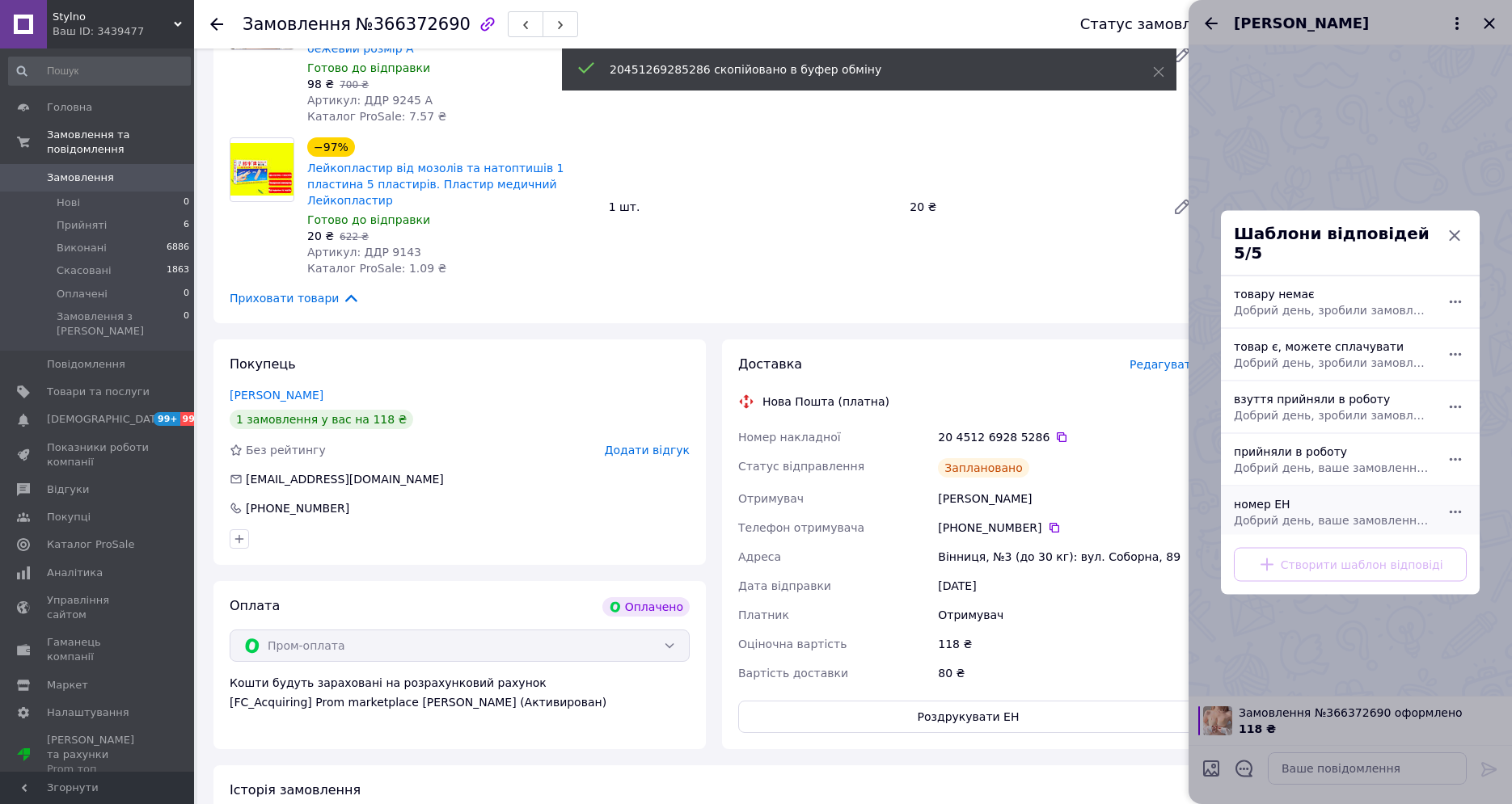
click at [1285, 489] on div "номер ЕН Добрий день, ваше замовлення прийняли в роботу. ваш номер ЕН за яким б…" at bounding box center [1333, 511] width 210 height 45
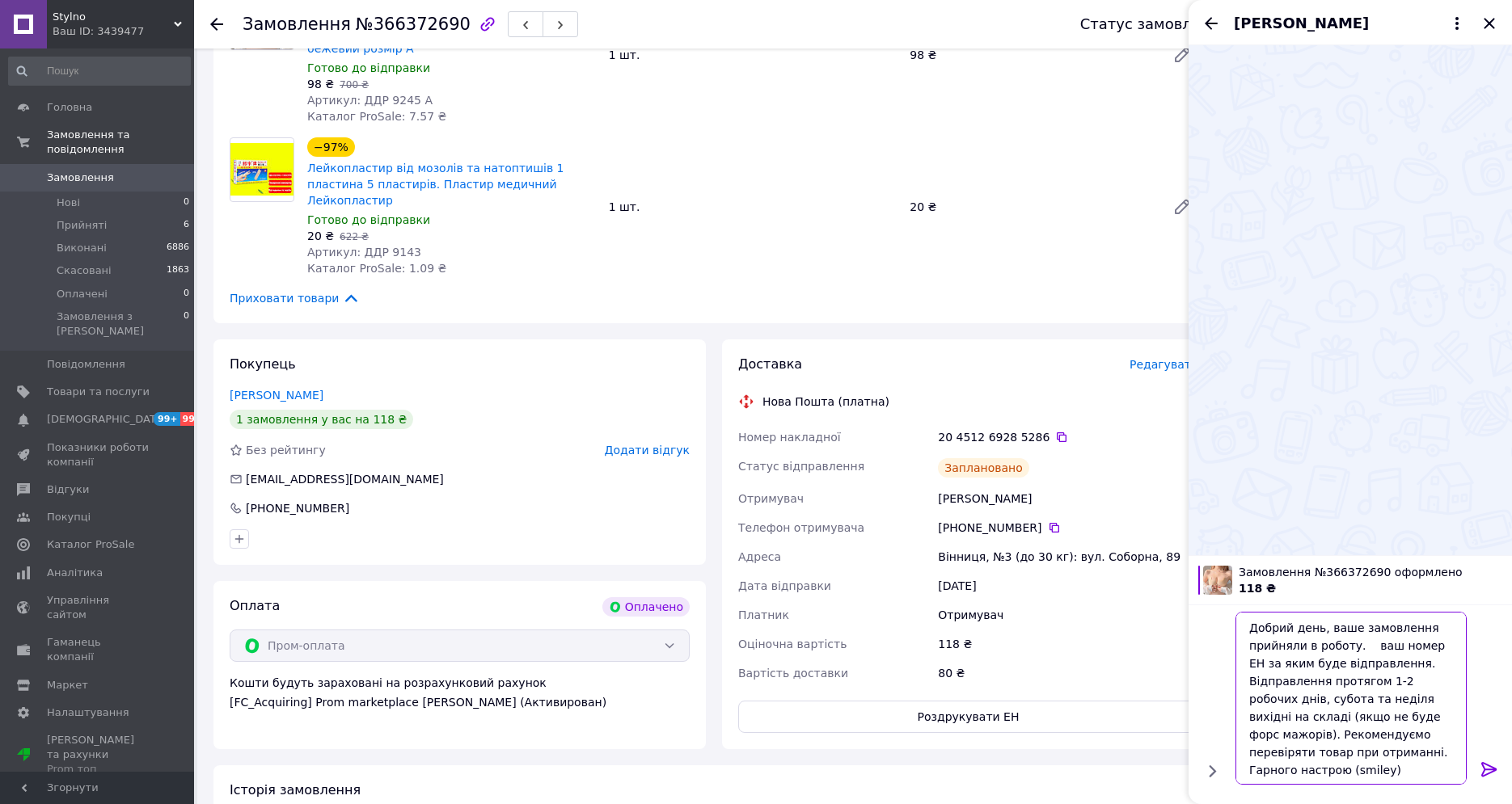
click at [1359, 649] on textarea "Добрий день, ваше замовлення прийняли в роботу. ваш номер ЕН за яким буде відпр…" at bounding box center [1351, 698] width 231 height 173
paste textarea "20451269285286"
type textarea "Добрий день, ваше замовлення прийняли в роботу. 20451269285286 ваш номер ЕН за …"
click at [1482, 769] on icon at bounding box center [1490, 769] width 20 height 20
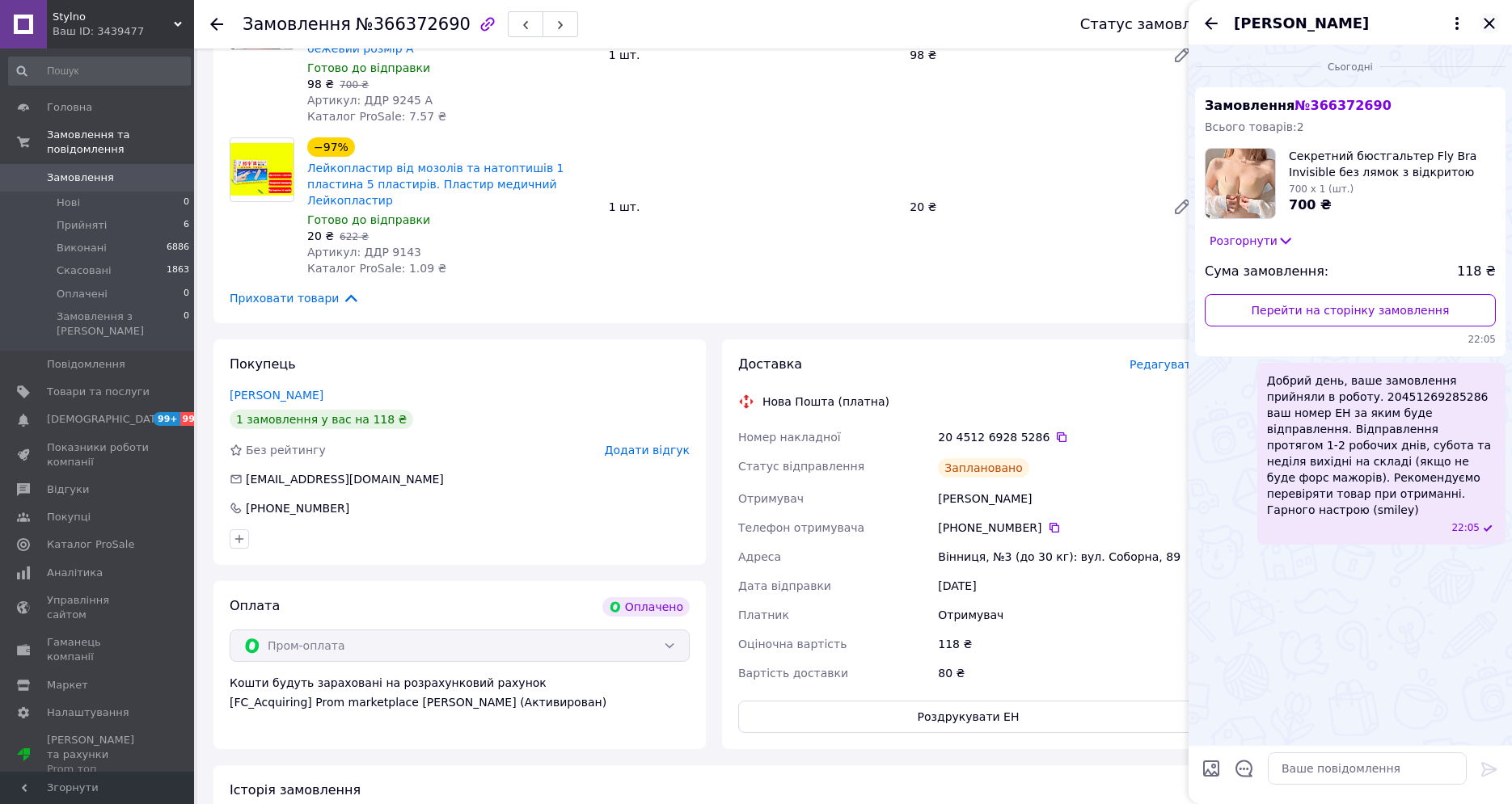
click at [1485, 21] on icon "Закрити" at bounding box center [1490, 23] width 20 height 20
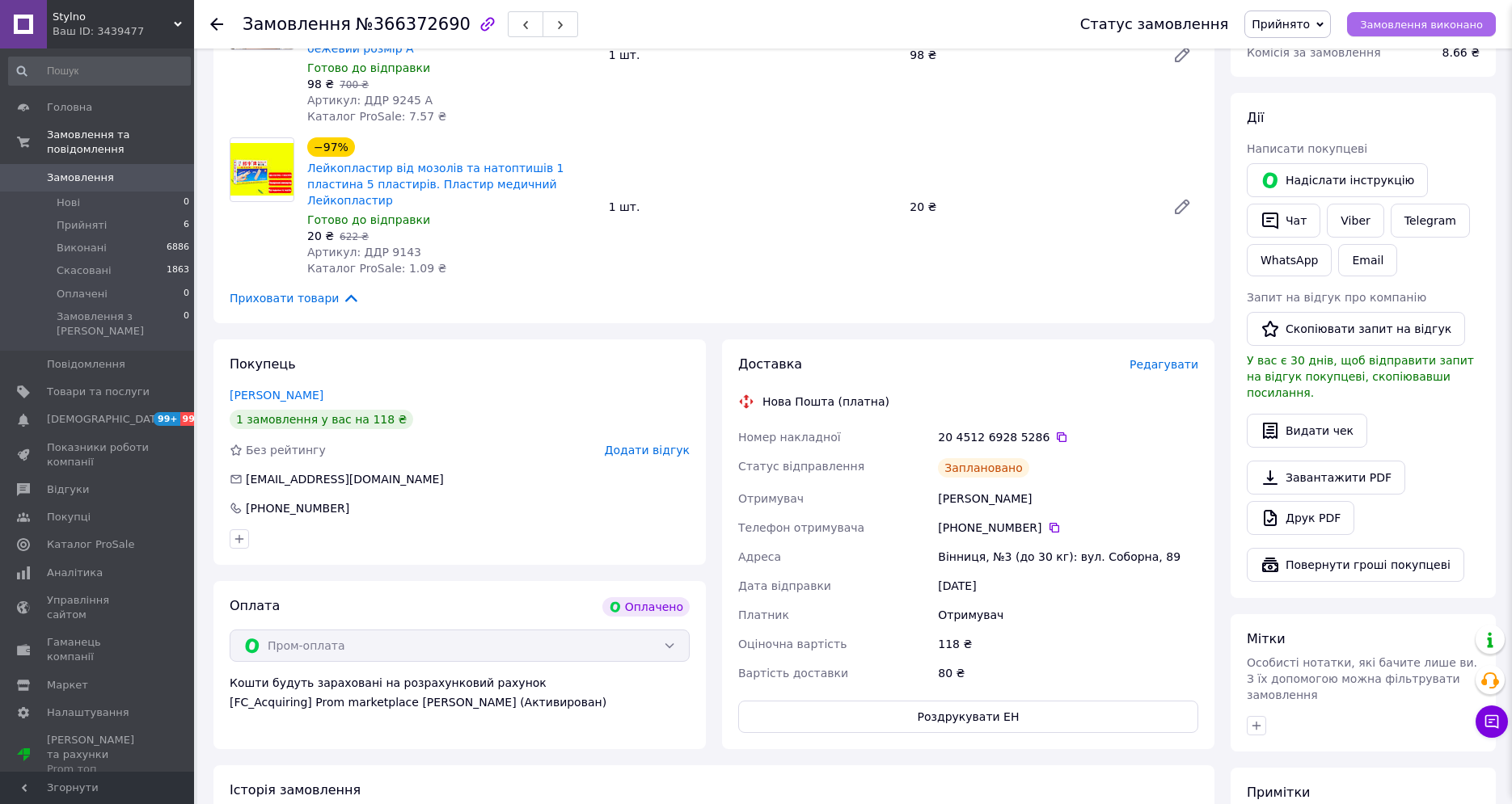
click at [1471, 15] on button "Замовлення виконано" at bounding box center [1422, 24] width 149 height 24
drag, startPoint x: 1046, startPoint y: 513, endPoint x: 495, endPoint y: 512, distance: 551.0
click at [1048, 522] on icon at bounding box center [1054, 528] width 13 height 13
click at [583, 368] on div "Покупець Ложко Віка 1 замовлення у вас на 118 ₴ Без рейтингу Додати відгук vika…" at bounding box center [460, 452] width 493 height 226
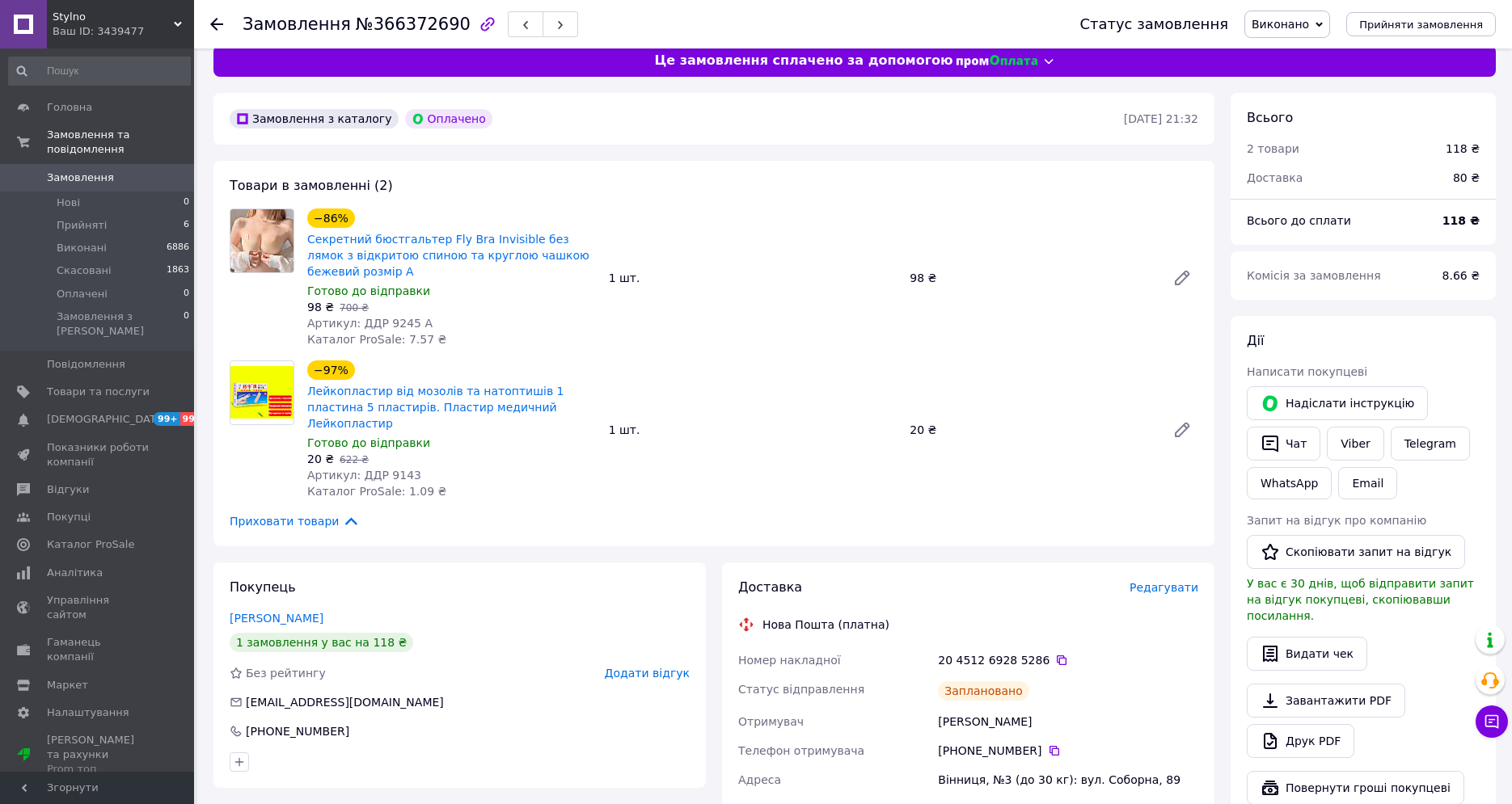
scroll to position [0, 0]
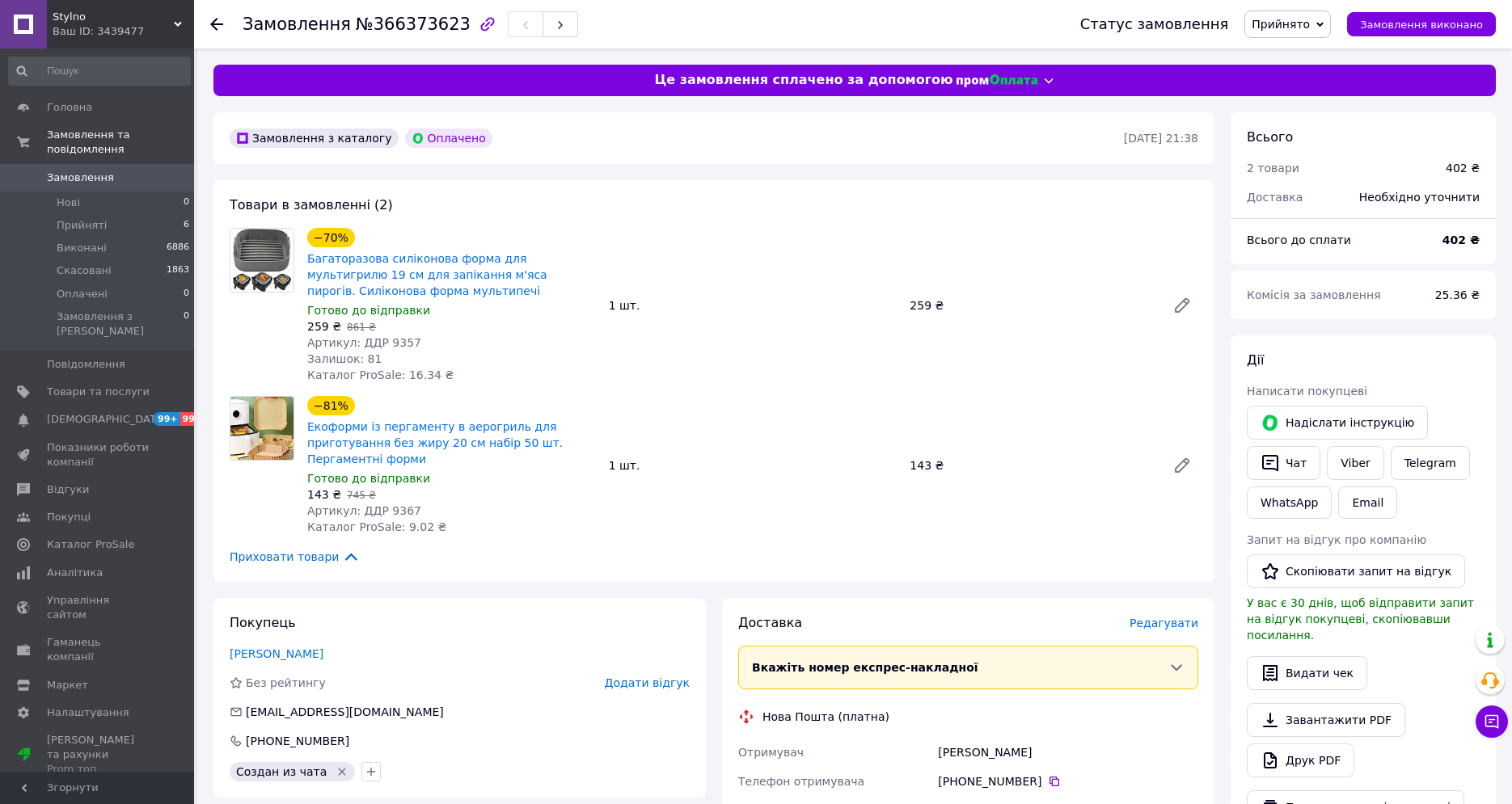
click at [388, 339] on span "Артикул: ДДР 9357" at bounding box center [364, 342] width 114 height 13
copy span "9357"
click at [1185, 619] on span "Редагувати" at bounding box center [1164, 623] width 68 height 13
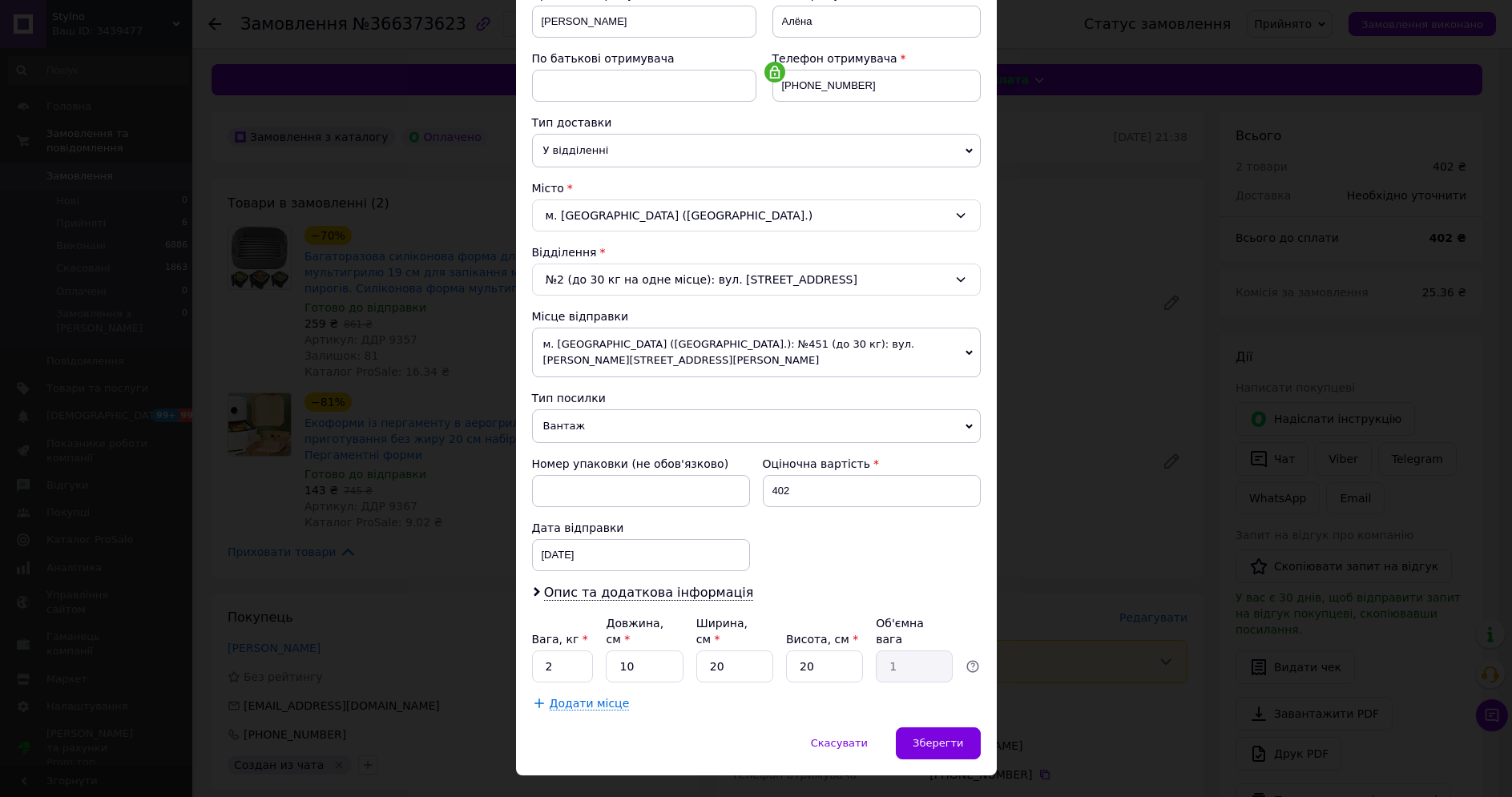
scroll to position [267, 0]
click at [619, 583] on div "Опис та додаткова інформація" at bounding box center [756, 591] width 449 height 19
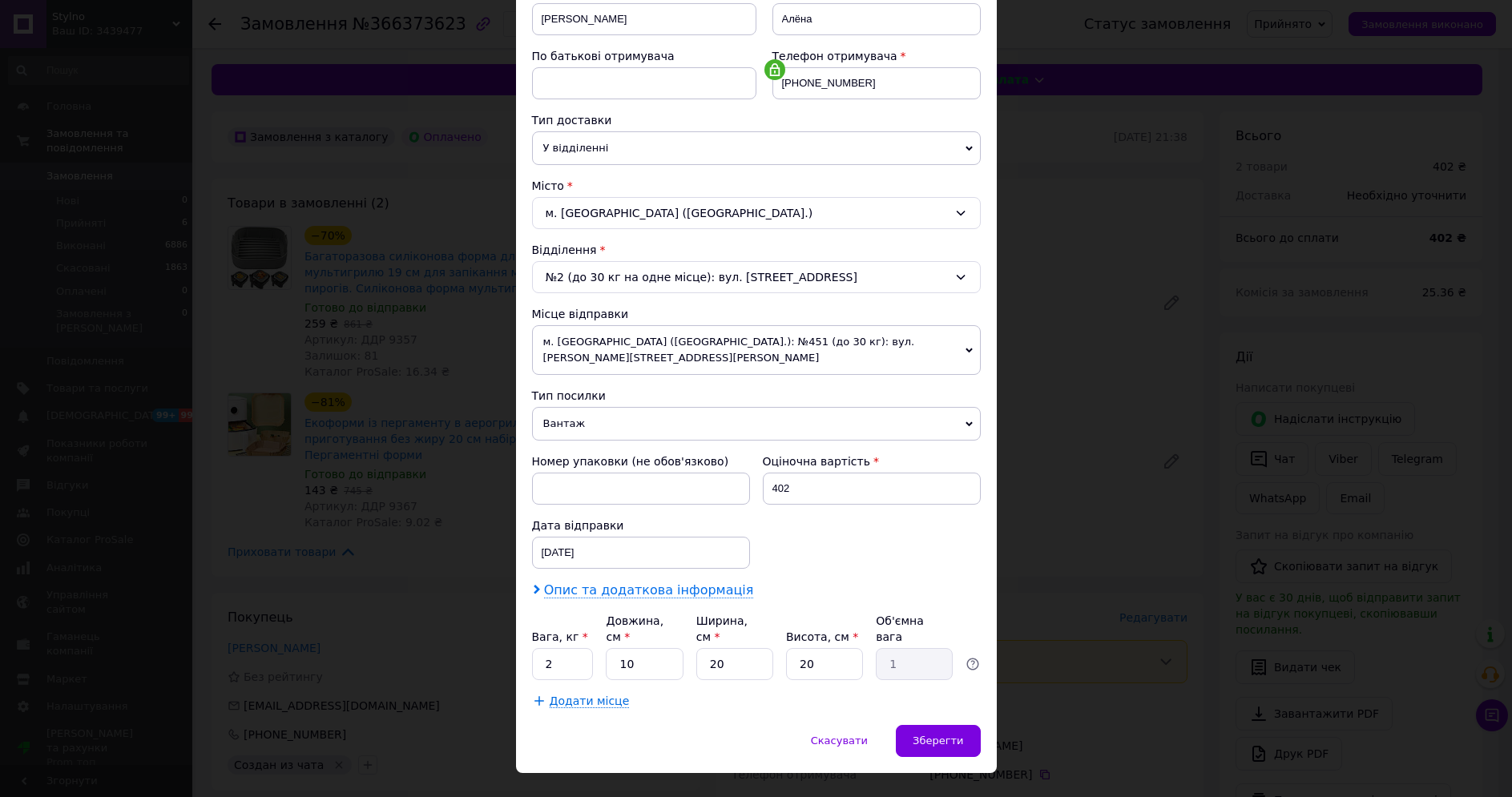
click at [608, 582] on span "Опис та додаткова інформація" at bounding box center [650, 590] width 210 height 16
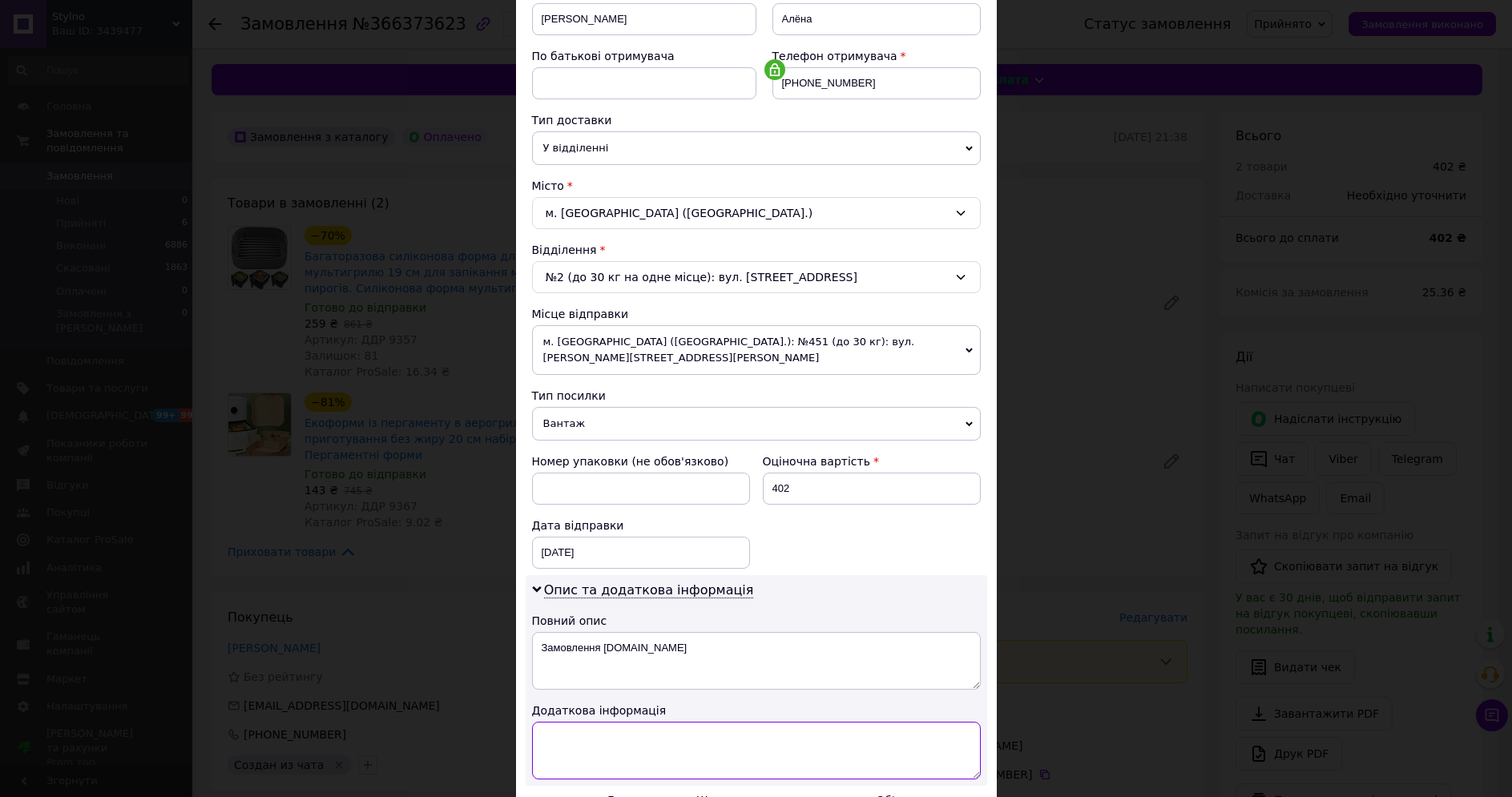
click at [571, 742] on textarea at bounding box center [756, 751] width 449 height 58
paste textarea "9357 1 9367 1"
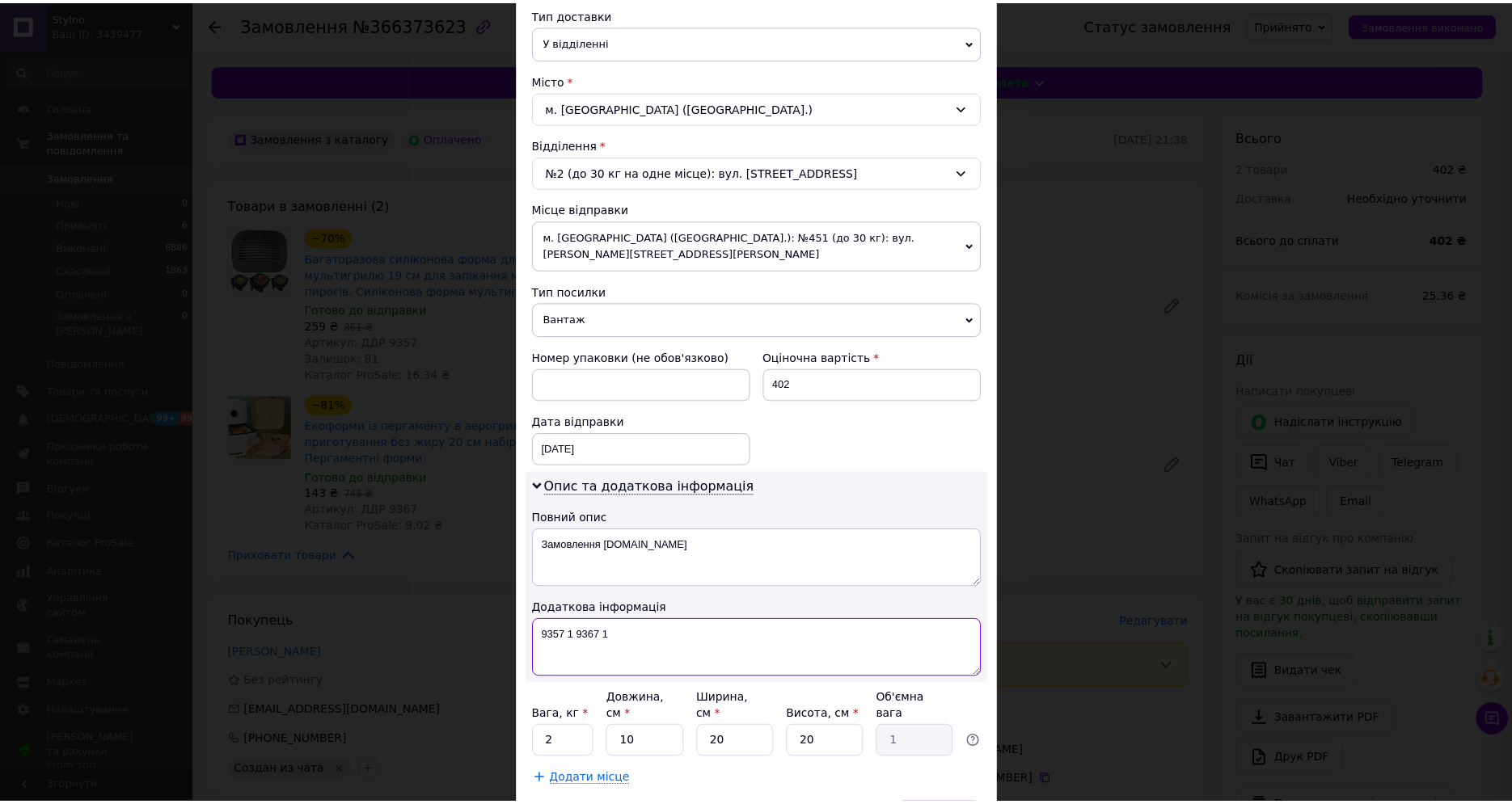
scroll to position [450, 0]
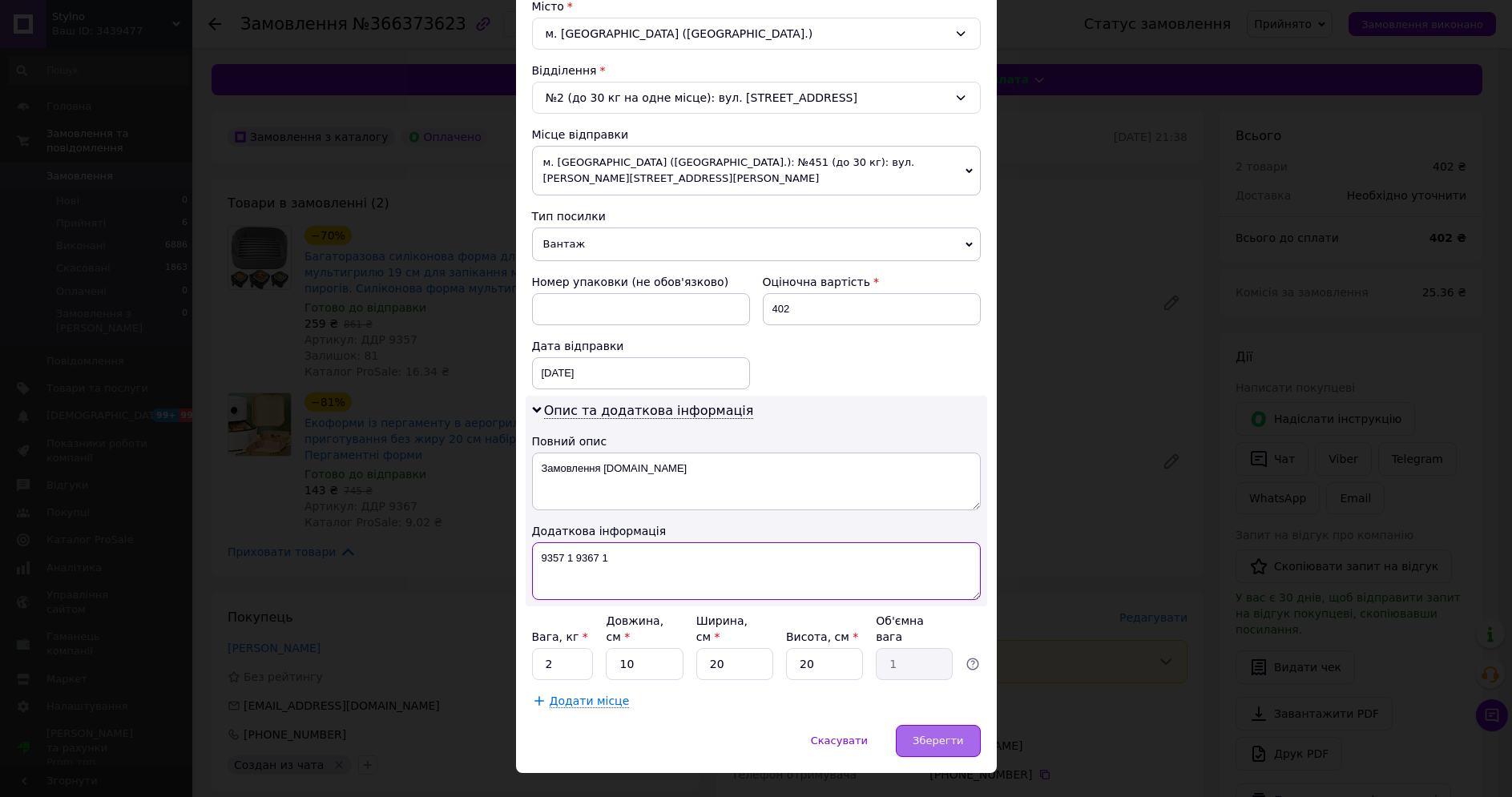
type textarea "9357 1 9367 1"
click at [935, 725] on div "Зберегти" at bounding box center [938, 741] width 84 height 32
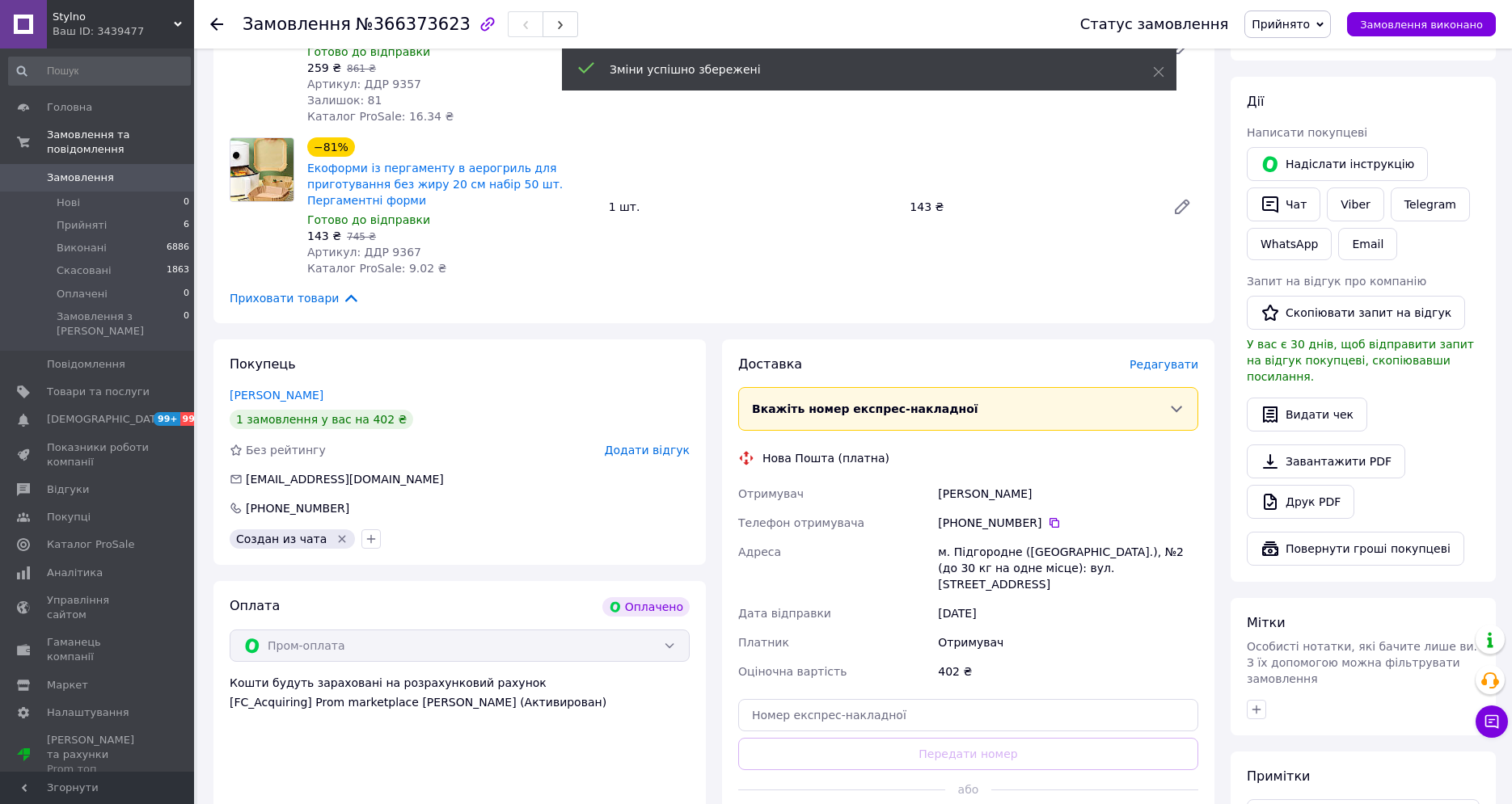
scroll to position [323, 0]
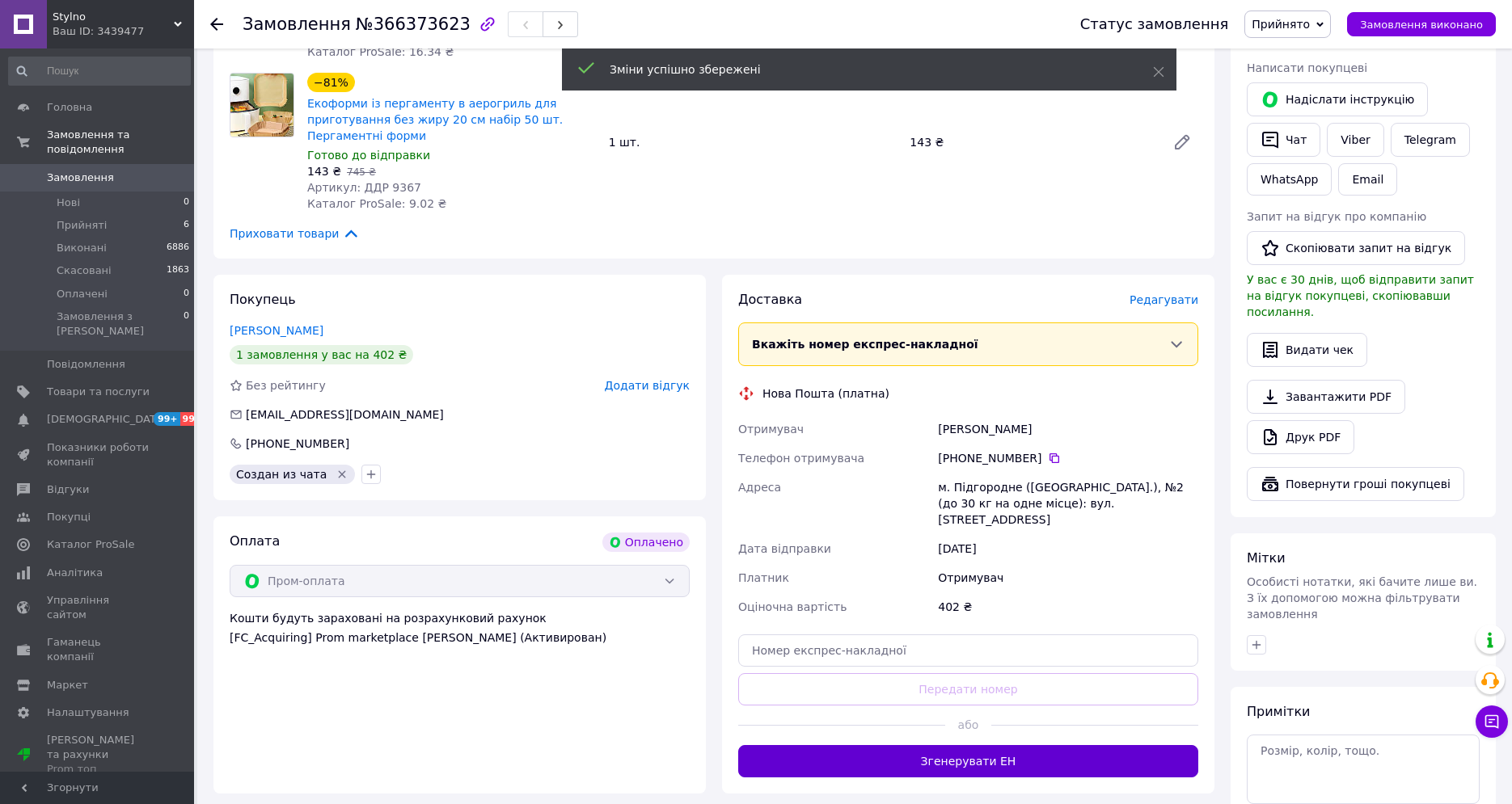
click at [898, 752] on button "Згенерувати ЕН" at bounding box center [969, 761] width 460 height 33
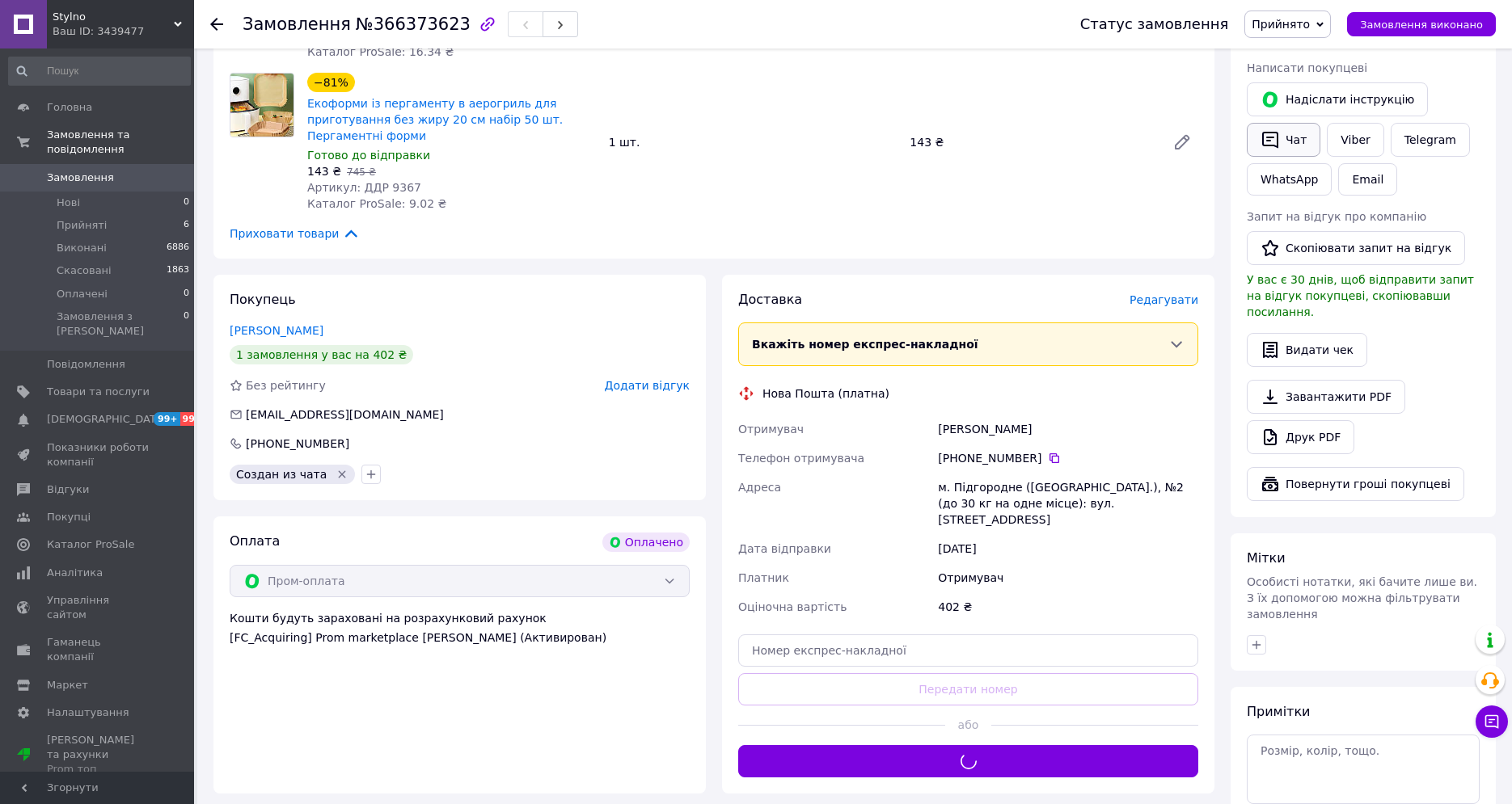
click at [1283, 135] on button "Чат" at bounding box center [1284, 140] width 74 height 34
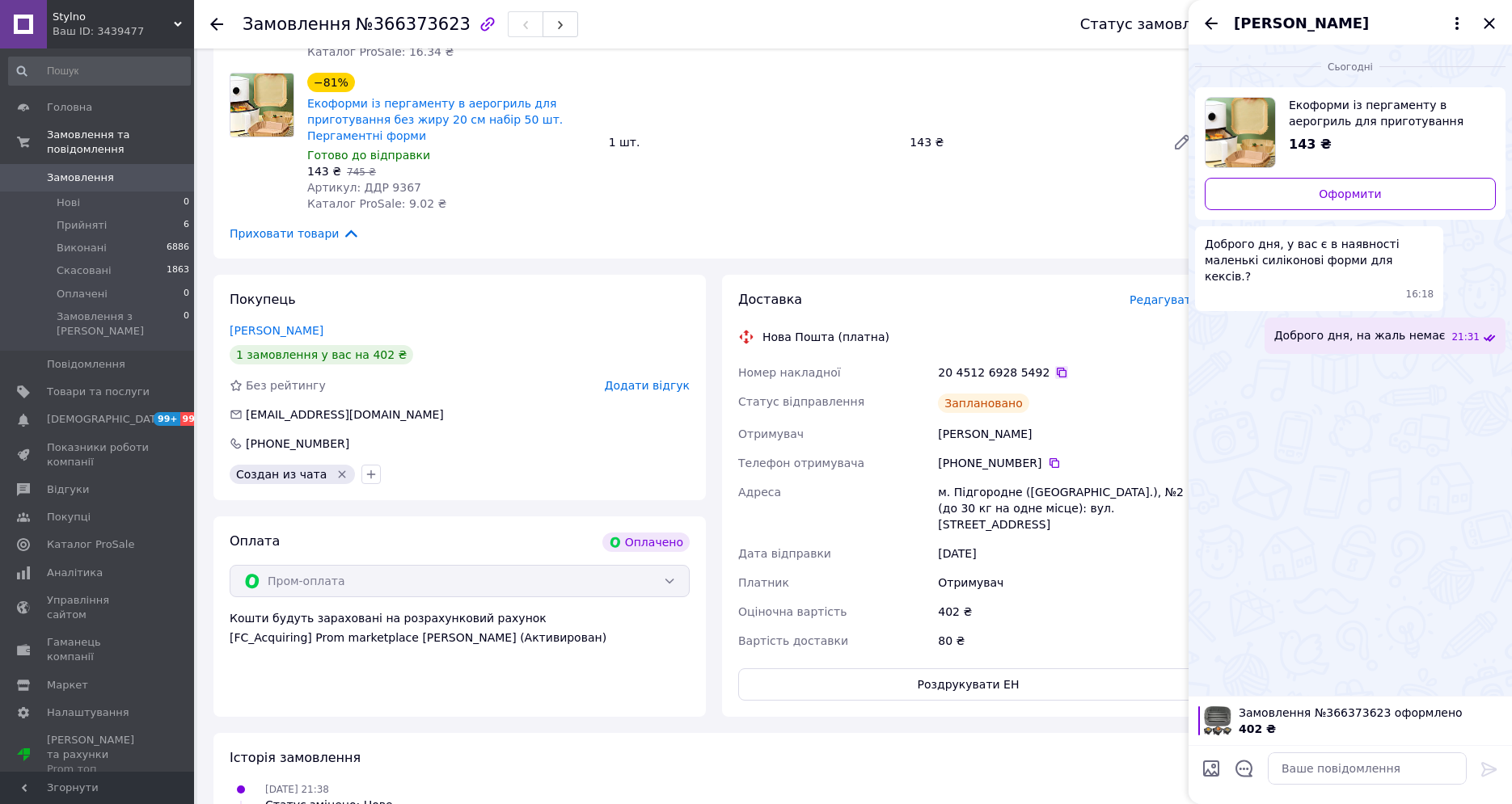
click at [1055, 373] on icon at bounding box center [1061, 372] width 13 height 13
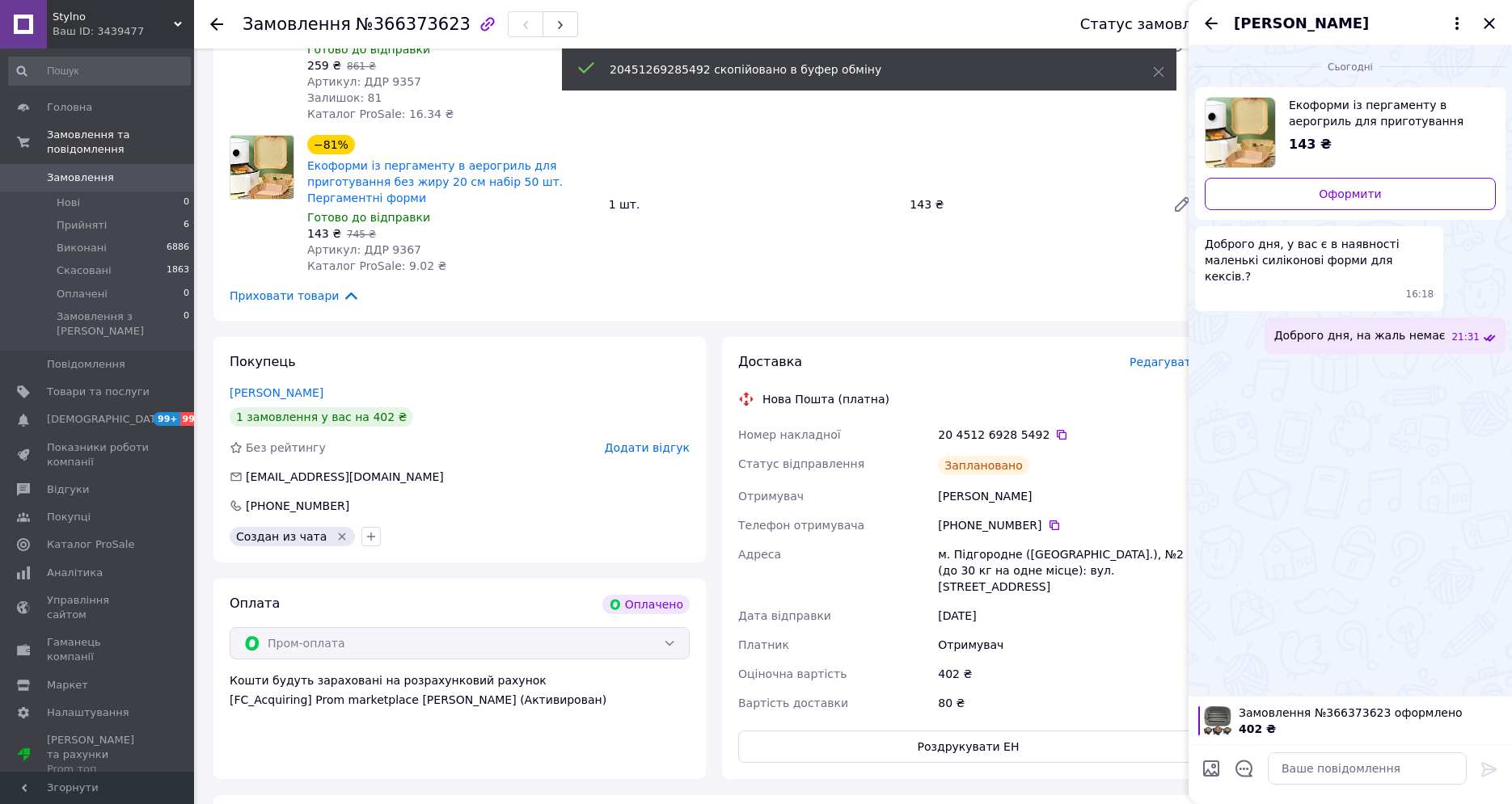
scroll to position [243, 0]
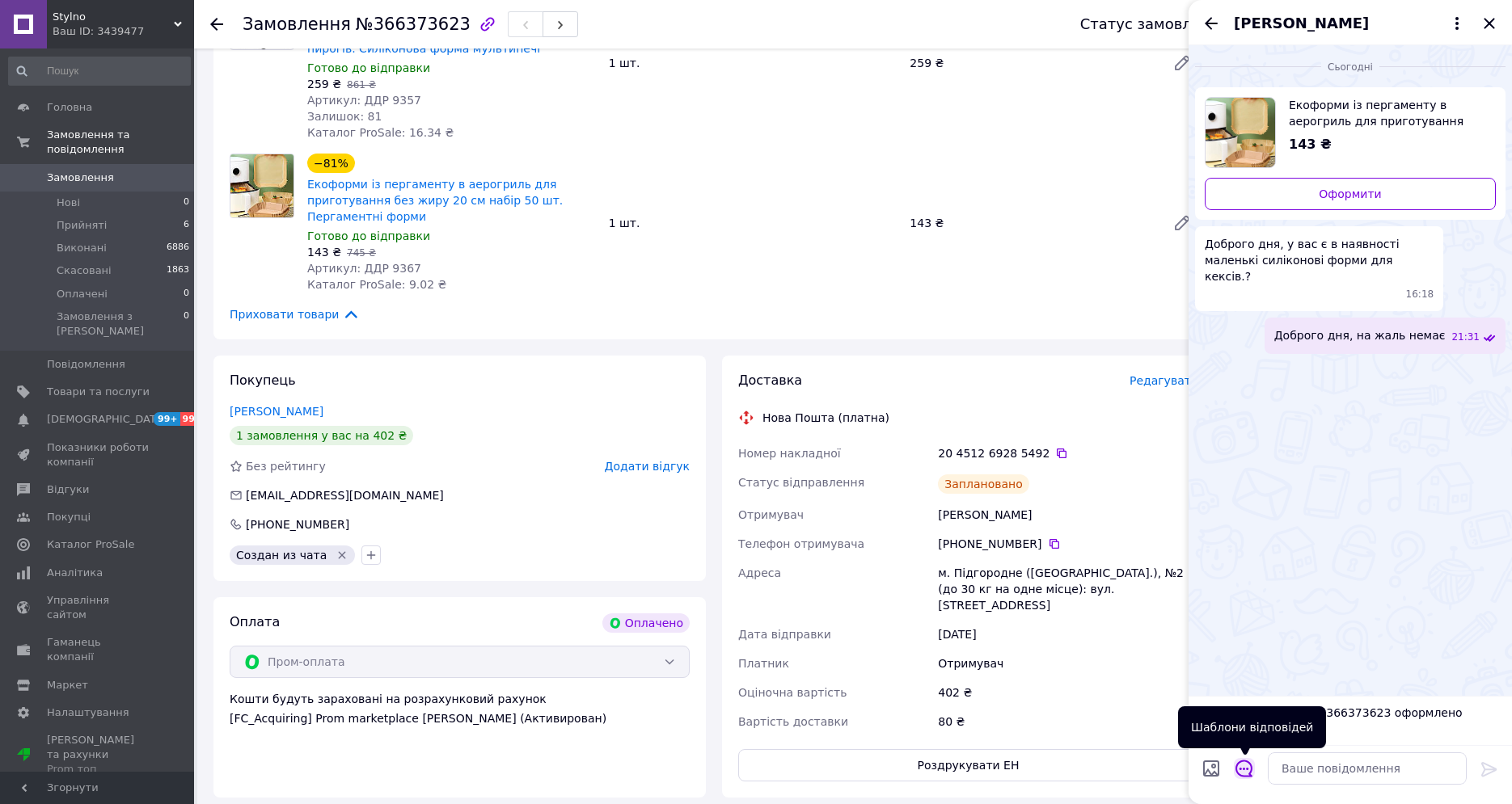
click at [1252, 766] on icon "Відкрити шаблони відповідей" at bounding box center [1244, 768] width 18 height 18
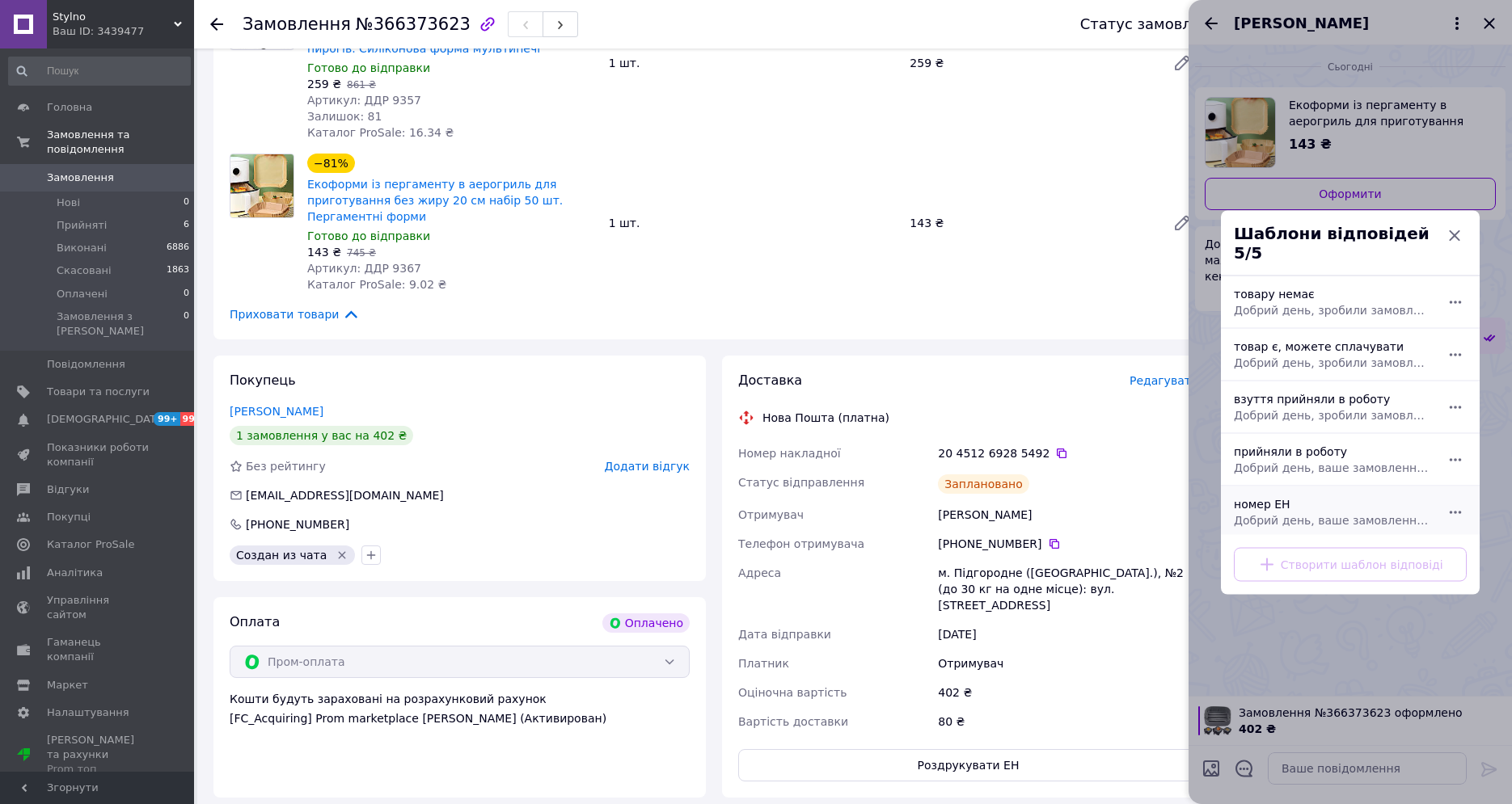
click at [1293, 500] on div "номер ЕН Добрий день, ваше замовлення прийняли в роботу. ваш номер ЕН за яким б…" at bounding box center [1333, 511] width 210 height 45
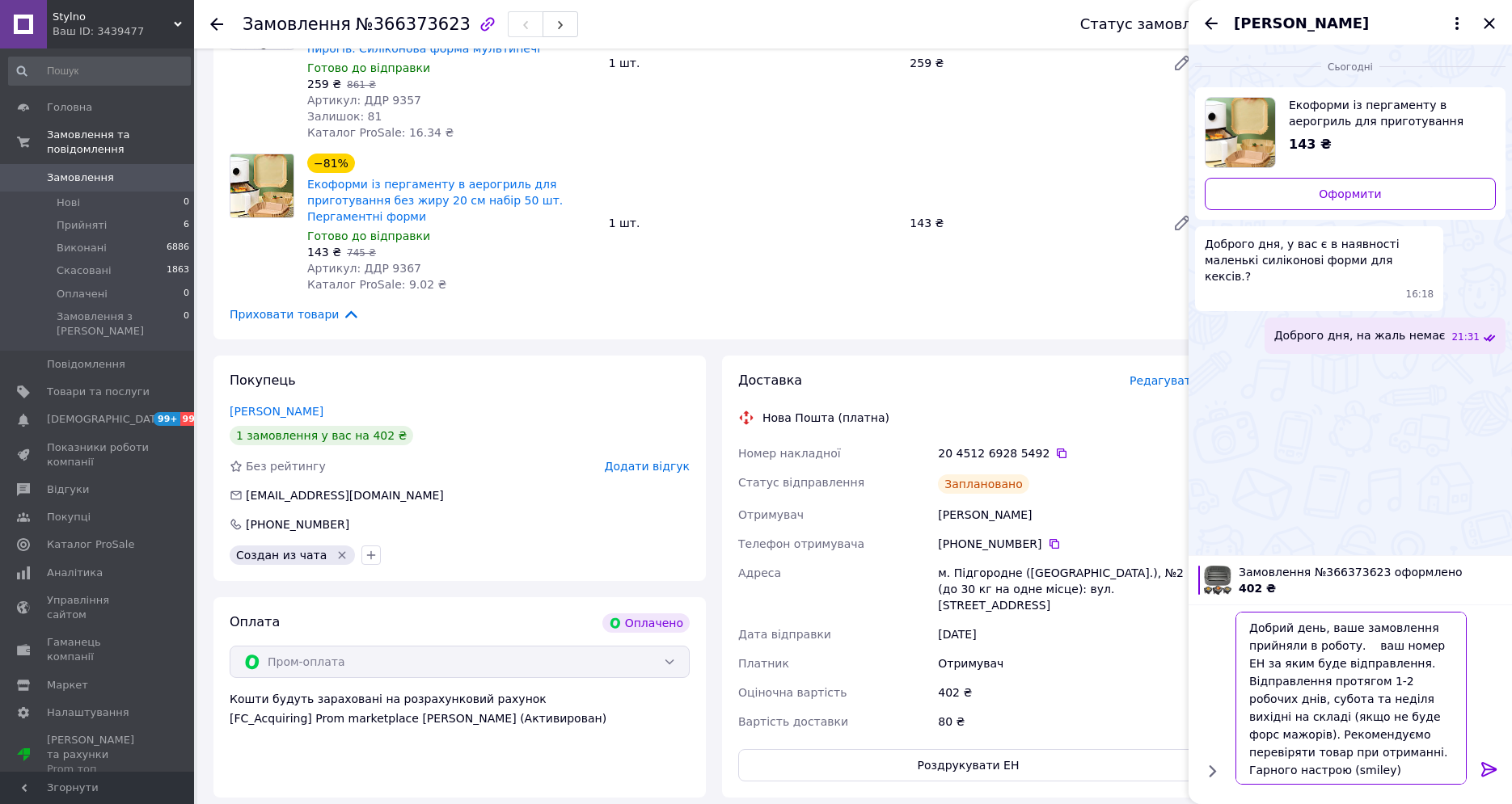
click at [1355, 645] on textarea "Добрий день, ваше замовлення прийняли в роботу. ваш номер ЕН за яким буде відпр…" at bounding box center [1351, 698] width 231 height 173
paste textarea "20451269285492"
drag, startPoint x: 1324, startPoint y: 630, endPoint x: 1135, endPoint y: 625, distance: 189.1
click at [1135, 625] on body "Stylno Ваш ID: 3439477 Сайт Stylno Кабінет покупця Перевірити стан системи Стор…" at bounding box center [756, 471] width 1512 height 1428
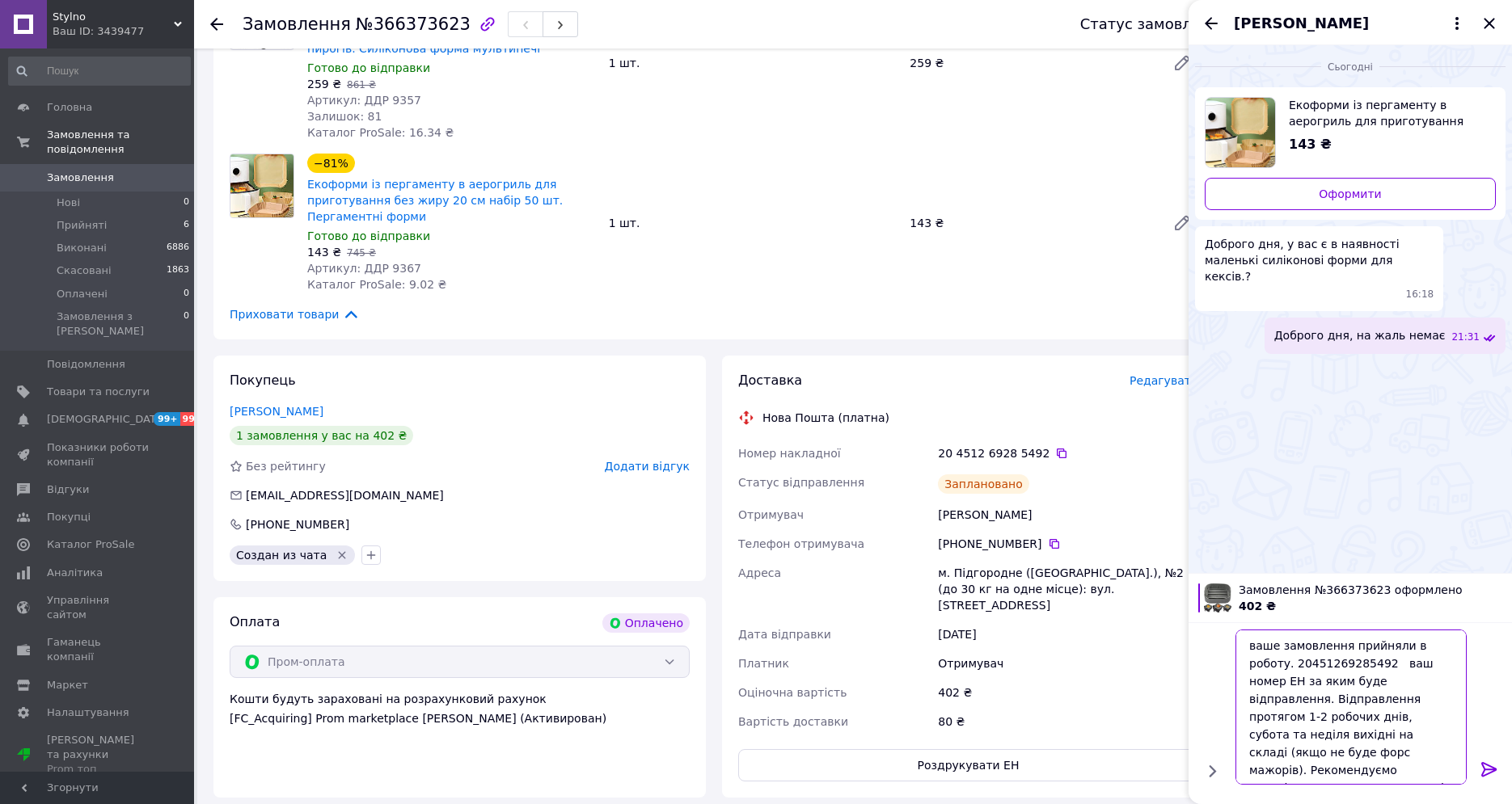
type textarea "ваше замовлення прийняли в роботу. 20451269285492 ваш номер ЕН за яким буде від…"
click at [1489, 760] on icon at bounding box center [1490, 769] width 20 height 20
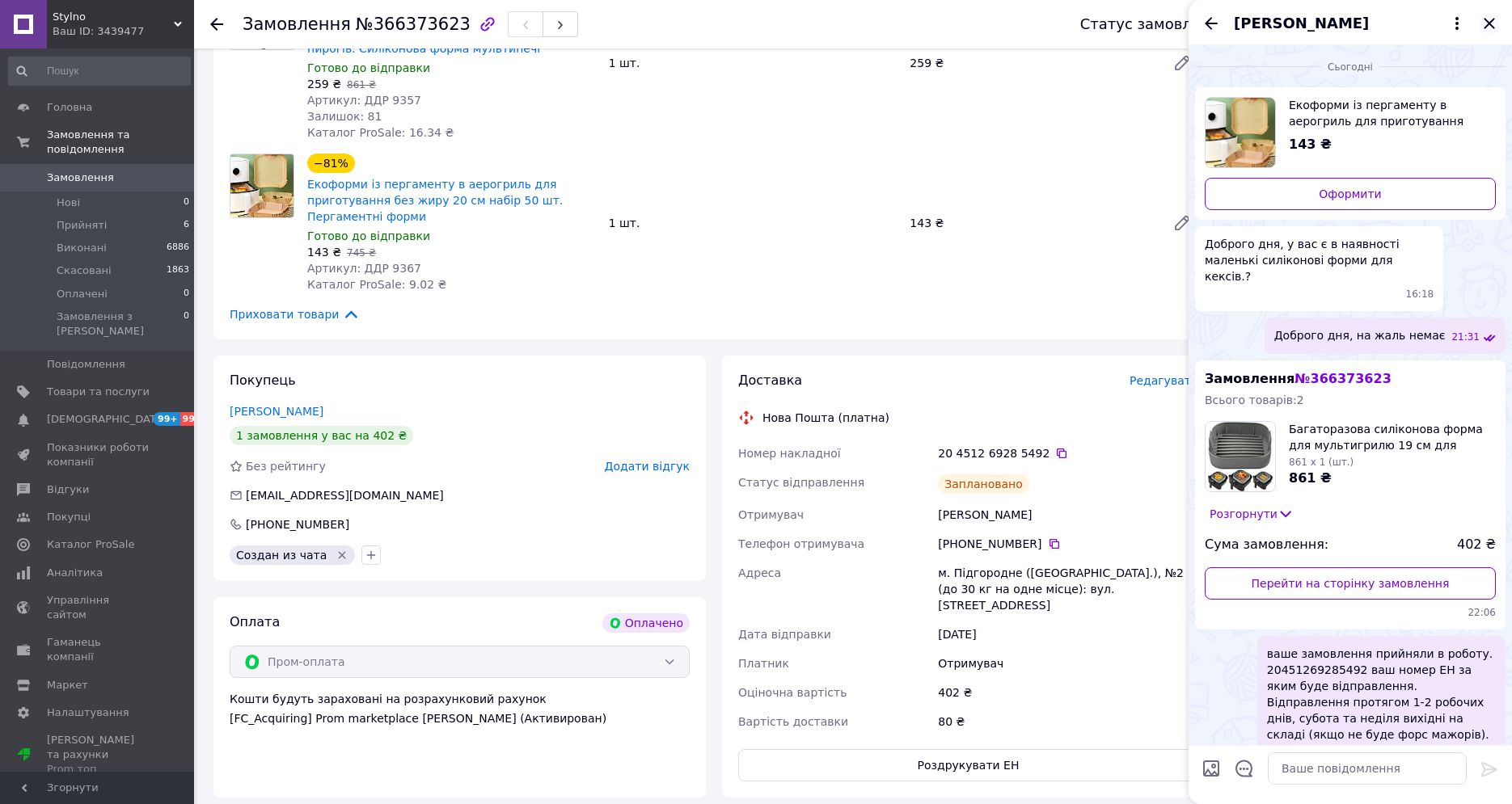
click at [1489, 14] on icon "Закрити" at bounding box center [1490, 23] width 20 height 20
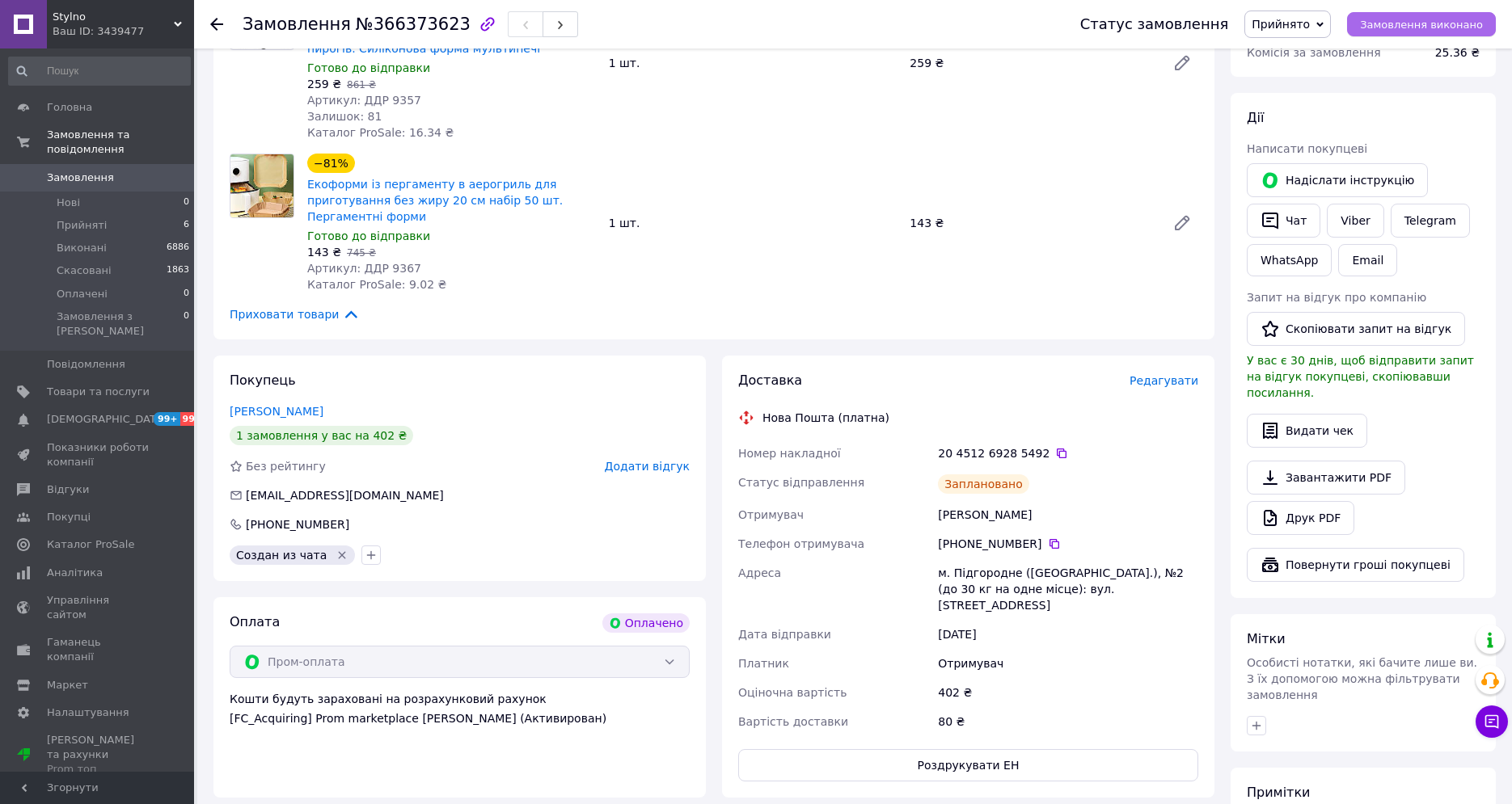
click at [1473, 16] on button "Замовлення виконано" at bounding box center [1422, 24] width 149 height 24
click at [507, 435] on div "1 замовлення у вас на 402 ₴" at bounding box center [460, 435] width 460 height 20
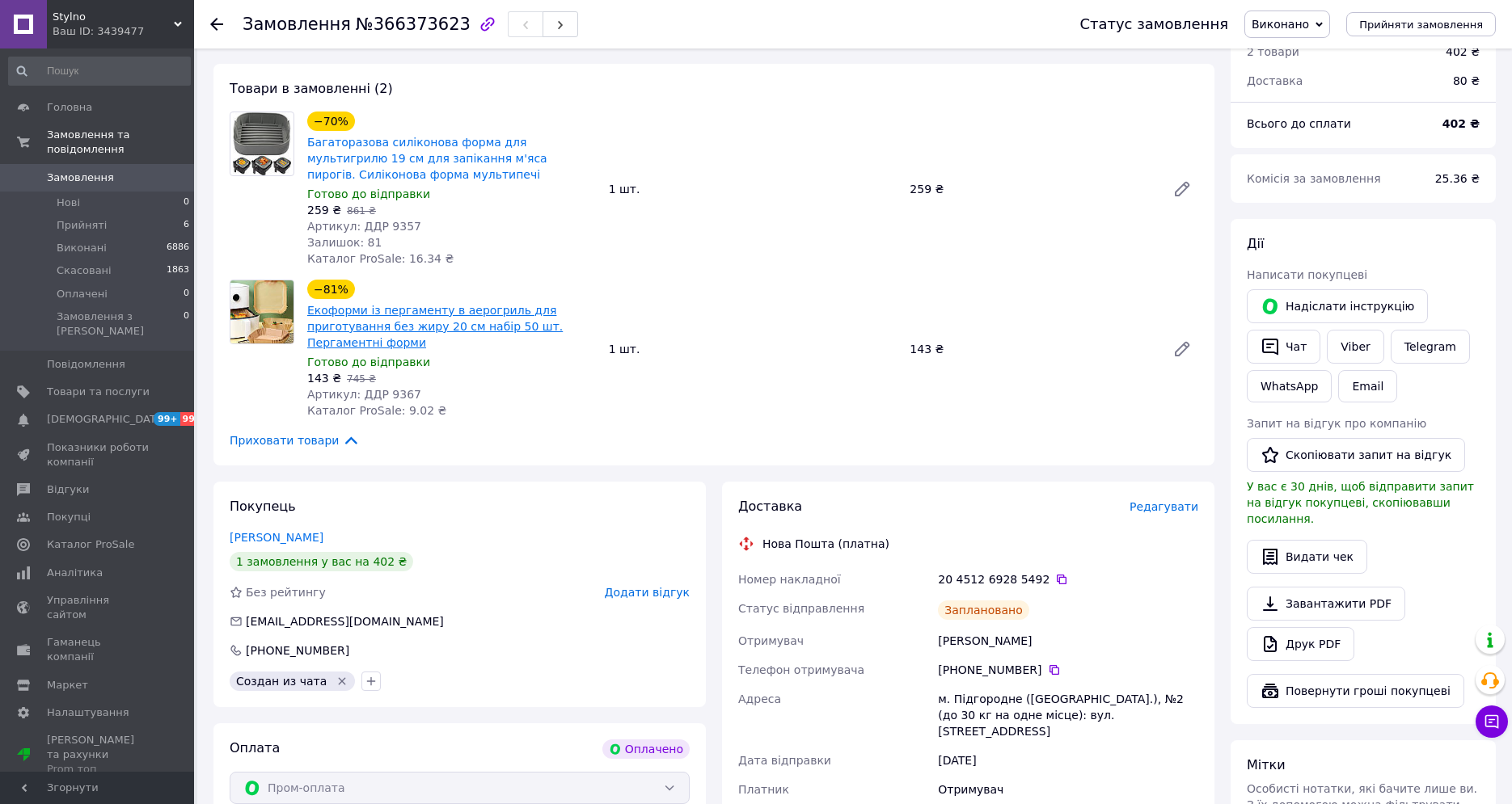
scroll to position [0, 0]
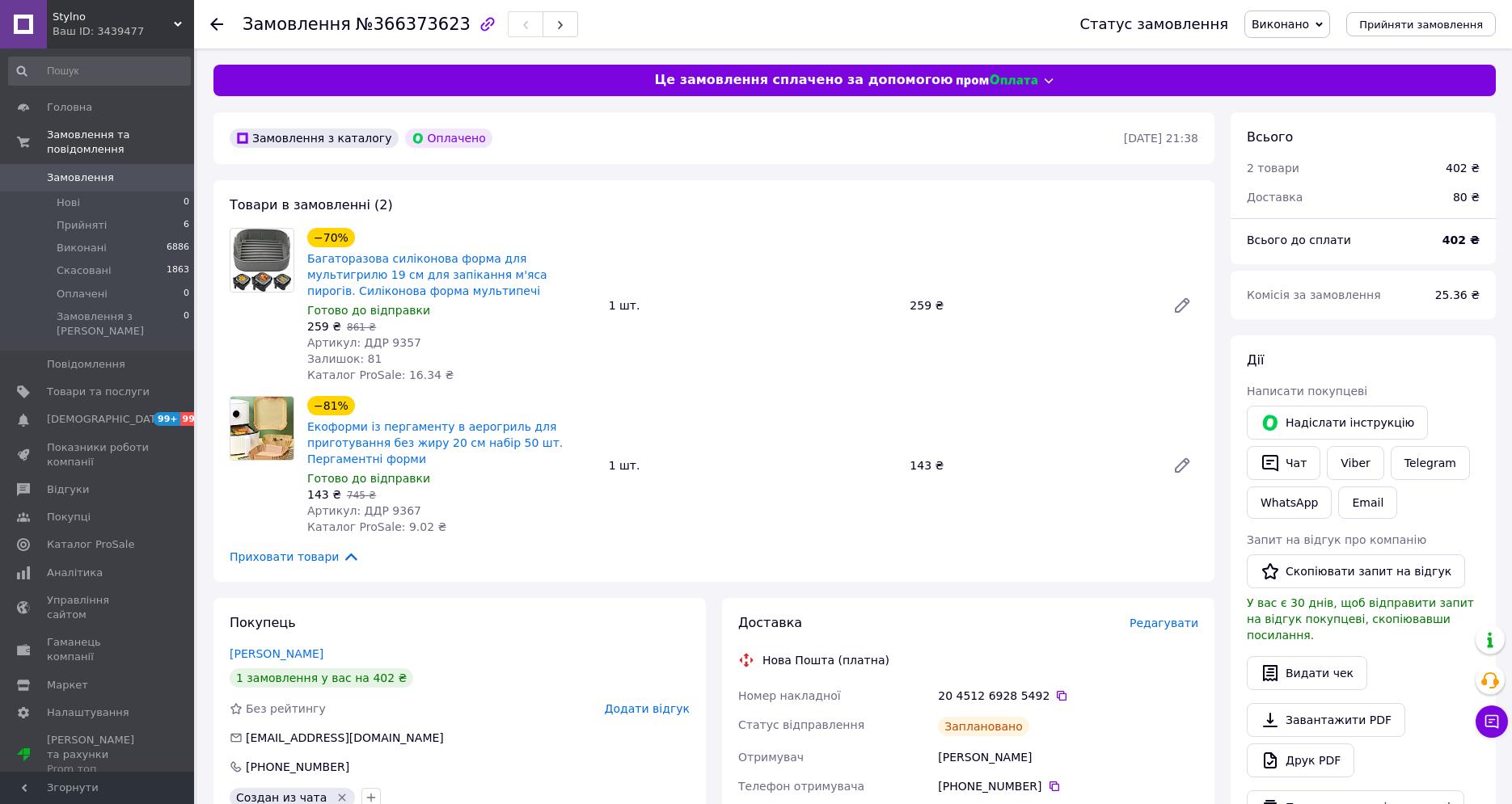
drag, startPoint x: 910, startPoint y: 553, endPoint x: 922, endPoint y: 554, distance: 12.0
click at [910, 553] on div "Приховати товари" at bounding box center [714, 557] width 969 height 18
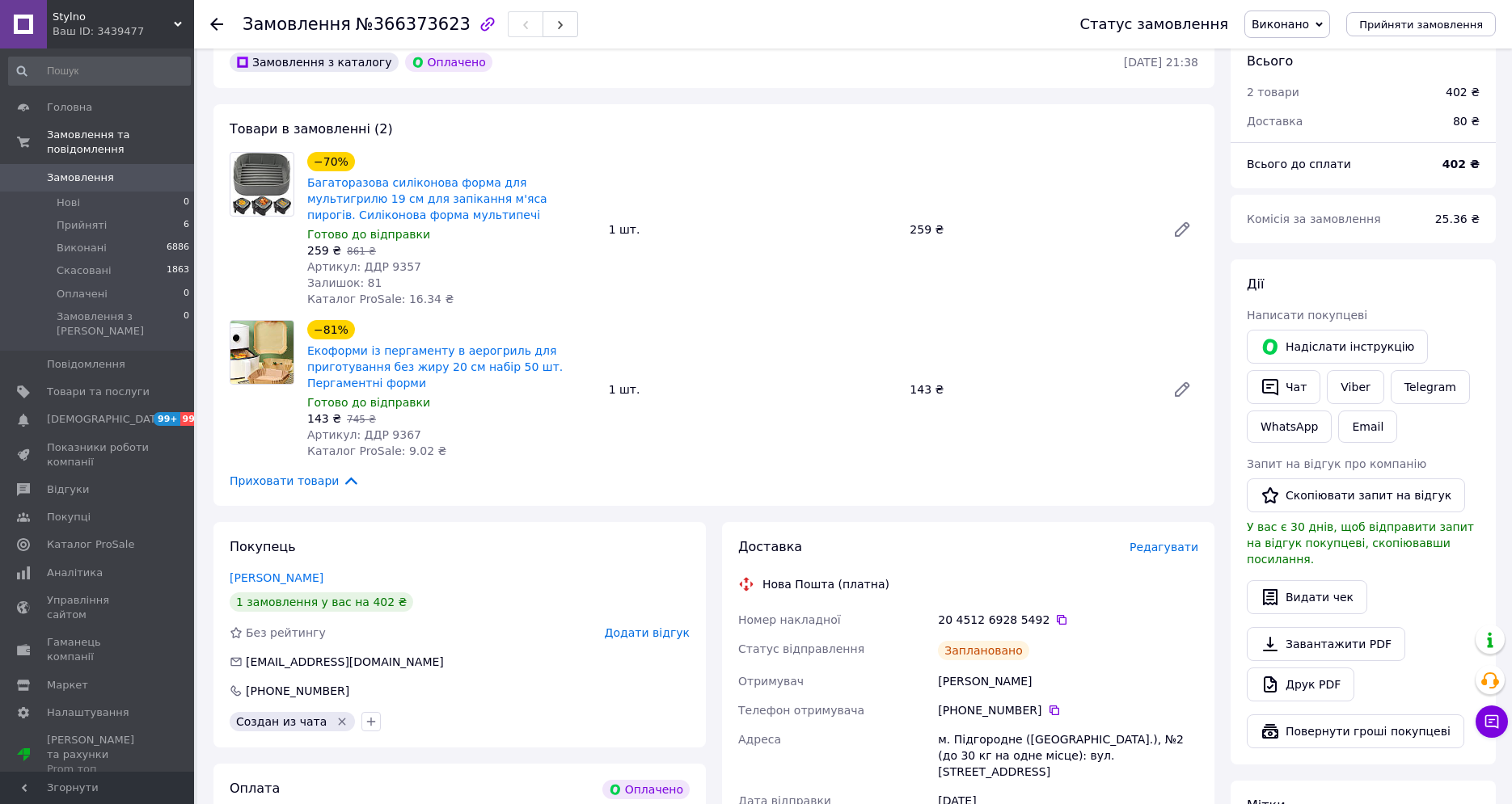
scroll to position [243, 0]
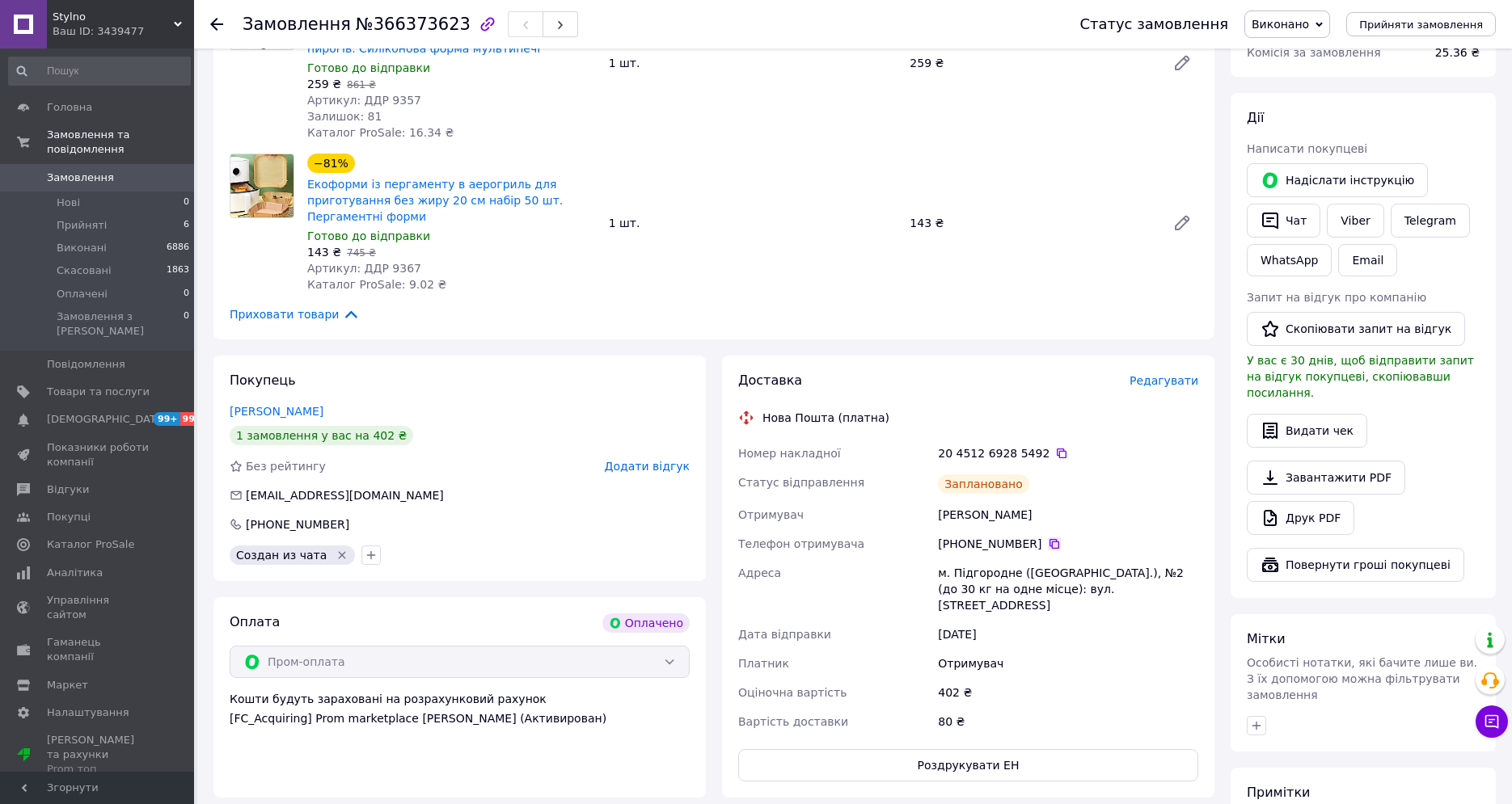
click at [1048, 543] on icon at bounding box center [1054, 543] width 13 height 13
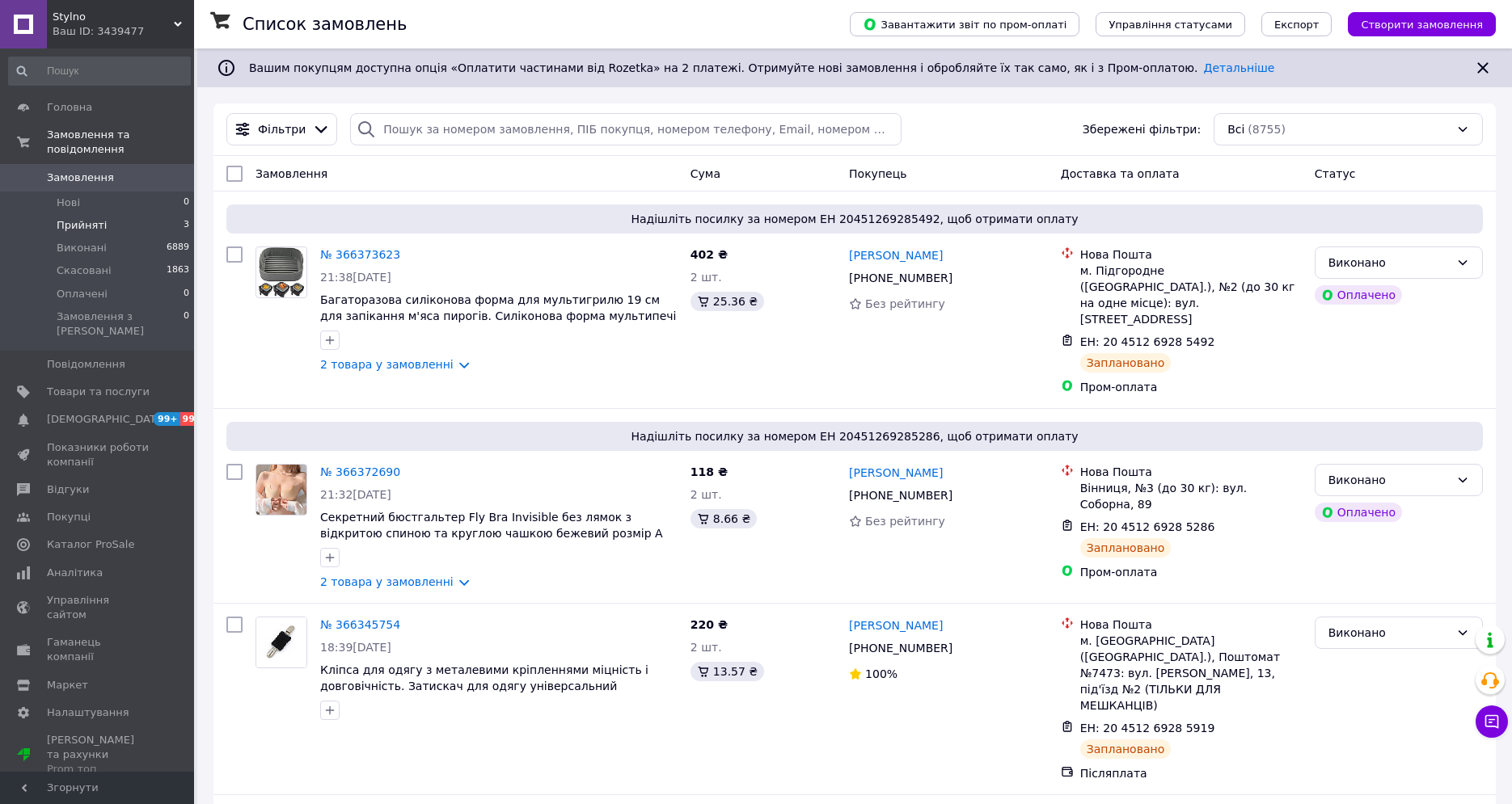
click at [121, 214] on li "Прийняті 3" at bounding box center [99, 225] width 199 height 22
